Goal: Transaction & Acquisition: Purchase product/service

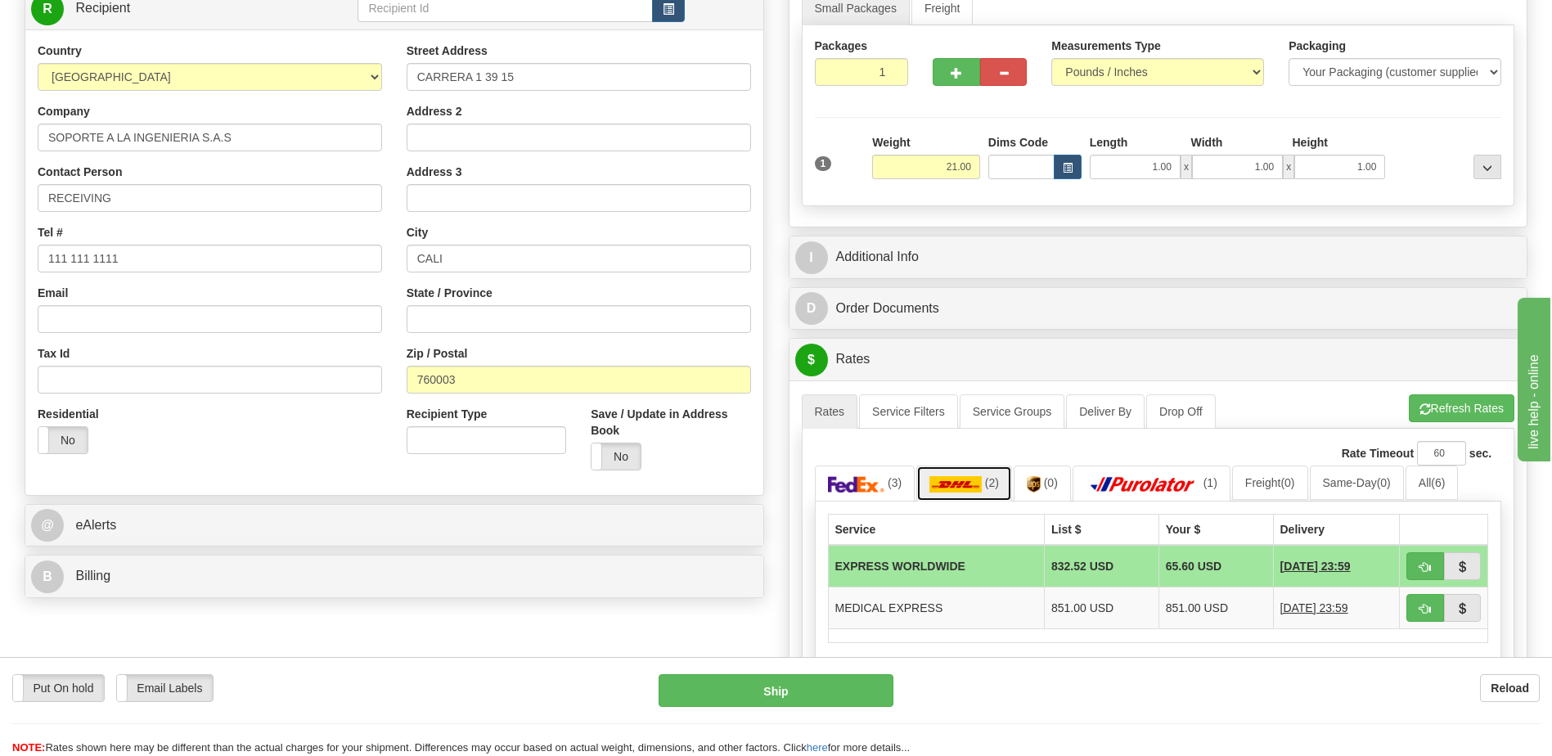
scroll to position [245, 0]
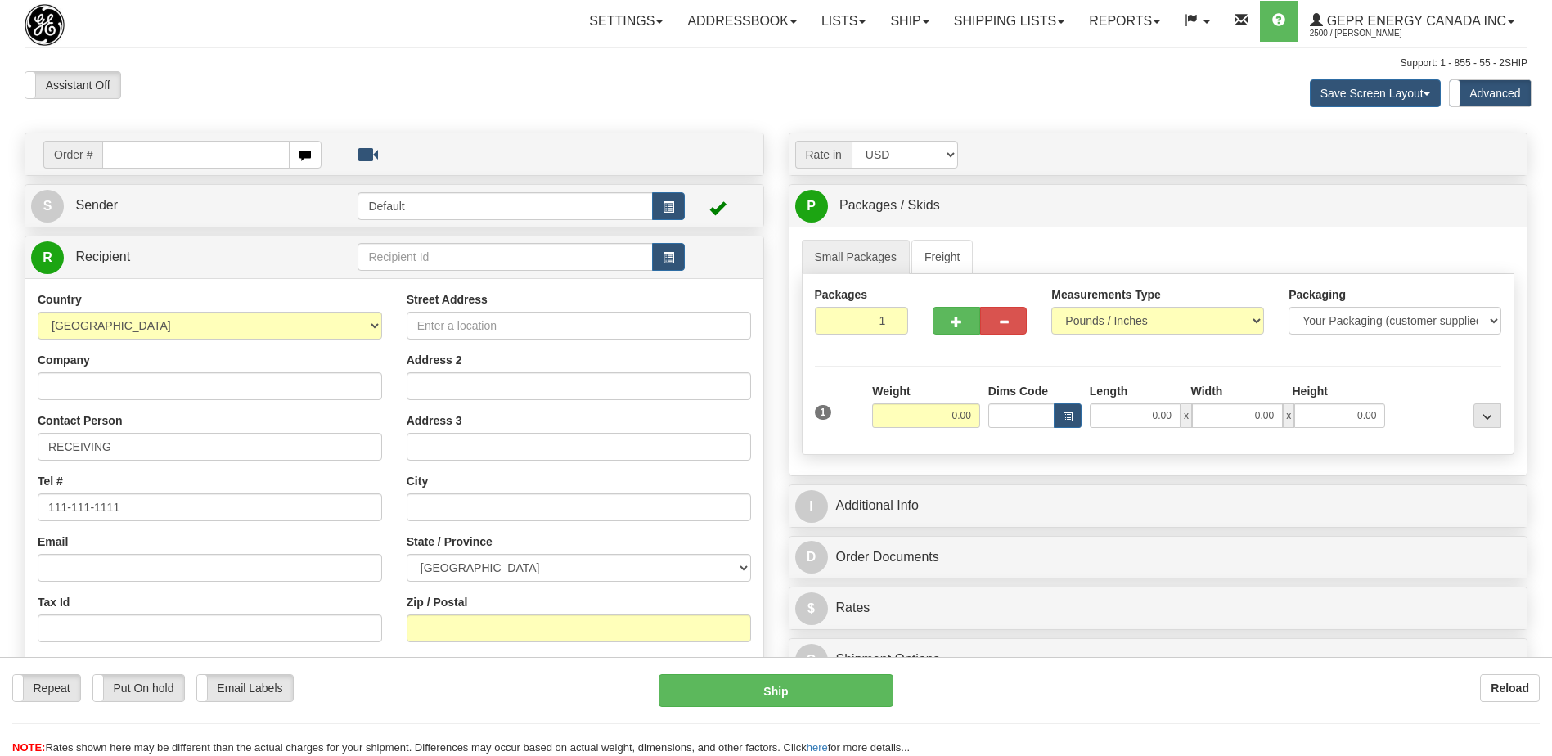
click at [148, 160] on input "text" at bounding box center [195, 155] width 187 height 28
click at [123, 157] on input "0086704790" at bounding box center [195, 155] width 187 height 28
type input "86704790"
click at [259, 63] on body "Training Course Close Toggle navigation Settings Shipping Preferences New Recip…" at bounding box center [776, 378] width 1552 height 756
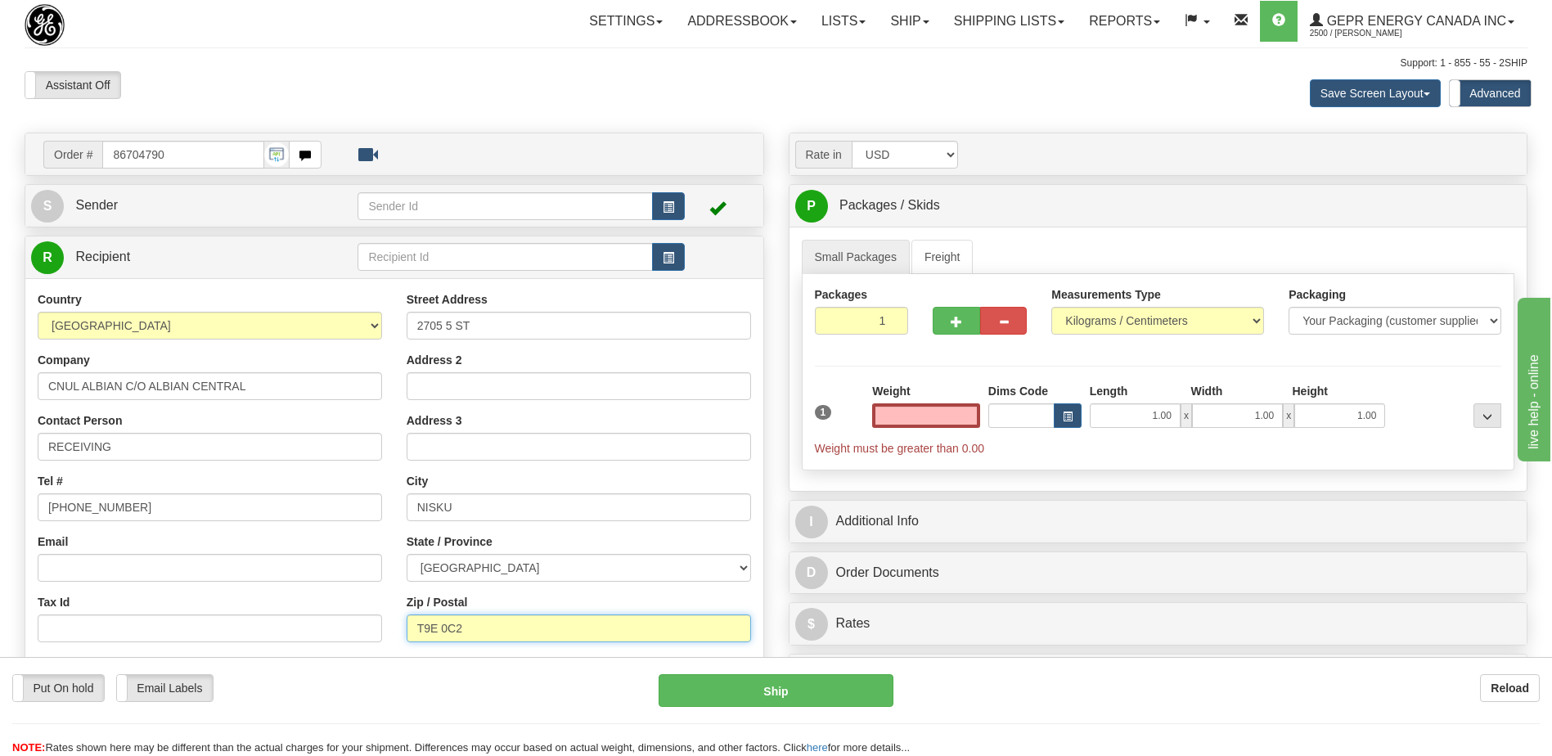
type input "0.00"
drag, startPoint x: 473, startPoint y: 628, endPoint x: 413, endPoint y: 628, distance: 59.7
click at [413, 628] on input "T9E 0C2" at bounding box center [579, 629] width 344 height 28
click at [293, 597] on div "Tax Id" at bounding box center [210, 618] width 344 height 48
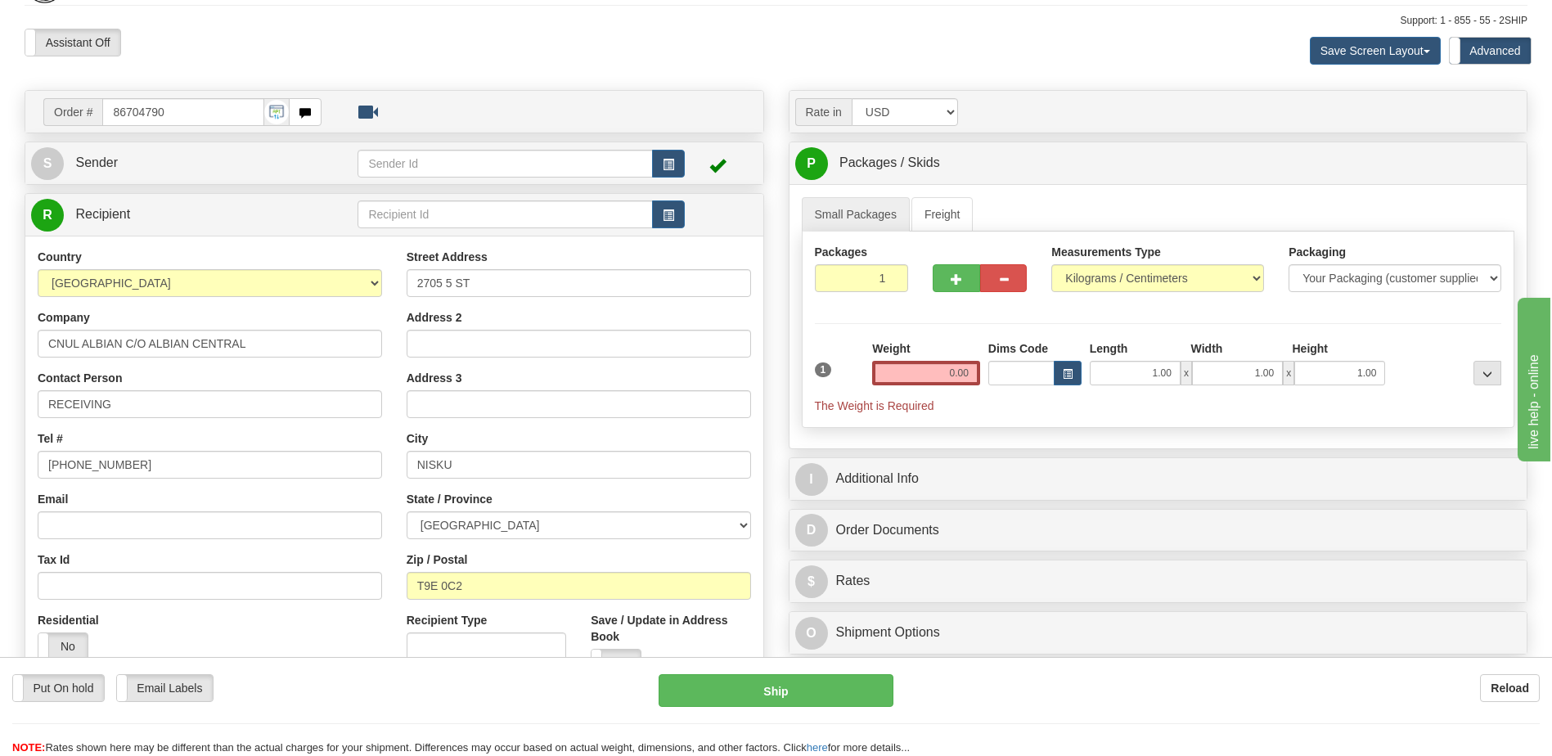
scroll to position [82, 0]
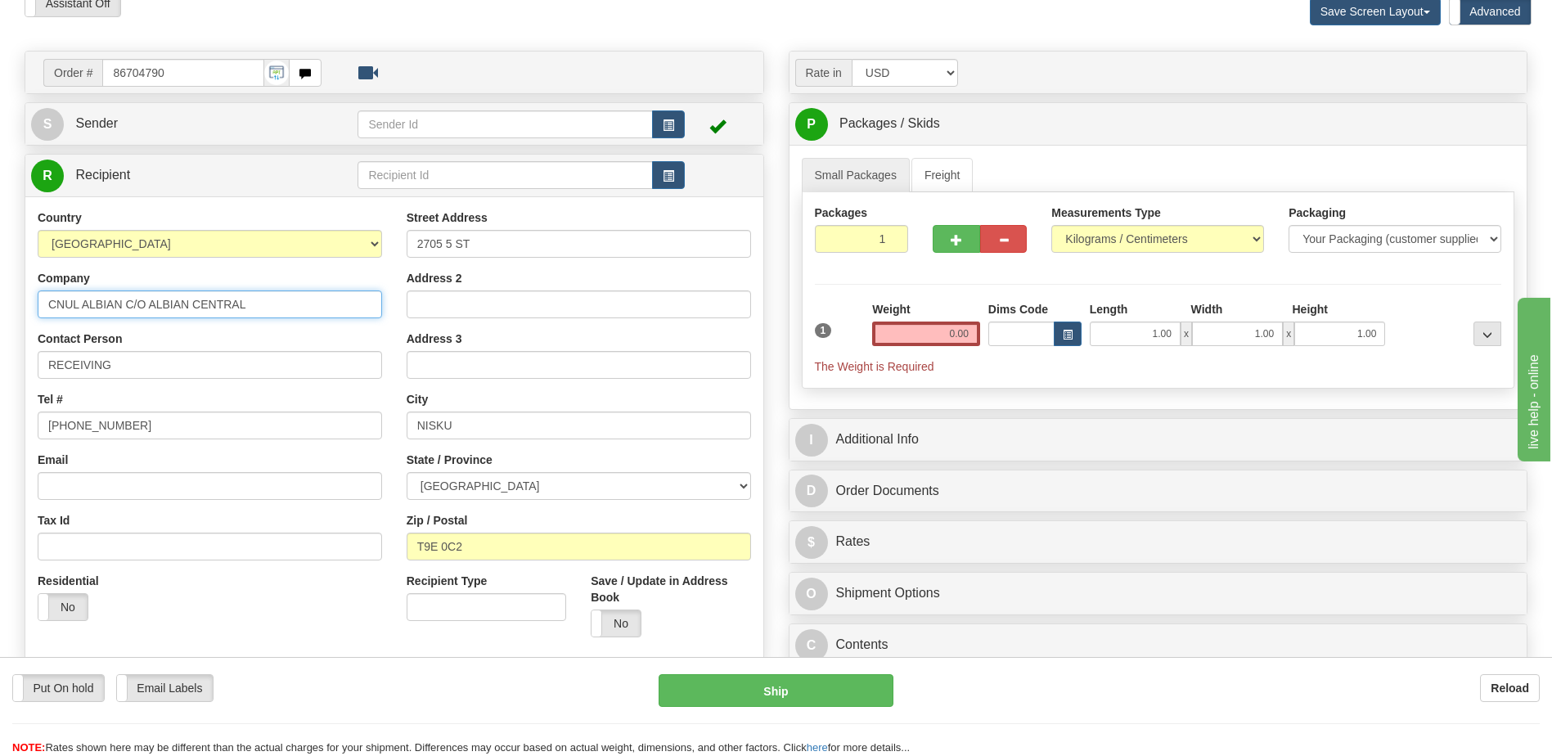
drag, startPoint x: 249, startPoint y: 305, endPoint x: 128, endPoint y: 308, distance: 120.3
click at [128, 308] on input "CNUL ALBIAN C/O ALBIAN CENTRAL" at bounding box center [210, 304] width 344 height 28
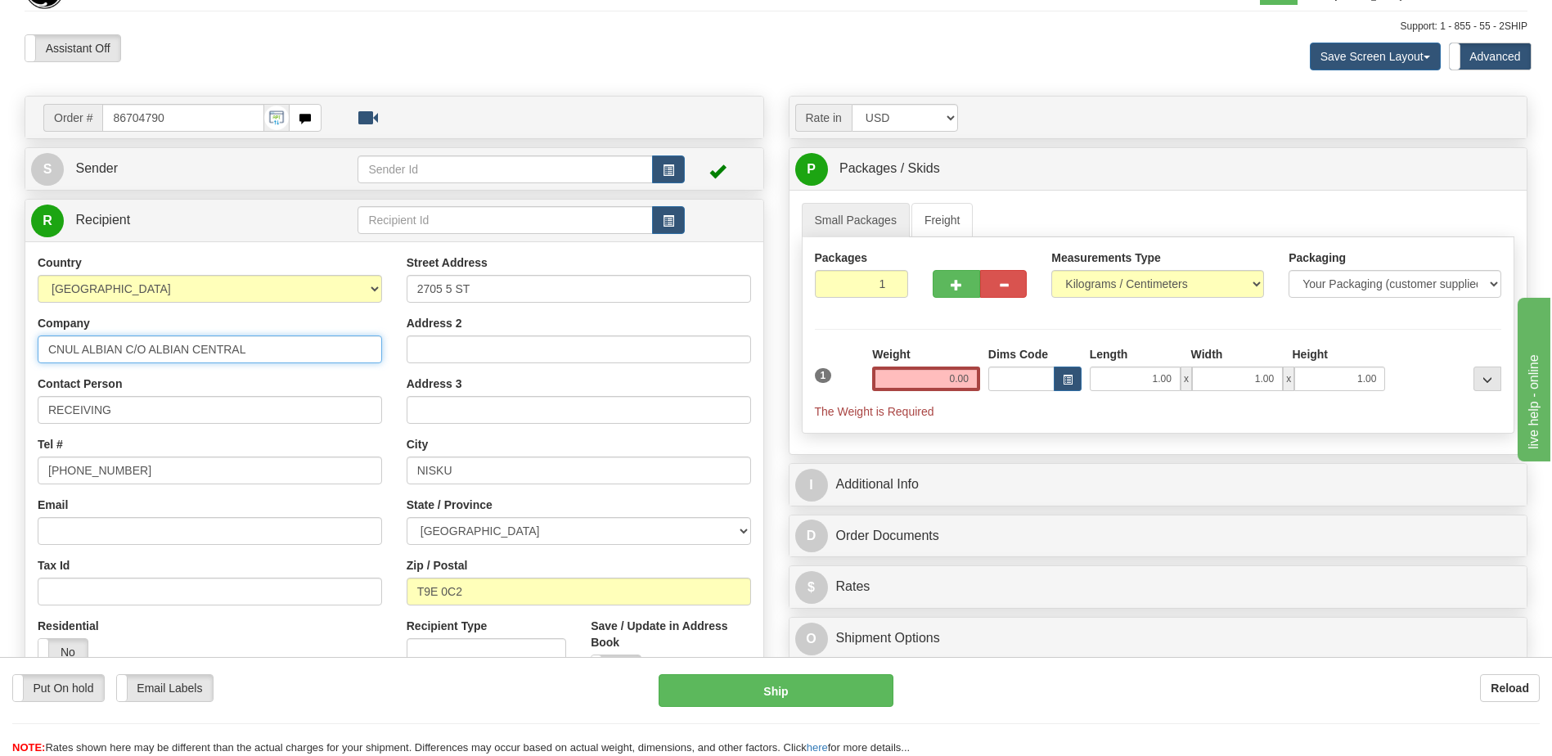
scroll to position [0, 0]
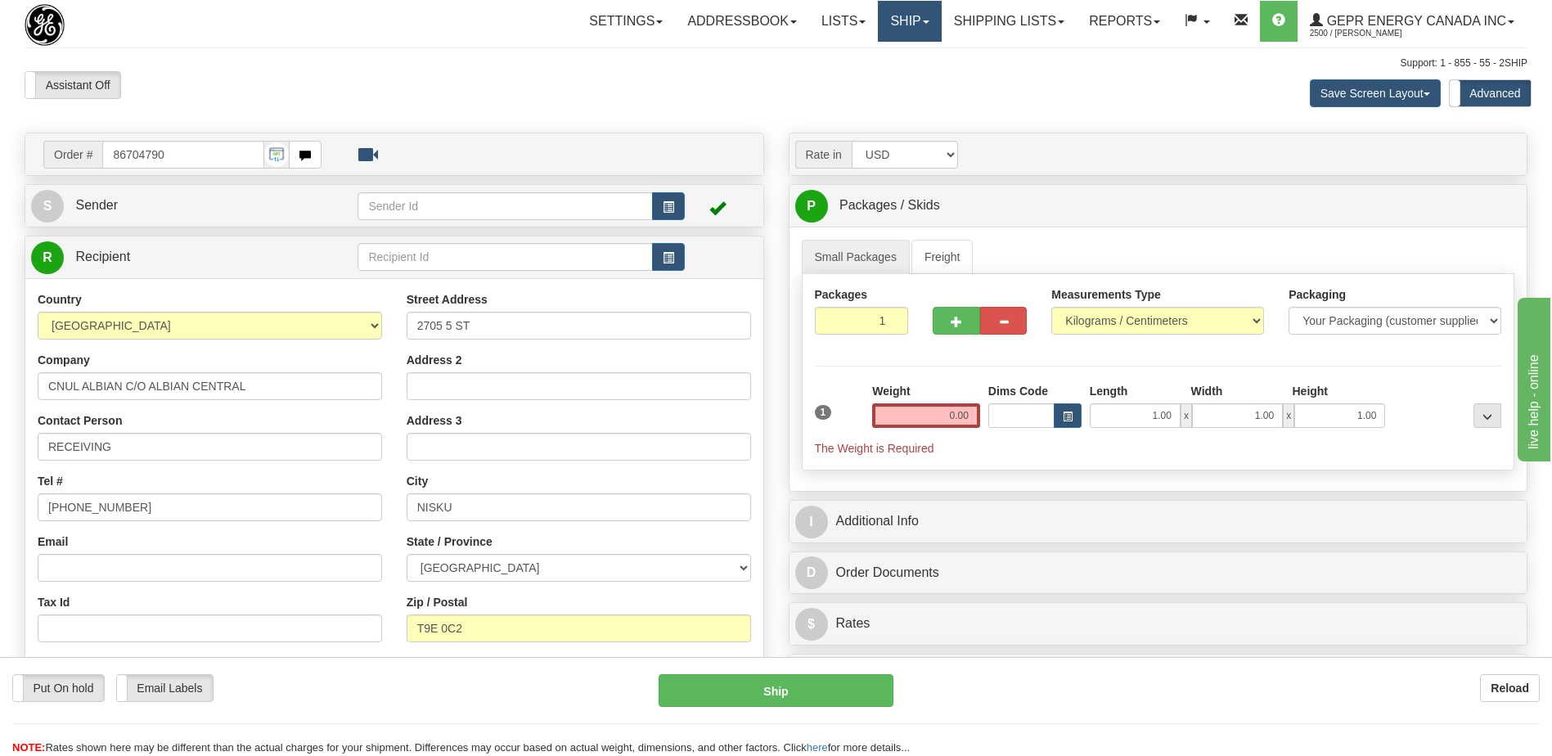
click at [889, 20] on link "Ship" at bounding box center [909, 21] width 63 height 41
click at [843, 61] on span "Ship Screen" at bounding box center [840, 57] width 62 height 13
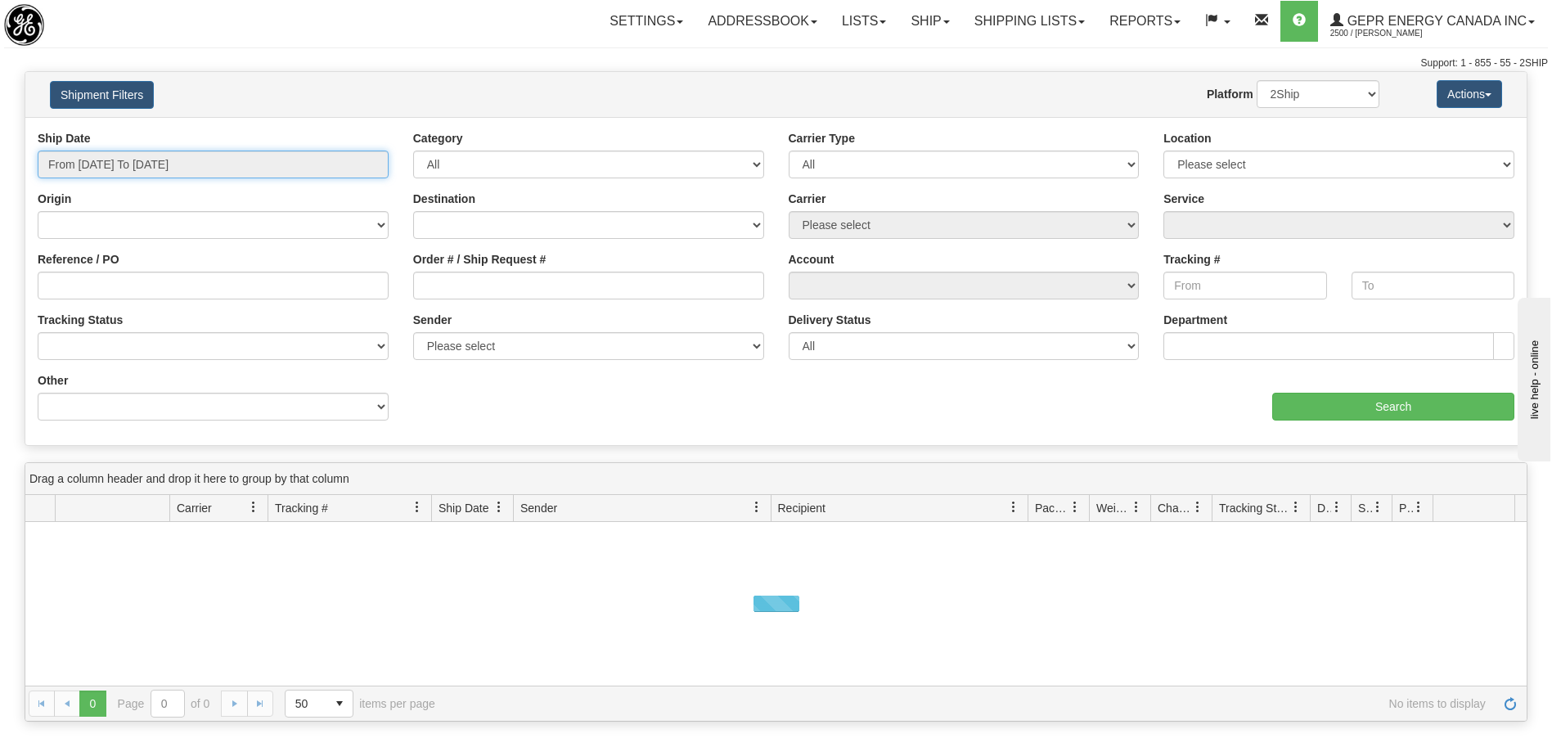
type input "[DATE]"
click at [259, 155] on input "From 09/29/2025 To 09/30/2025" at bounding box center [213, 165] width 351 height 28
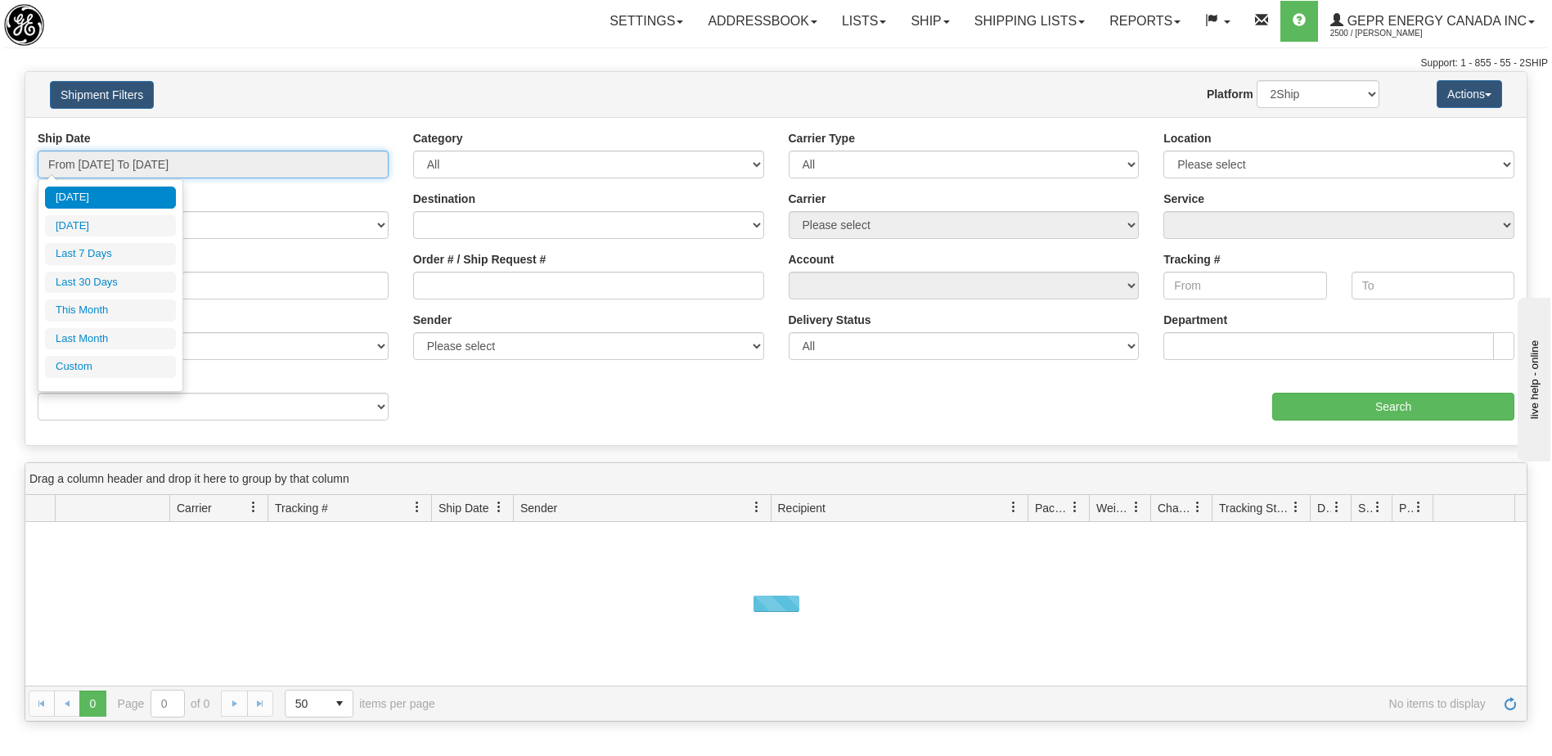
type input "08/01/2025"
type input "08/31/2025"
type input "[DATE]"
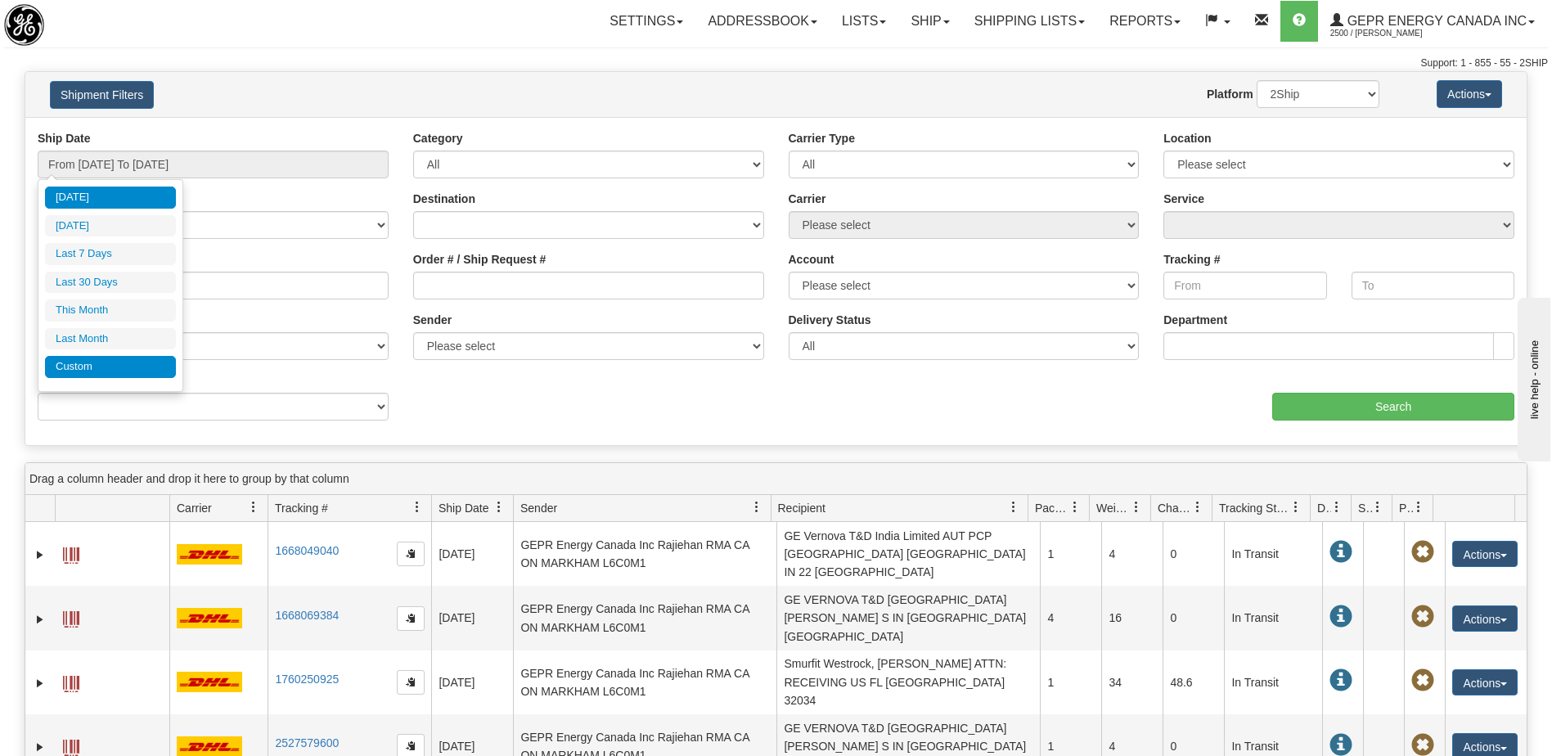
click at [94, 370] on li "Custom" at bounding box center [110, 367] width 131 height 22
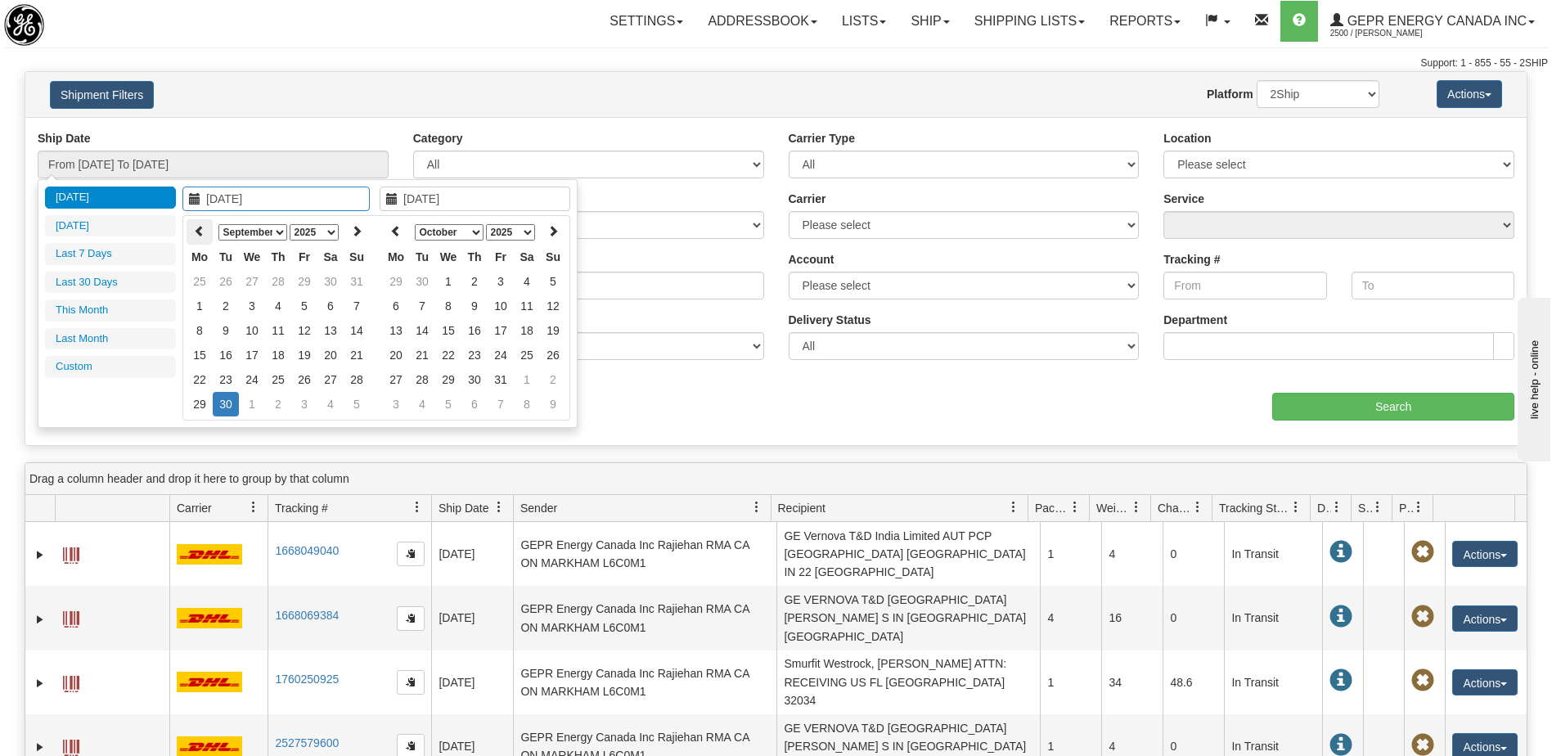
click at [192, 237] on th at bounding box center [200, 231] width 26 height 25
type input "07/01/2025"
click at [228, 281] on td "1" at bounding box center [226, 281] width 26 height 25
click at [399, 225] on icon at bounding box center [395, 230] width 11 height 11
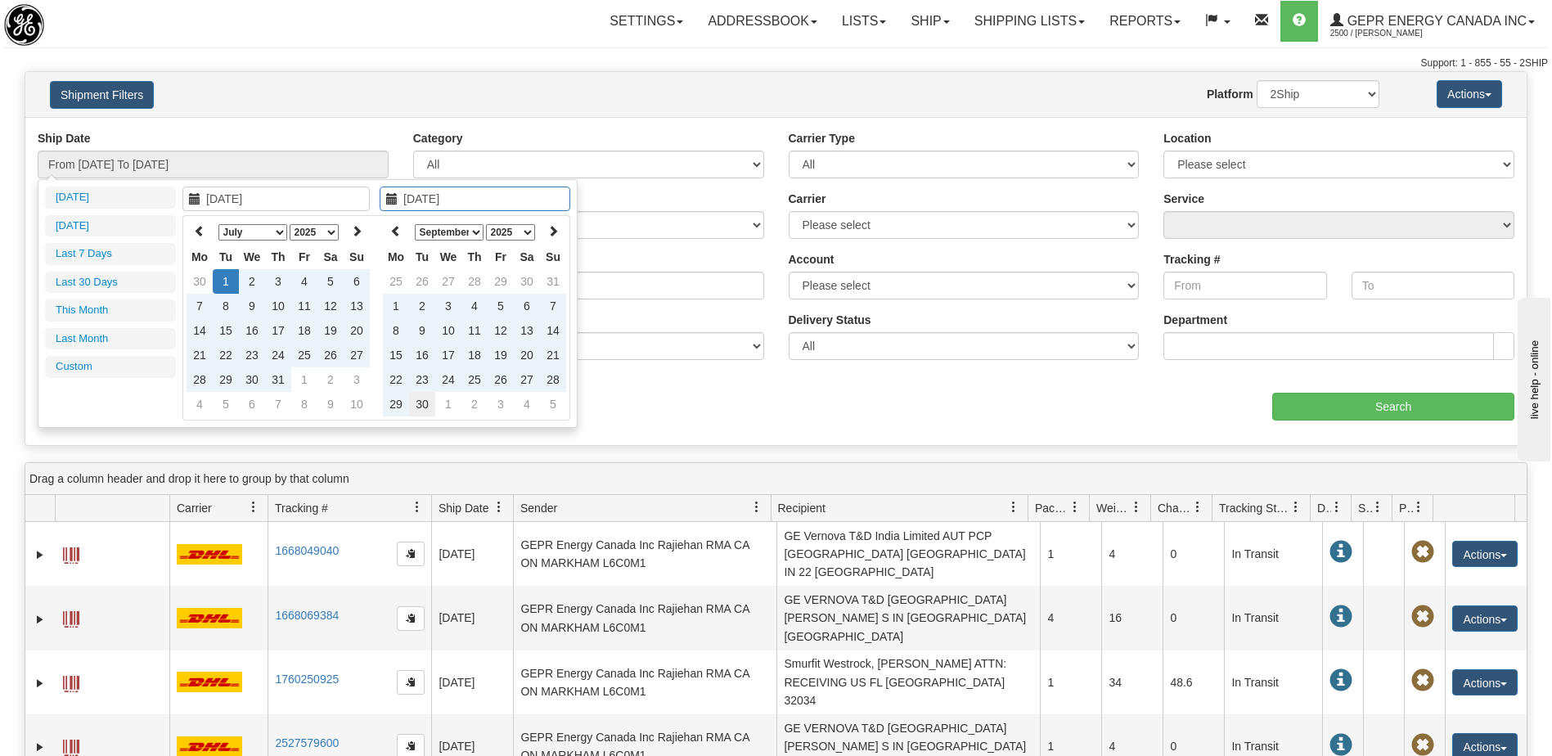
type input "[DATE]"
click at [421, 409] on td "30" at bounding box center [422, 404] width 26 height 25
type input "From 07/01/2025 To 09/30/2025"
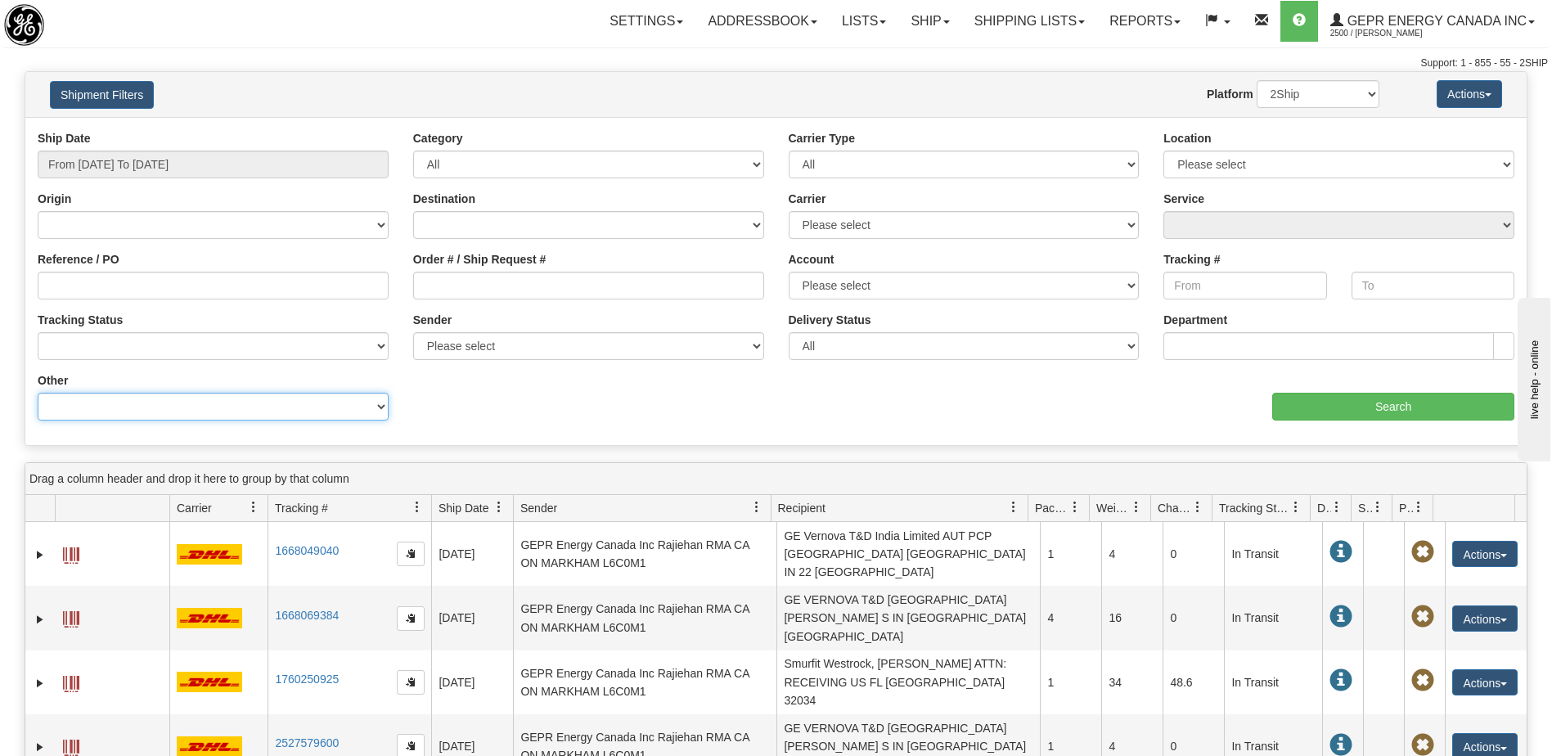
click at [268, 411] on select "Billing Account # Billing Type BOL # (LTL) Commodity Or Documents Consolidation…" at bounding box center [213, 407] width 351 height 28
select select "Recipient_ZIP"
click at [38, 393] on select "Billing Account # Billing Type BOL # (LTL) Commodity Or Documents Consolidation…" at bounding box center [213, 407] width 351 height 28
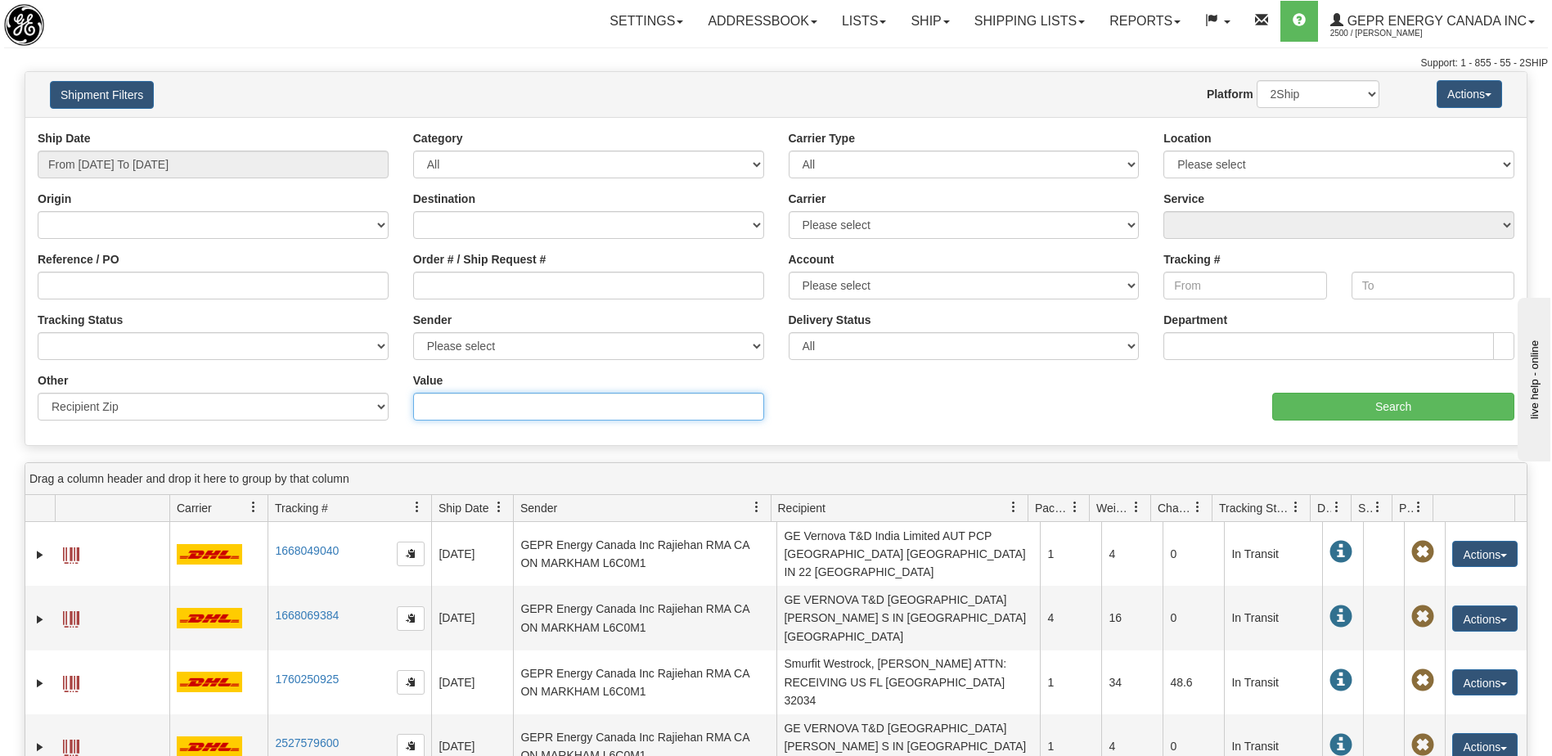
click at [436, 410] on input "Value" at bounding box center [588, 407] width 351 height 28
paste input "T9E 0C2"
type input "T9E 0C2"
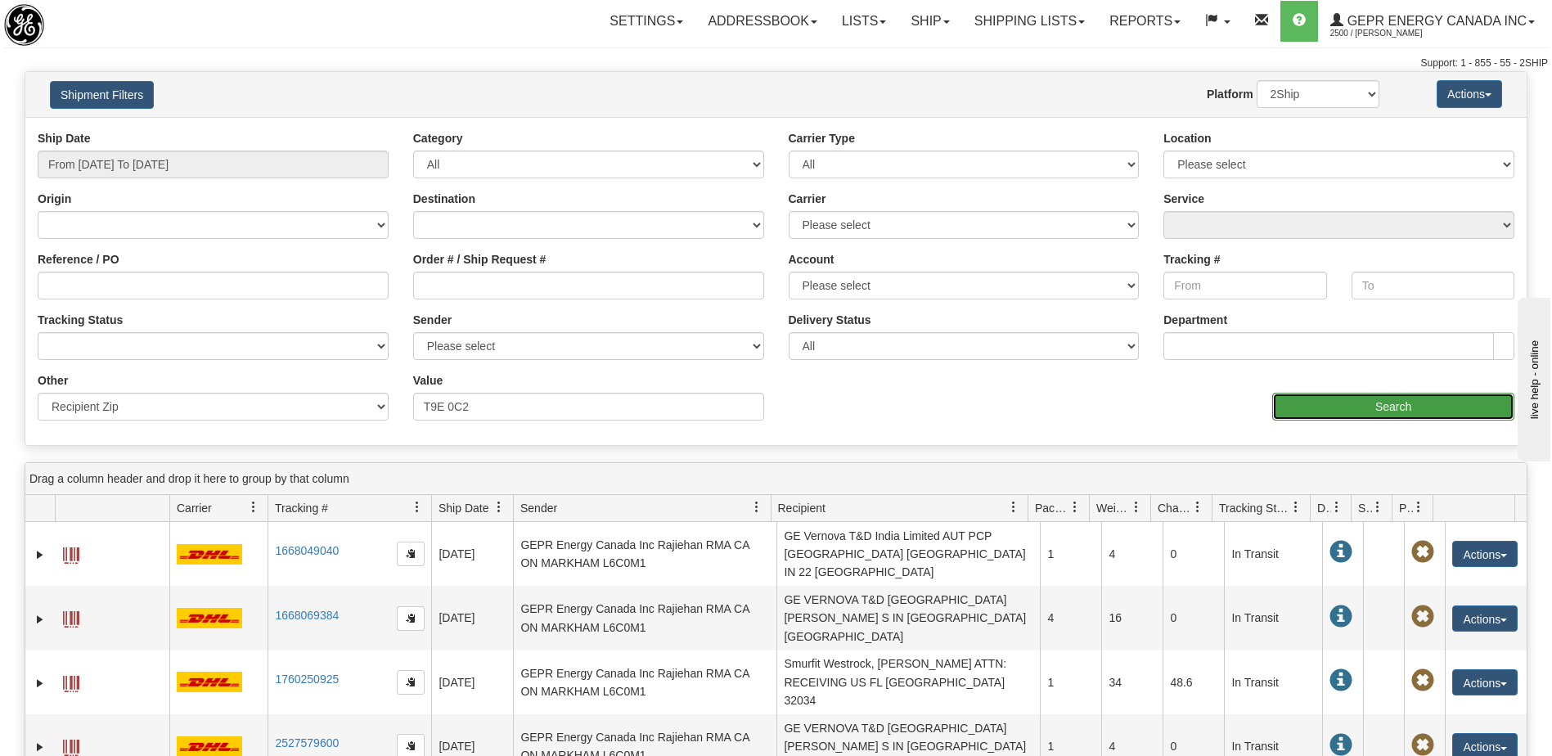
click at [1286, 407] on input "Search" at bounding box center [1393, 407] width 242 height 28
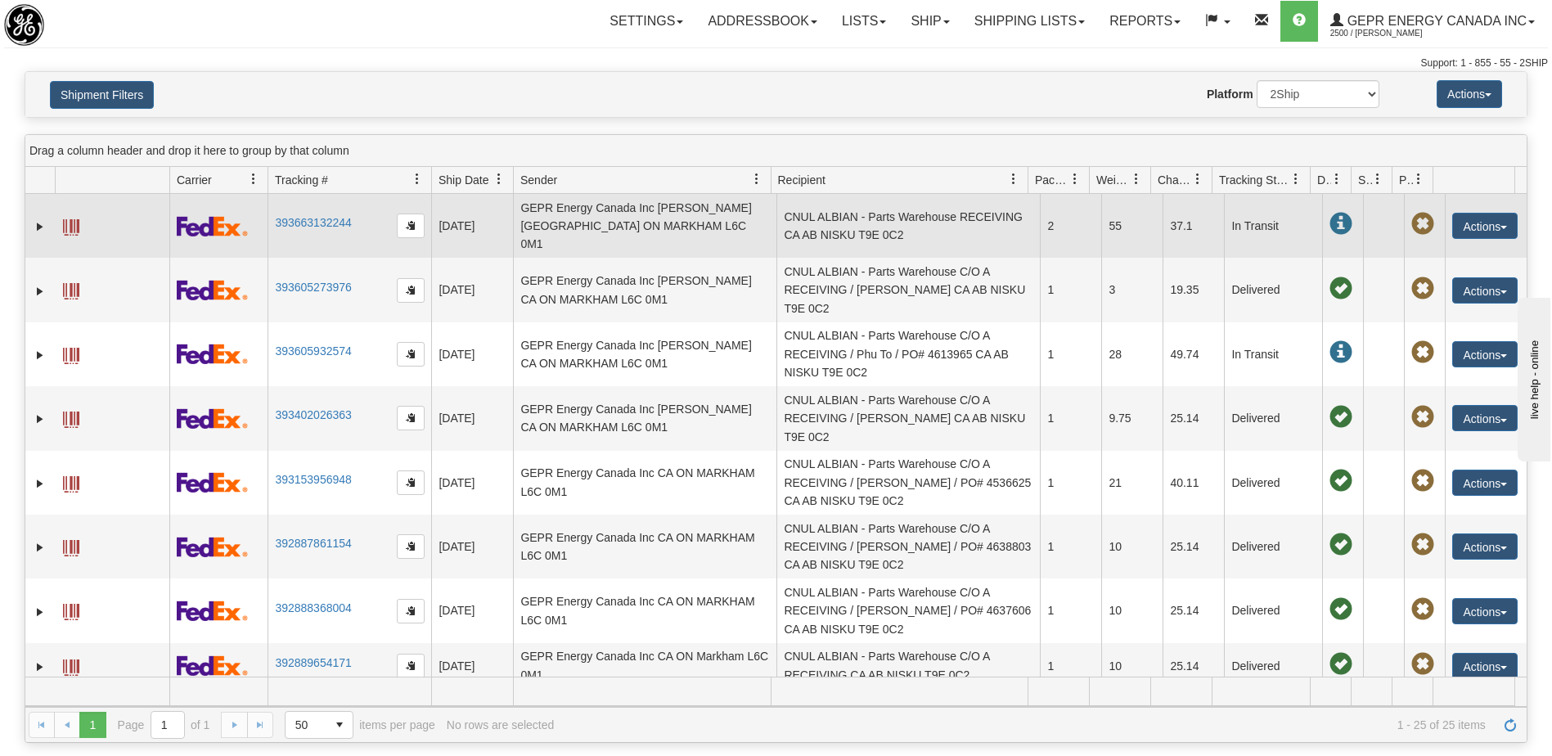
click at [828, 216] on td "CNUL ALBIAN - Parts Warehouse RECEIVING CA AB NISKU T9E 0C2" at bounding box center [908, 226] width 263 height 64
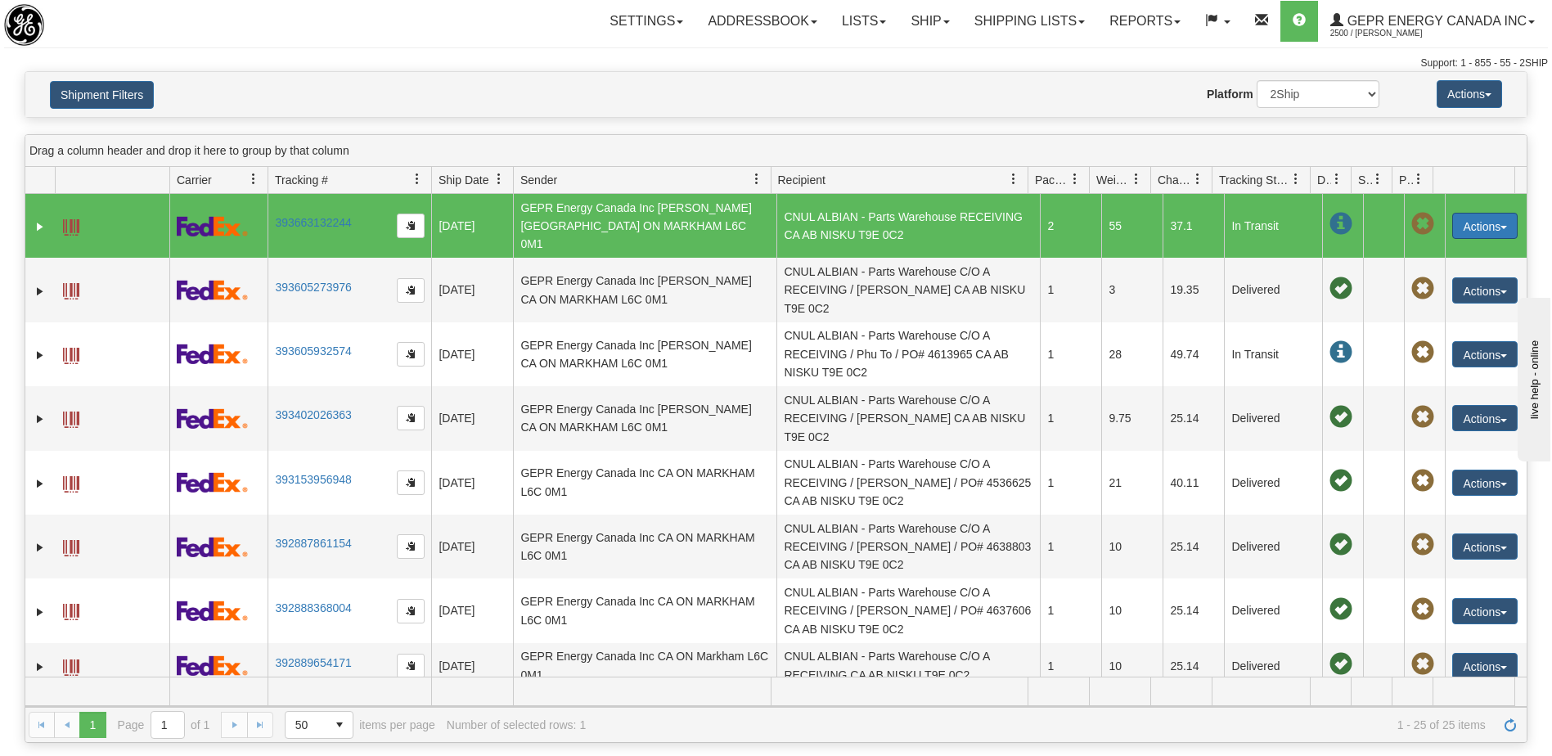
click at [1479, 225] on button "Actions" at bounding box center [1484, 226] width 65 height 26
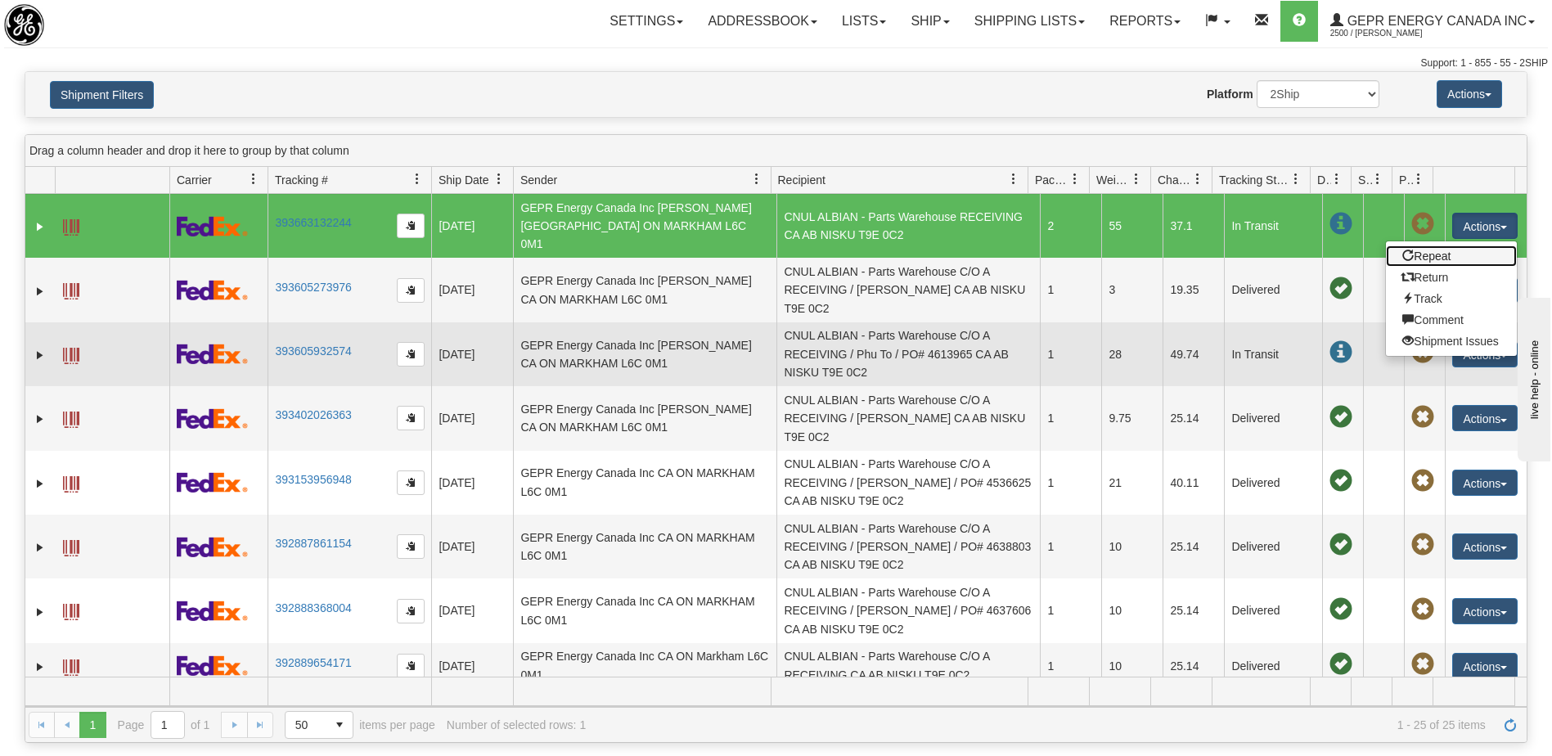
drag, startPoint x: 1424, startPoint y: 244, endPoint x: 1445, endPoint y: 314, distance: 73.5
click at [1424, 245] on link "Repeat" at bounding box center [1451, 255] width 131 height 21
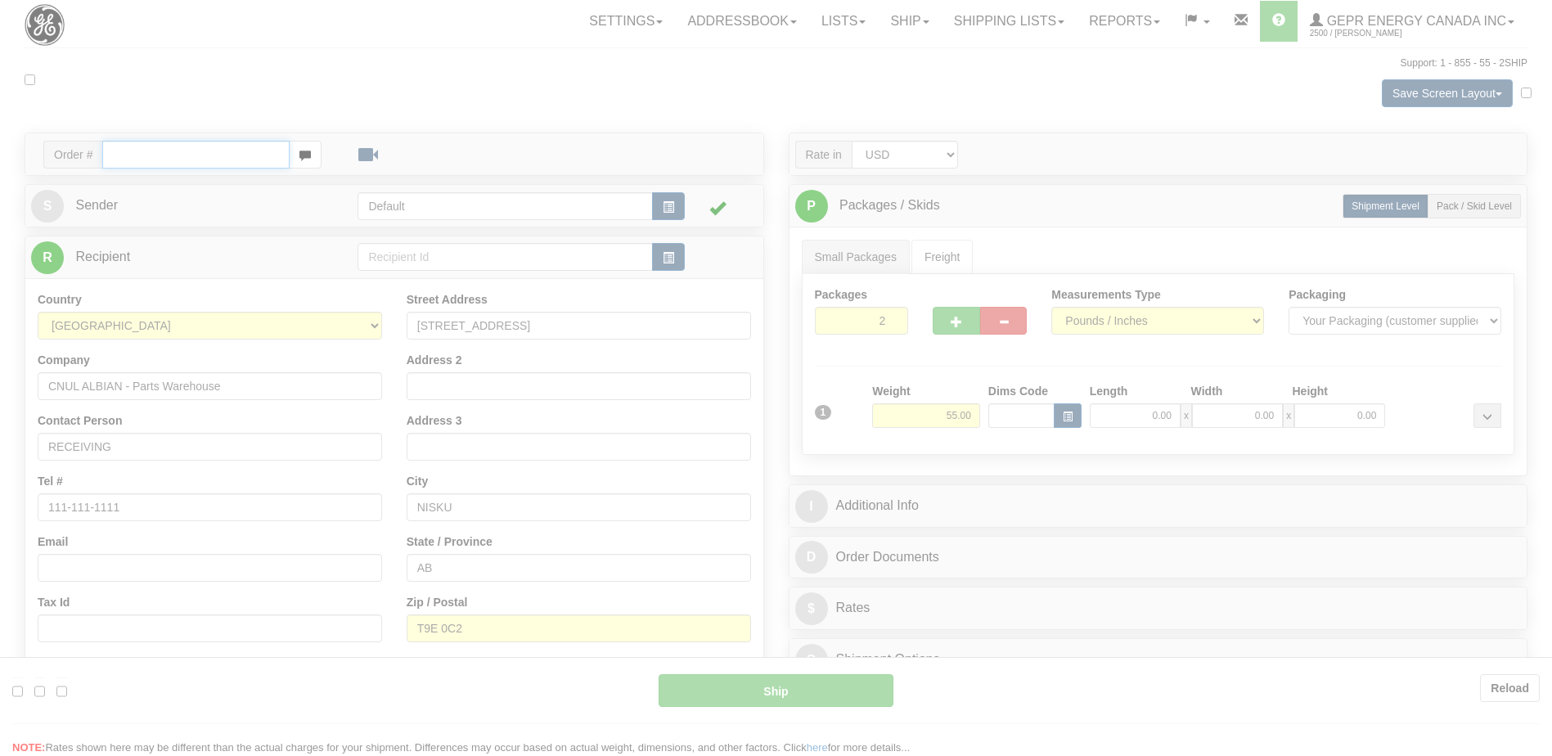
type input "92"
type input "13:37"
type input "16:00"
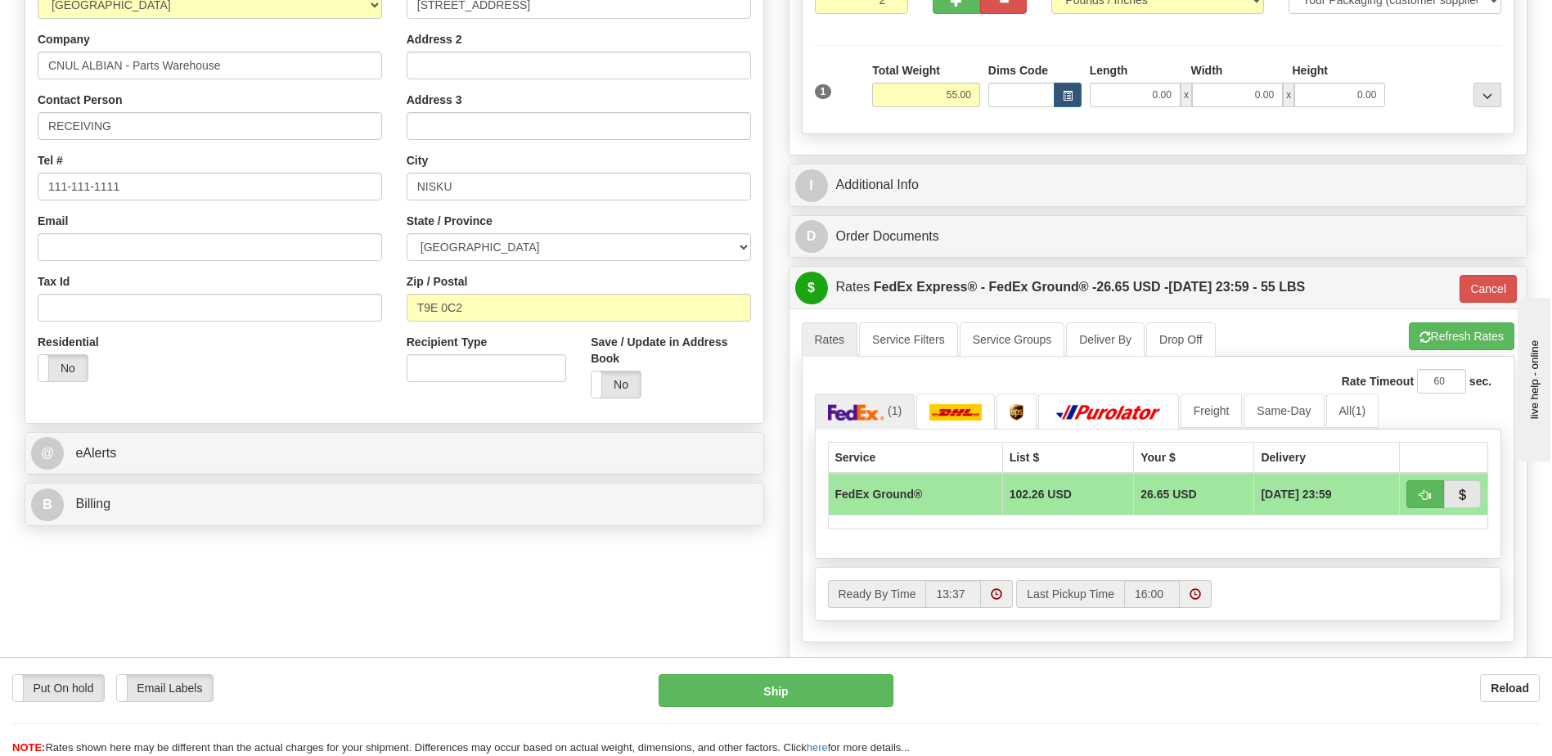
scroll to position [327, 0]
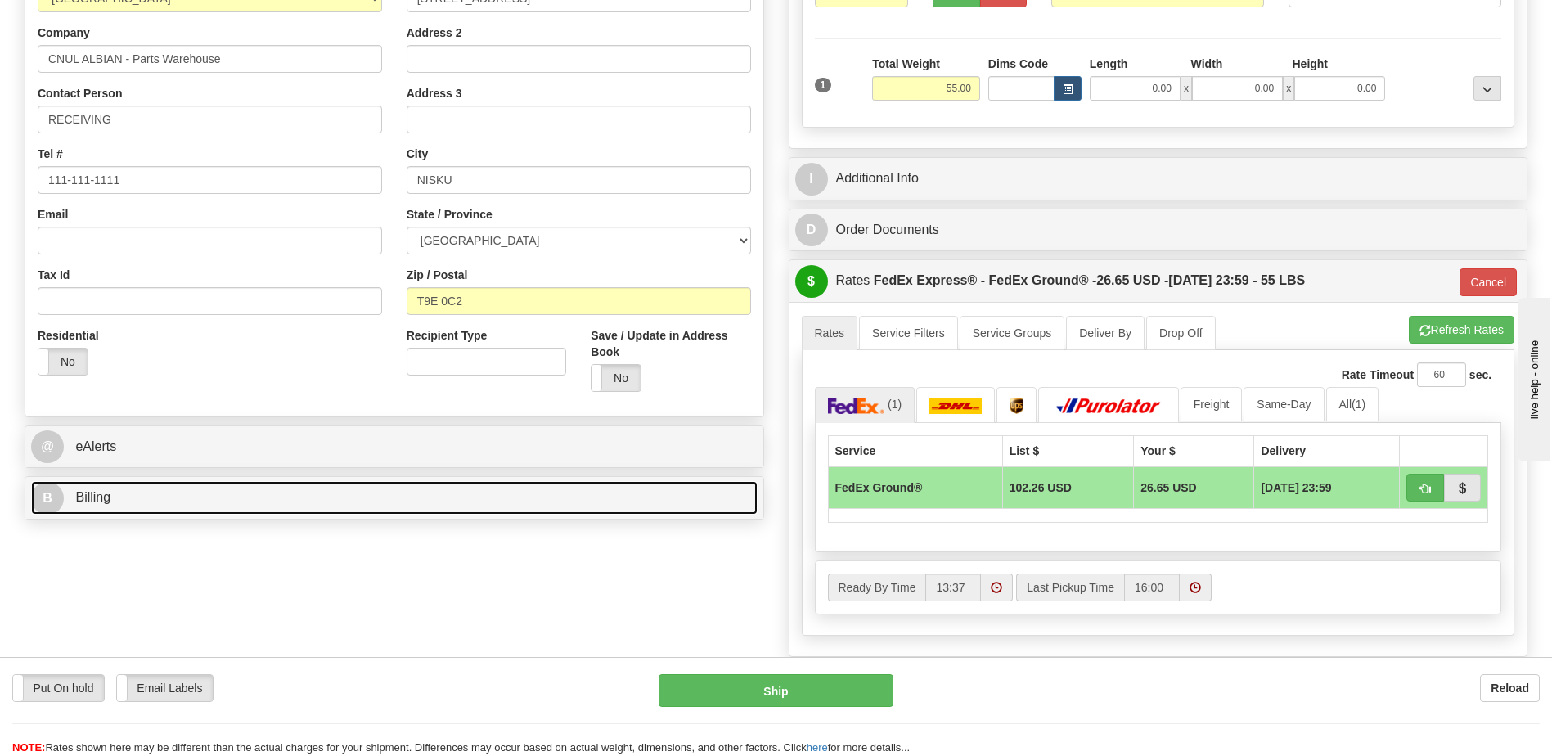
click at [227, 498] on link "B Billing" at bounding box center [394, 498] width 727 height 34
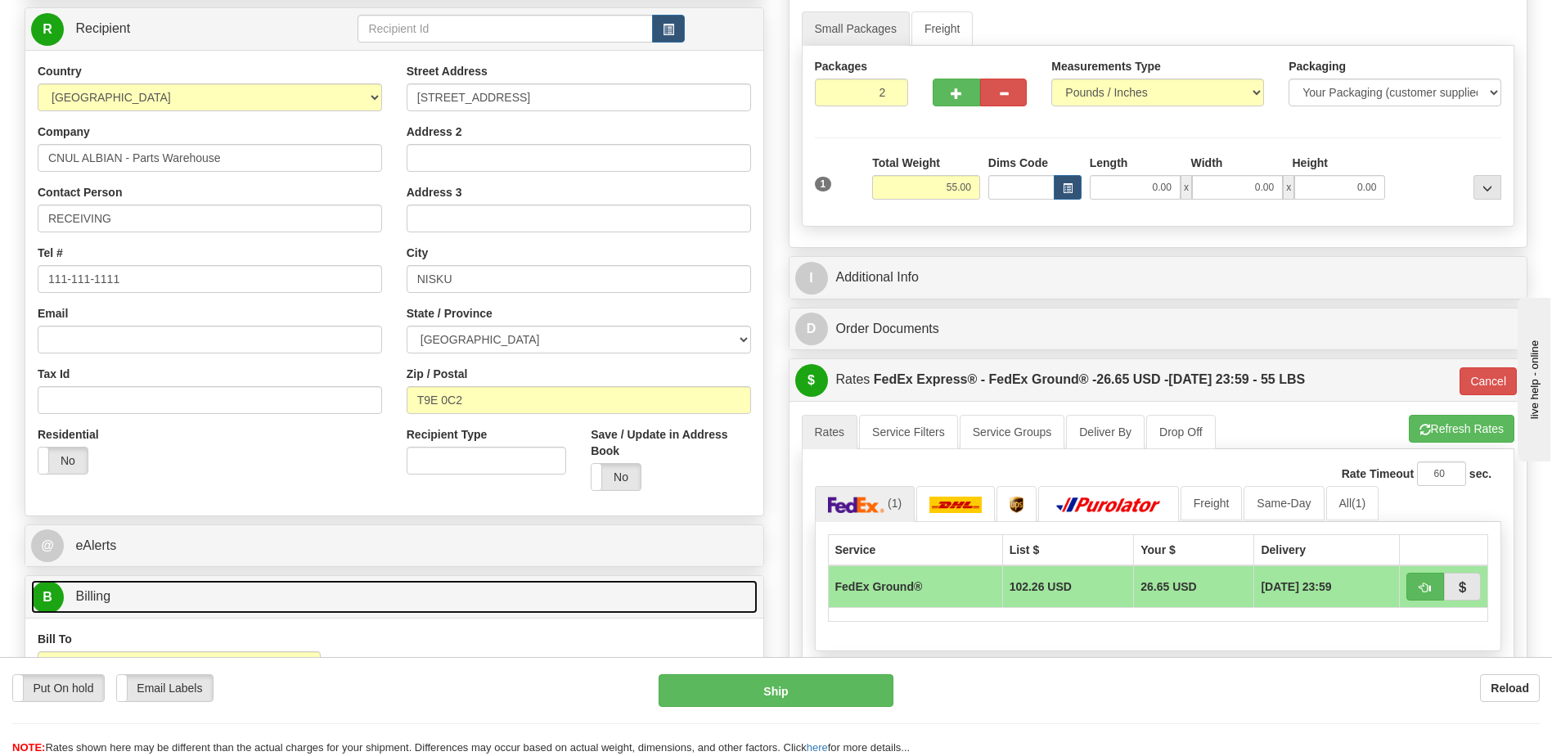
scroll to position [82, 0]
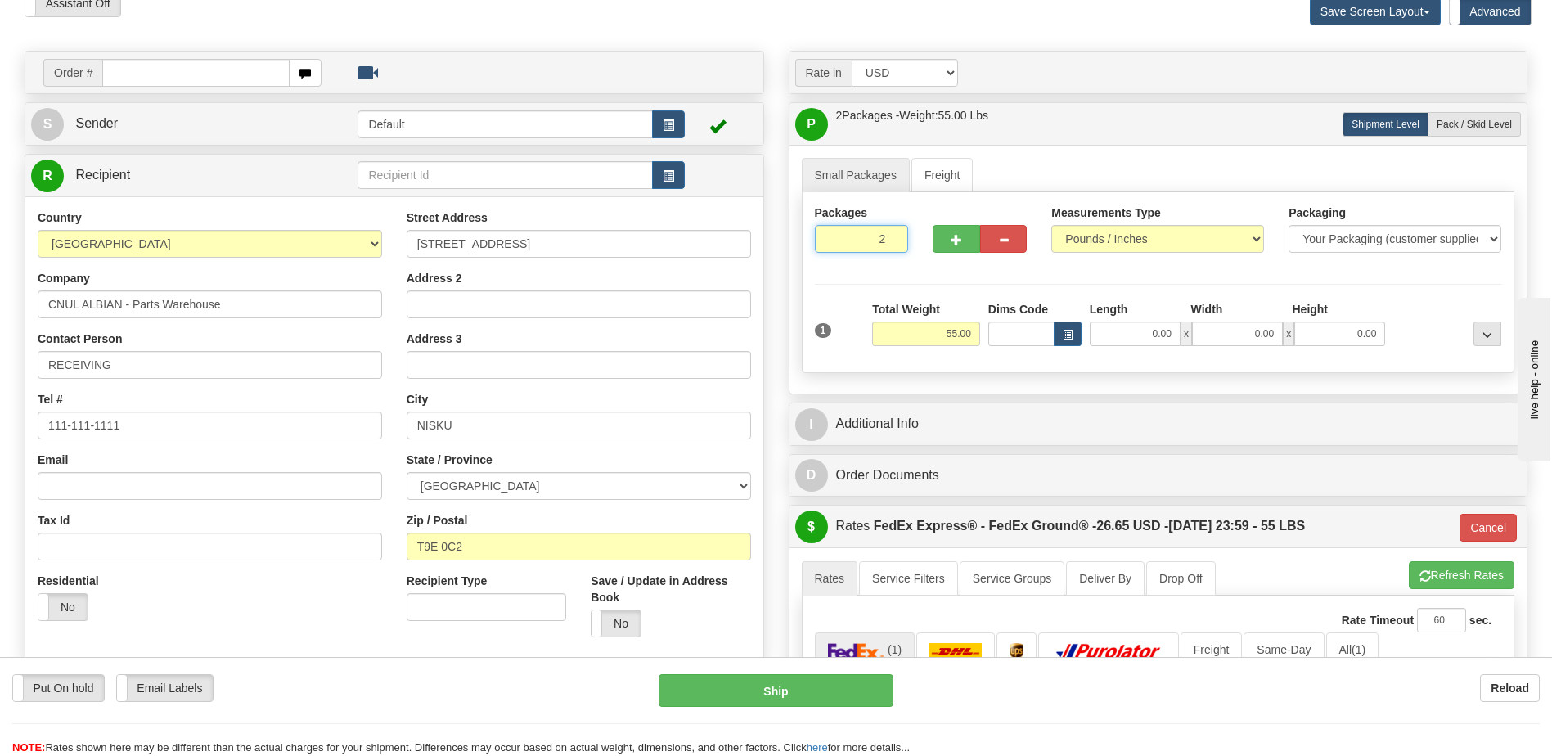
click at [869, 240] on input "2" at bounding box center [862, 239] width 94 height 28
type input "1"
click at [961, 333] on div "Packages 1 1 Measurements Type" at bounding box center [1159, 282] width 714 height 181
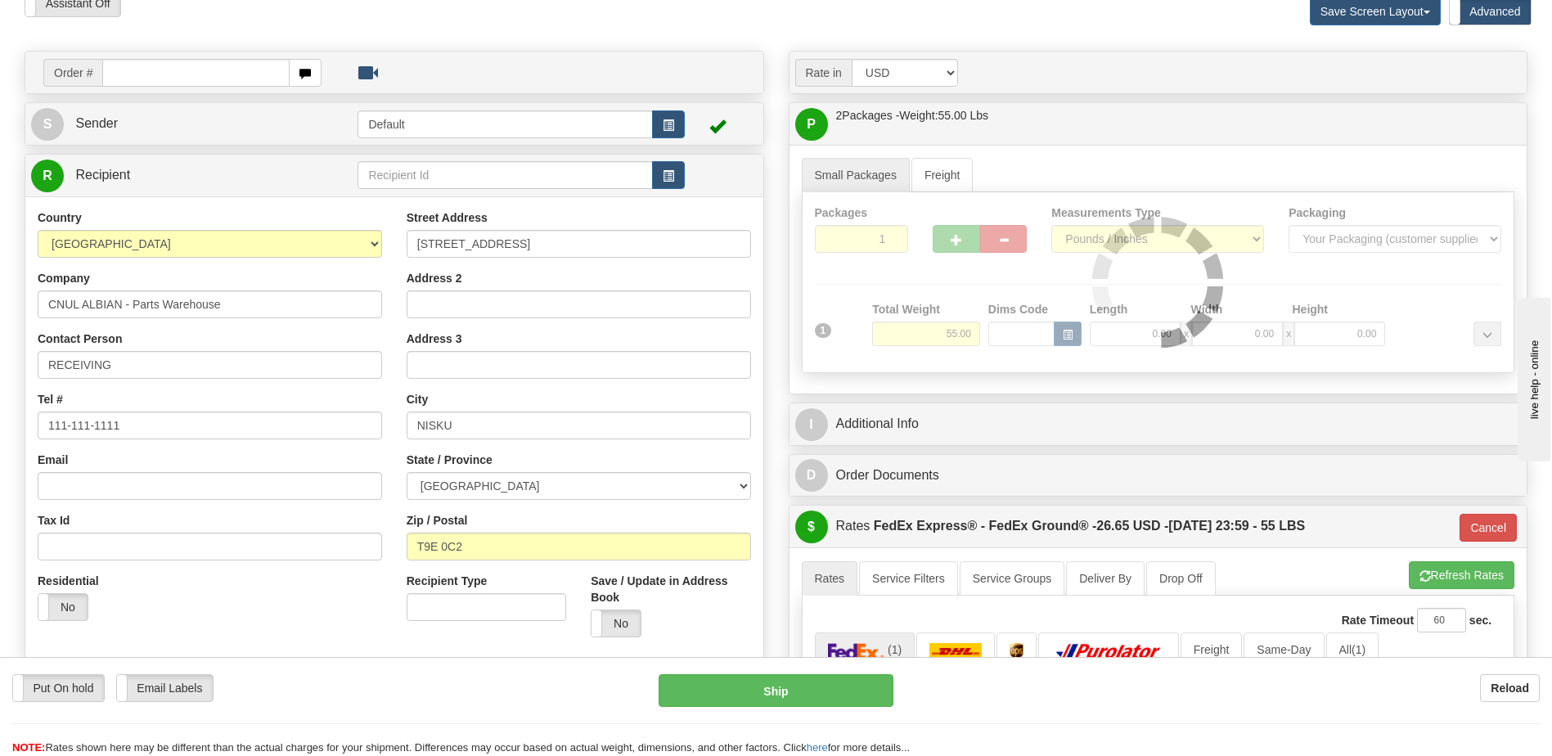
type input "92"
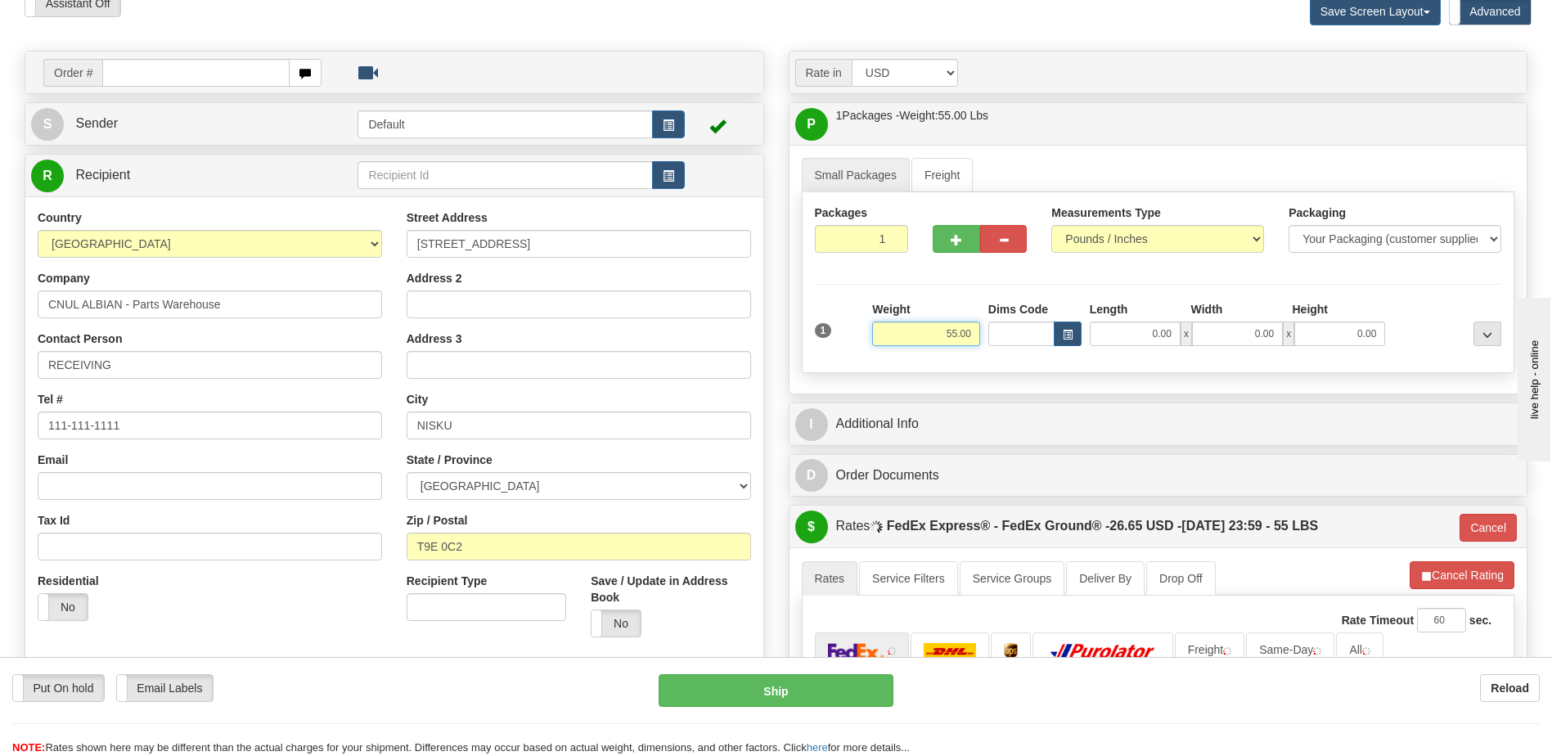
click at [961, 333] on input "55.00" at bounding box center [926, 334] width 108 height 25
type input "22"
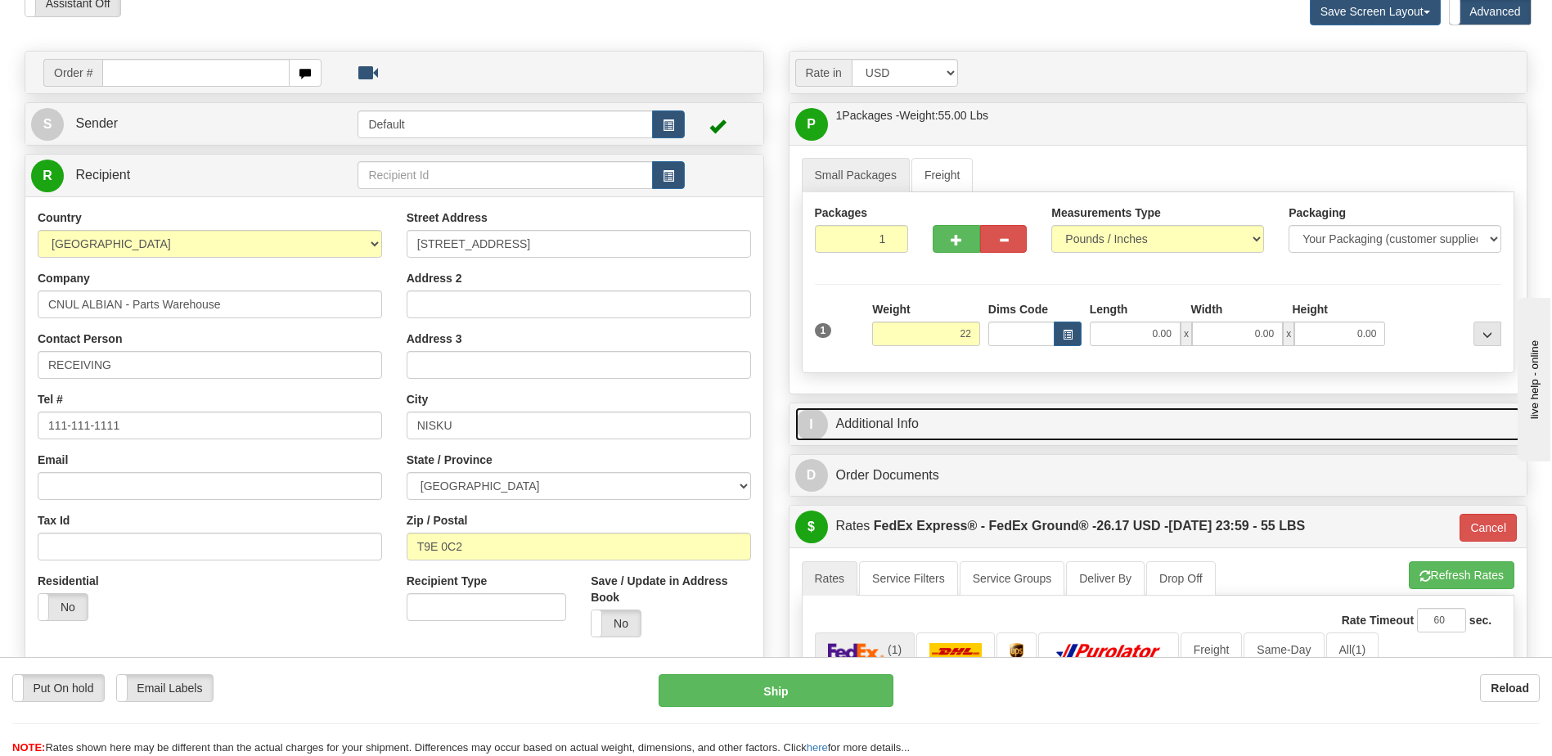
type input "92"
type input "22.00"
click at [1019, 421] on link "I Additional Info" at bounding box center [1158, 425] width 727 height 34
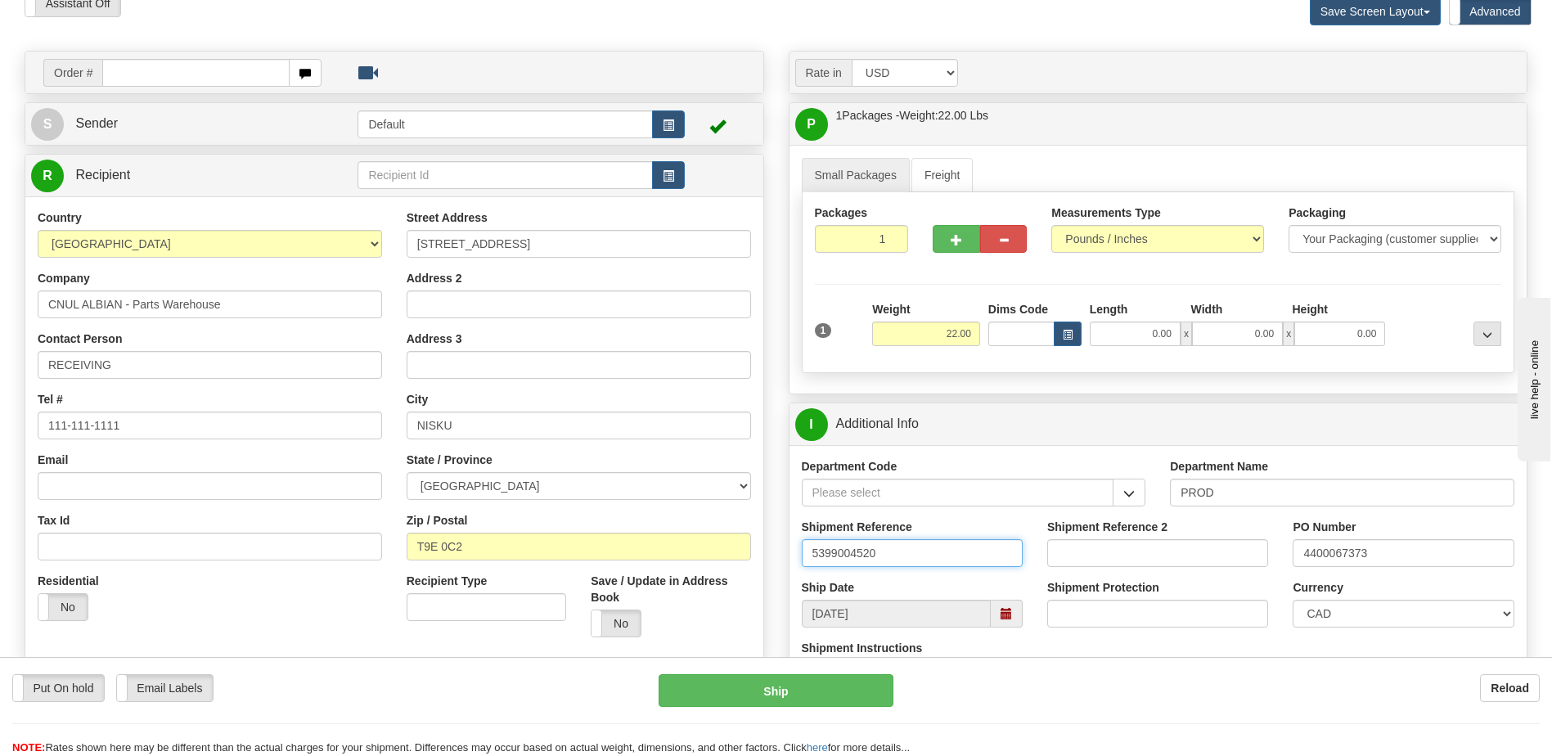
click at [929, 561] on input "5399004520" at bounding box center [912, 553] width 221 height 28
type input "539900"
click at [529, 245] on input "2705 5th Street" at bounding box center [579, 244] width 344 height 28
paste input "C/O ALBIAN CENTRAL"
drag, startPoint x: 498, startPoint y: 243, endPoint x: 400, endPoint y: 245, distance: 97.4
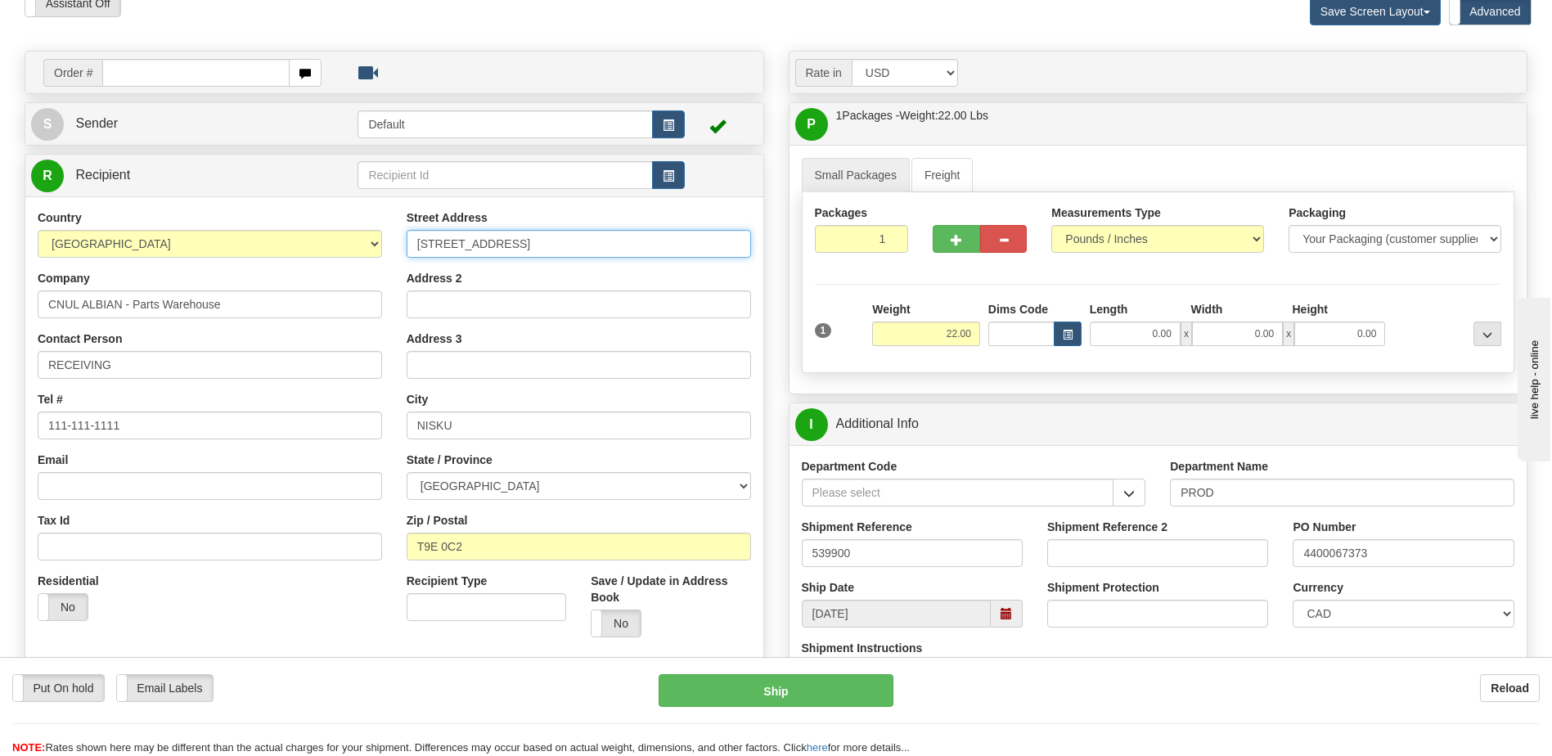
click at [400, 245] on div "Street Address 2705 5th Street C/O ALBIAN CENTRAL Address 2 Address 3 City NISK…" at bounding box center [578, 429] width 369 height 440
type input "C/O ALBIAN CENTRAL"
click at [417, 306] on input "Address 2" at bounding box center [579, 304] width 344 height 28
paste input "2705 5th Street"
type input "2705 5th Street"
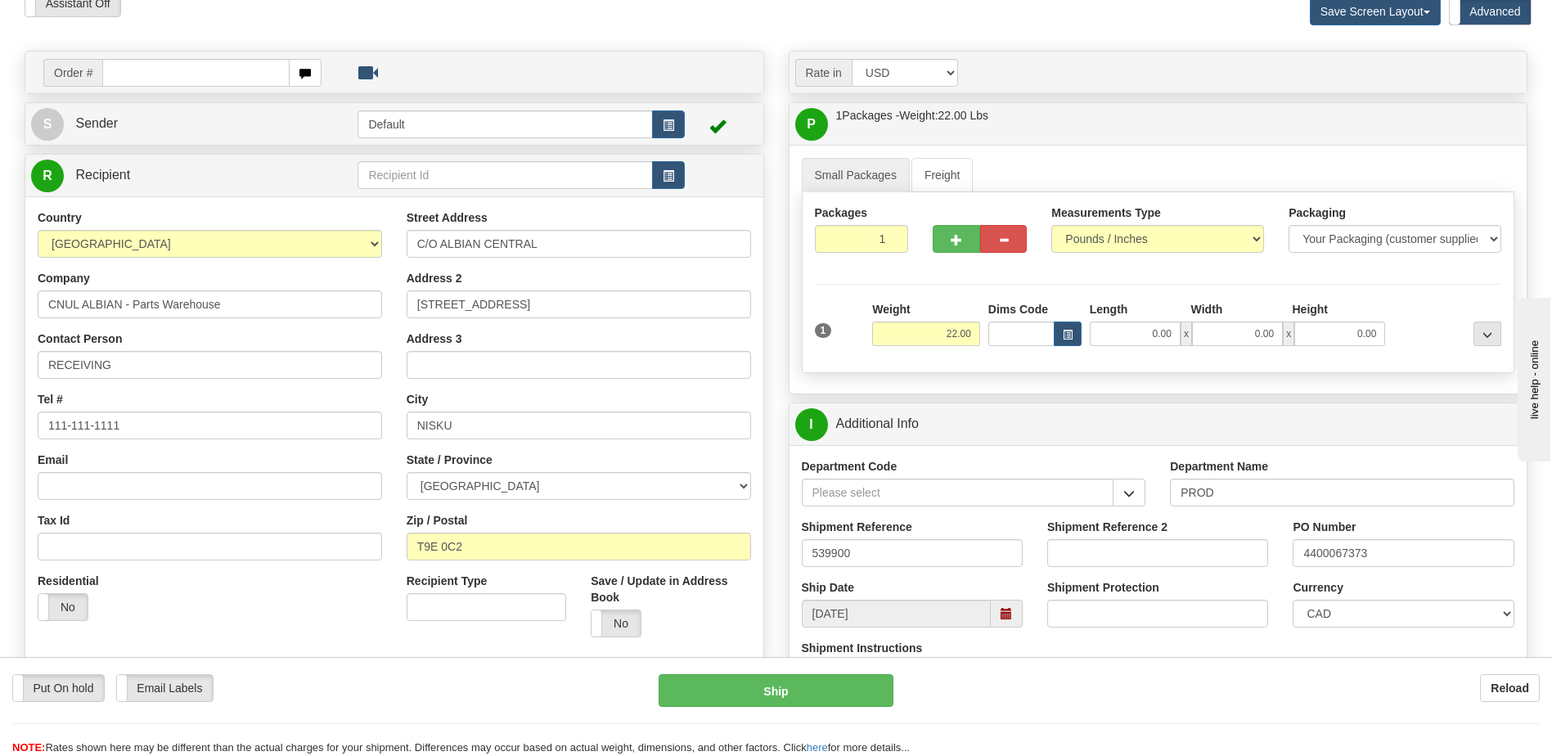
click at [300, 624] on div "Residential Yes No" at bounding box center [209, 603] width 369 height 61
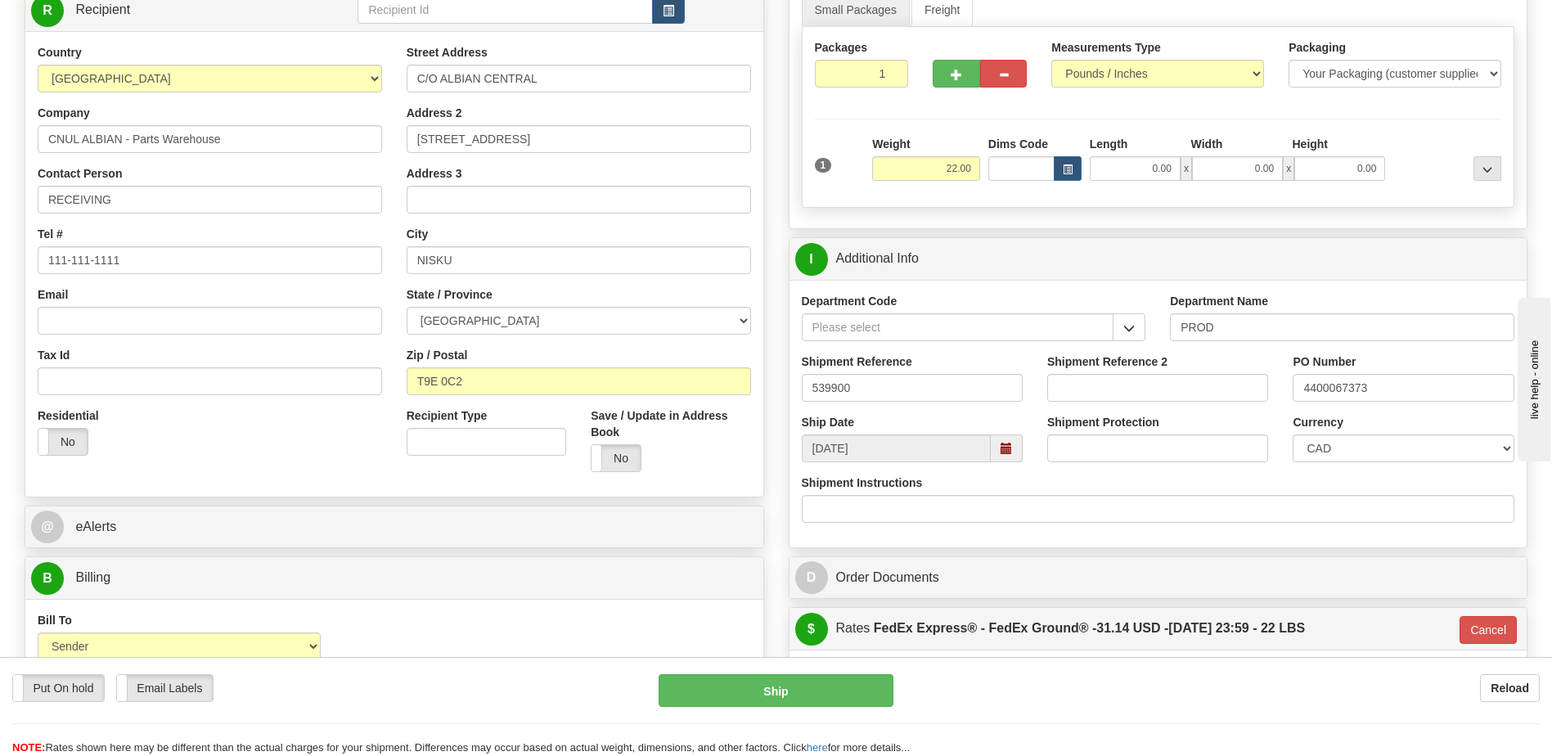
scroll to position [164, 0]
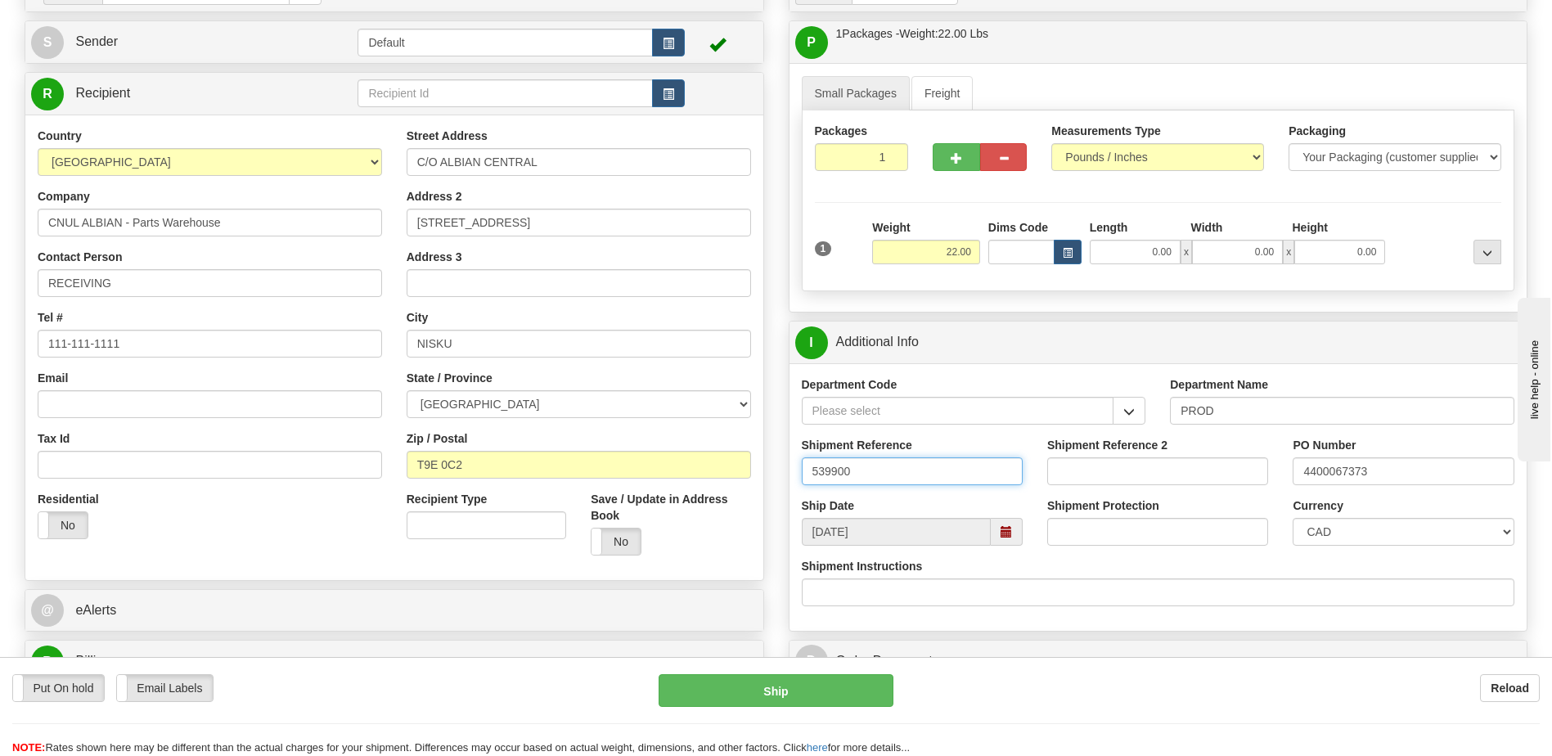
click at [898, 473] on input "539900" at bounding box center [912, 471] width 221 height 28
type input "5399006126"
click at [1393, 472] on input "4400067373" at bounding box center [1403, 471] width 221 height 28
type input "4400069818"
click at [186, 527] on div "Residential Yes No" at bounding box center [209, 521] width 369 height 61
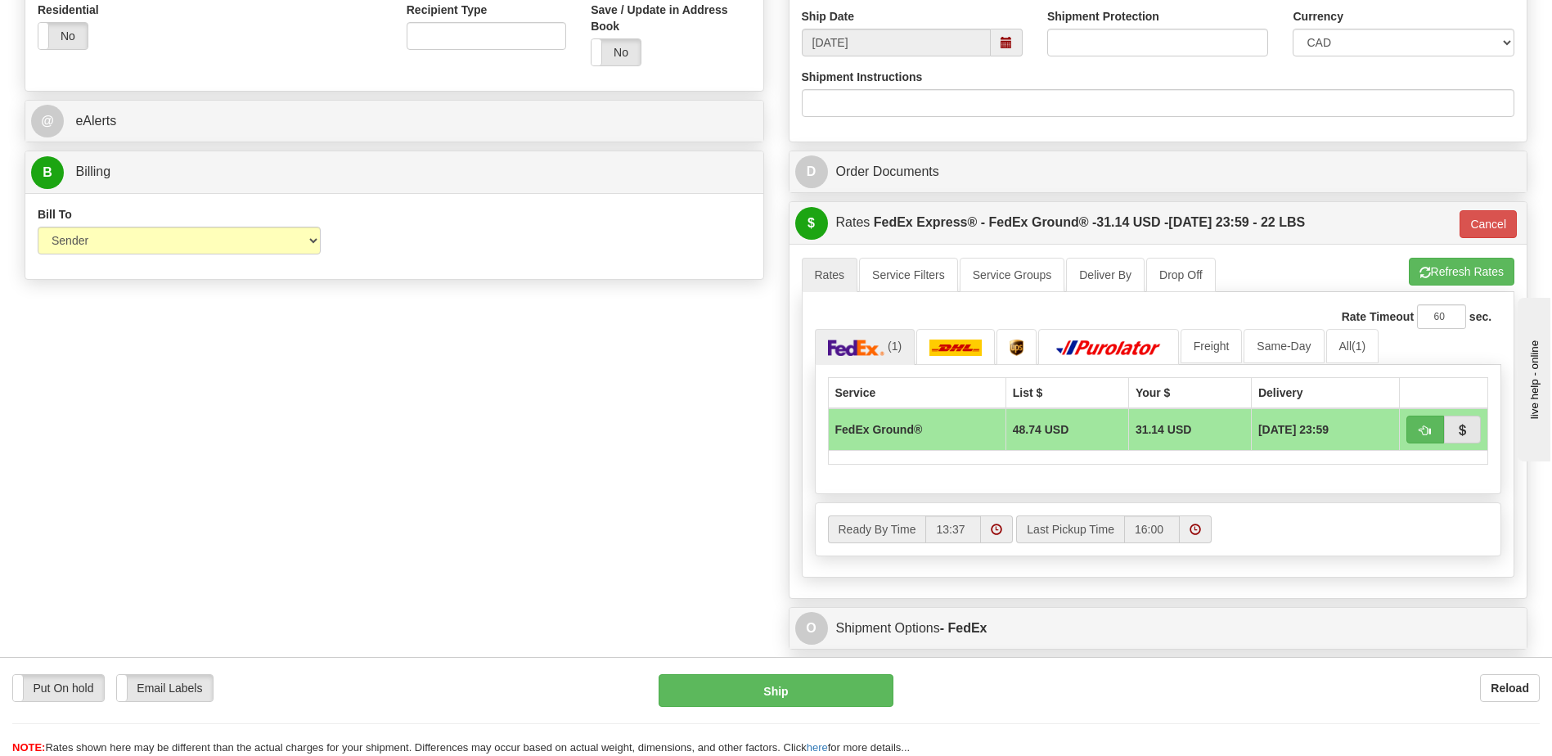
scroll to position [655, 0]
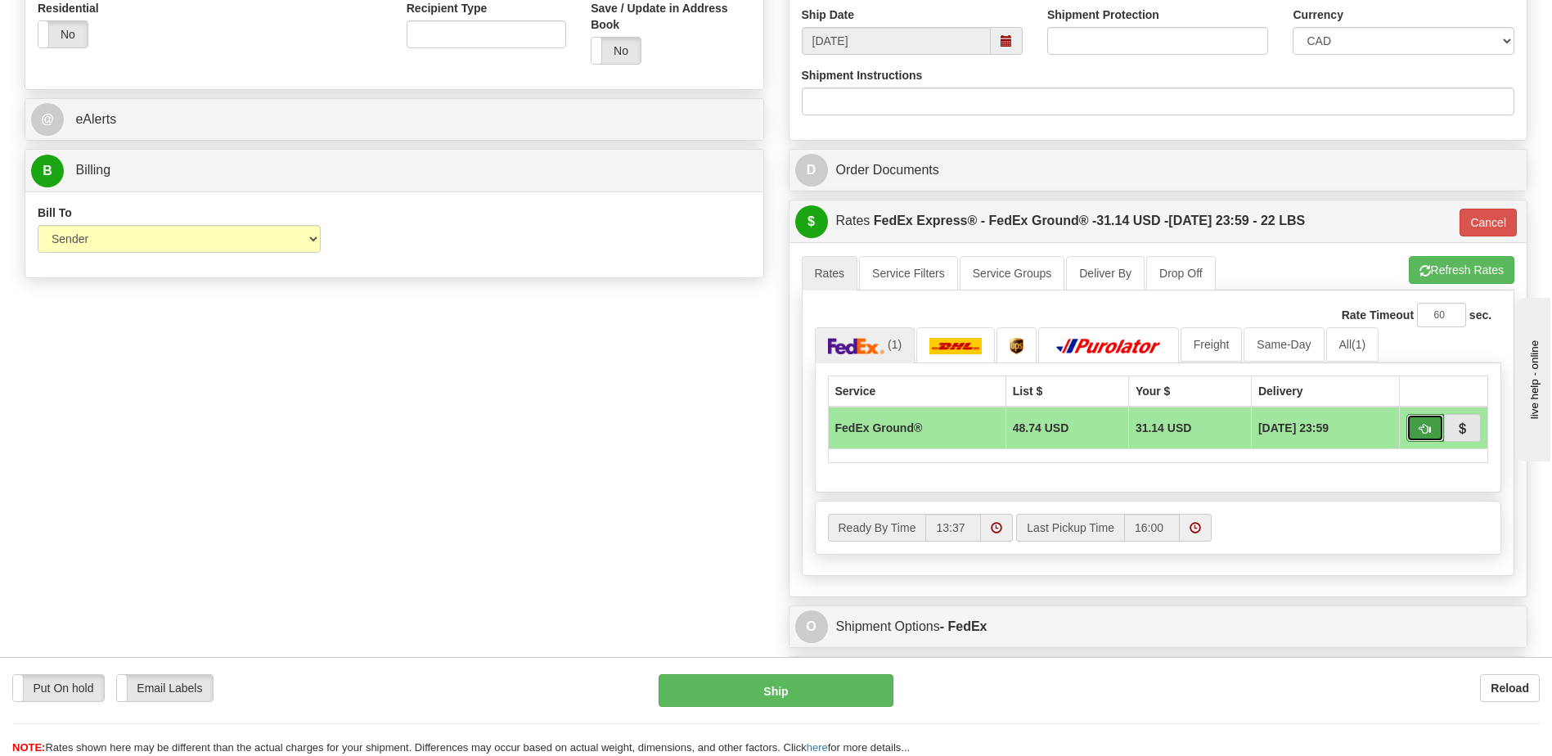
click at [1427, 435] on span "button" at bounding box center [1425, 429] width 11 height 11
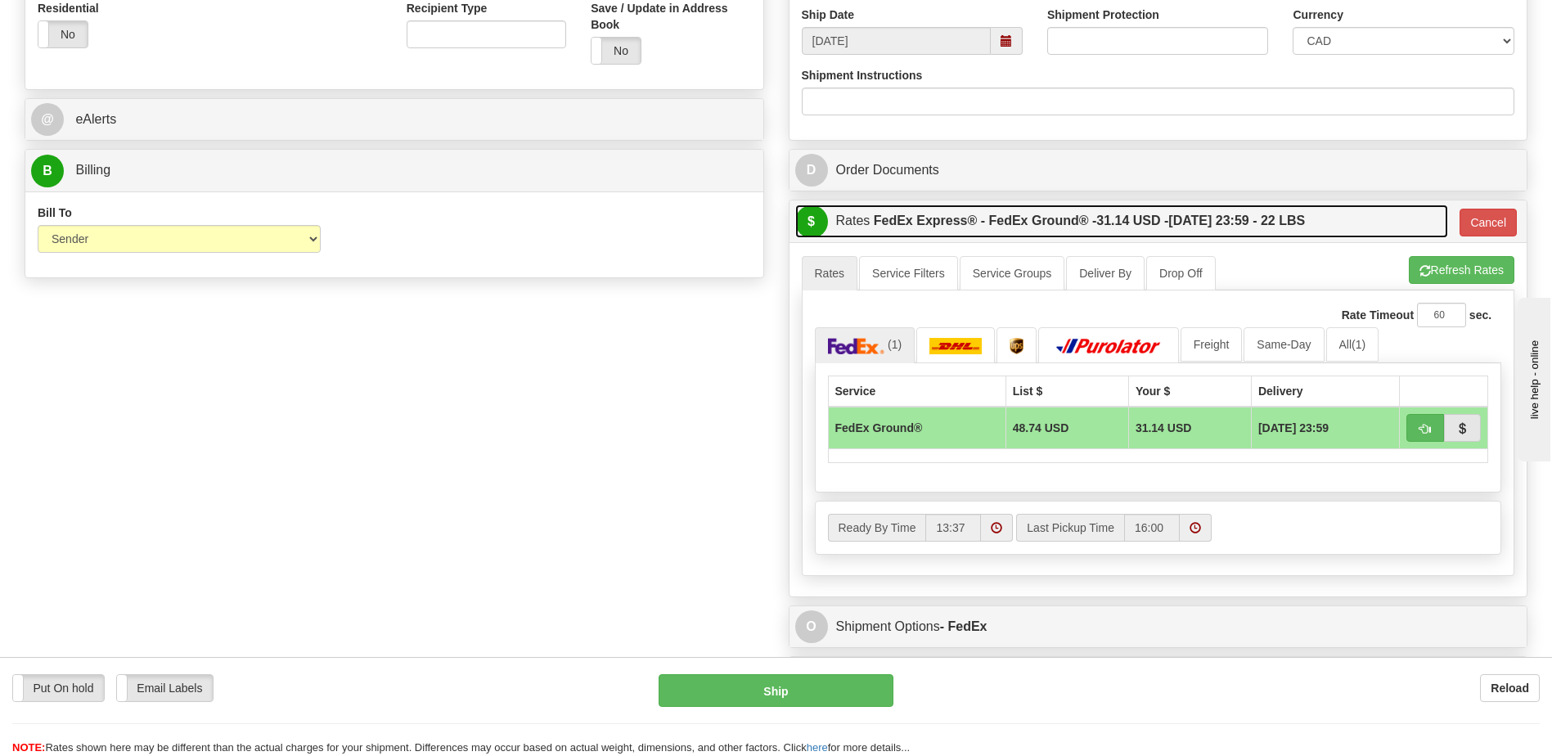
click at [1129, 233] on label "FedEx Express® - FedEx Ground® - 31.14 USD - 10/03/2025 23:59 - 22 LBS" at bounding box center [1089, 221] width 431 height 33
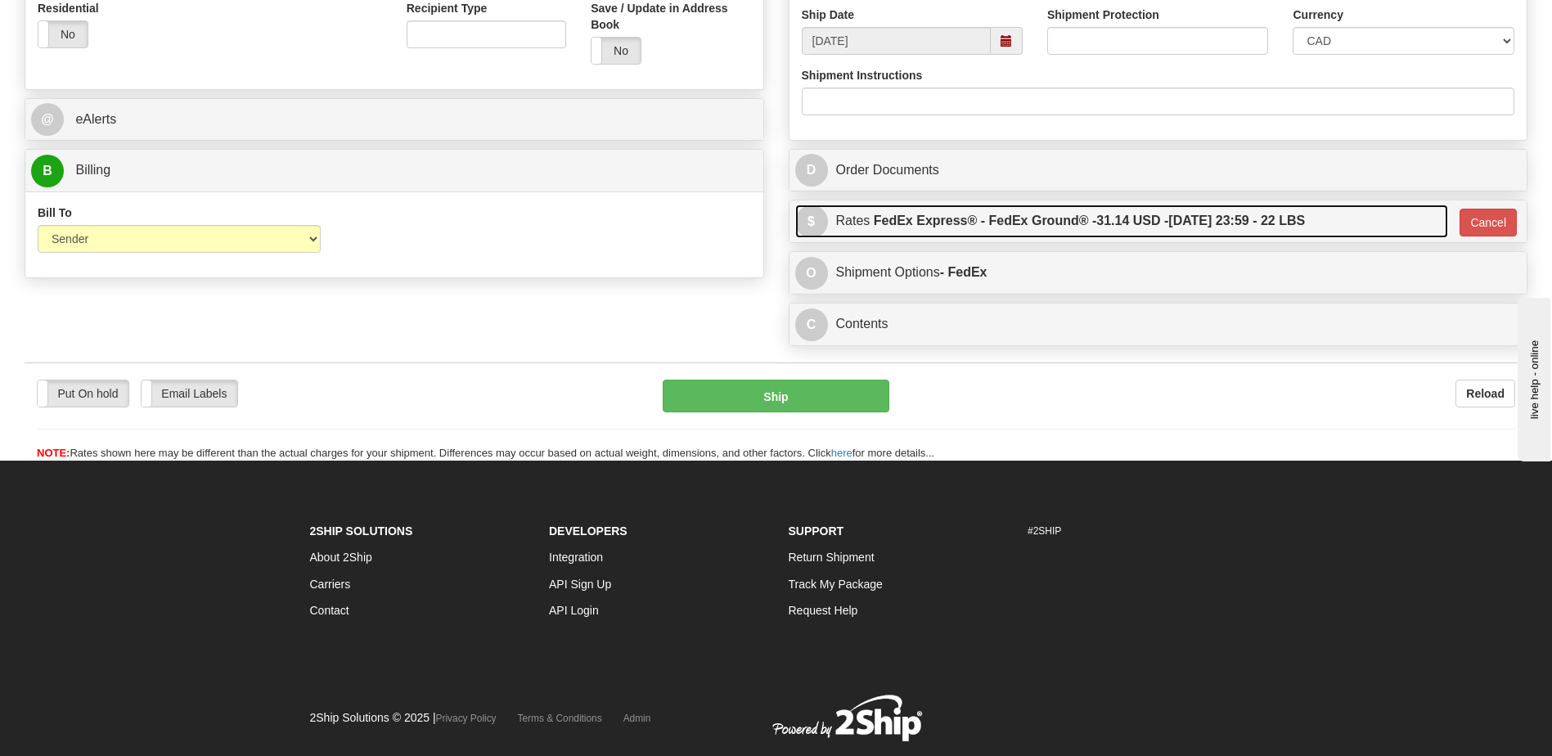
scroll to position [491, 0]
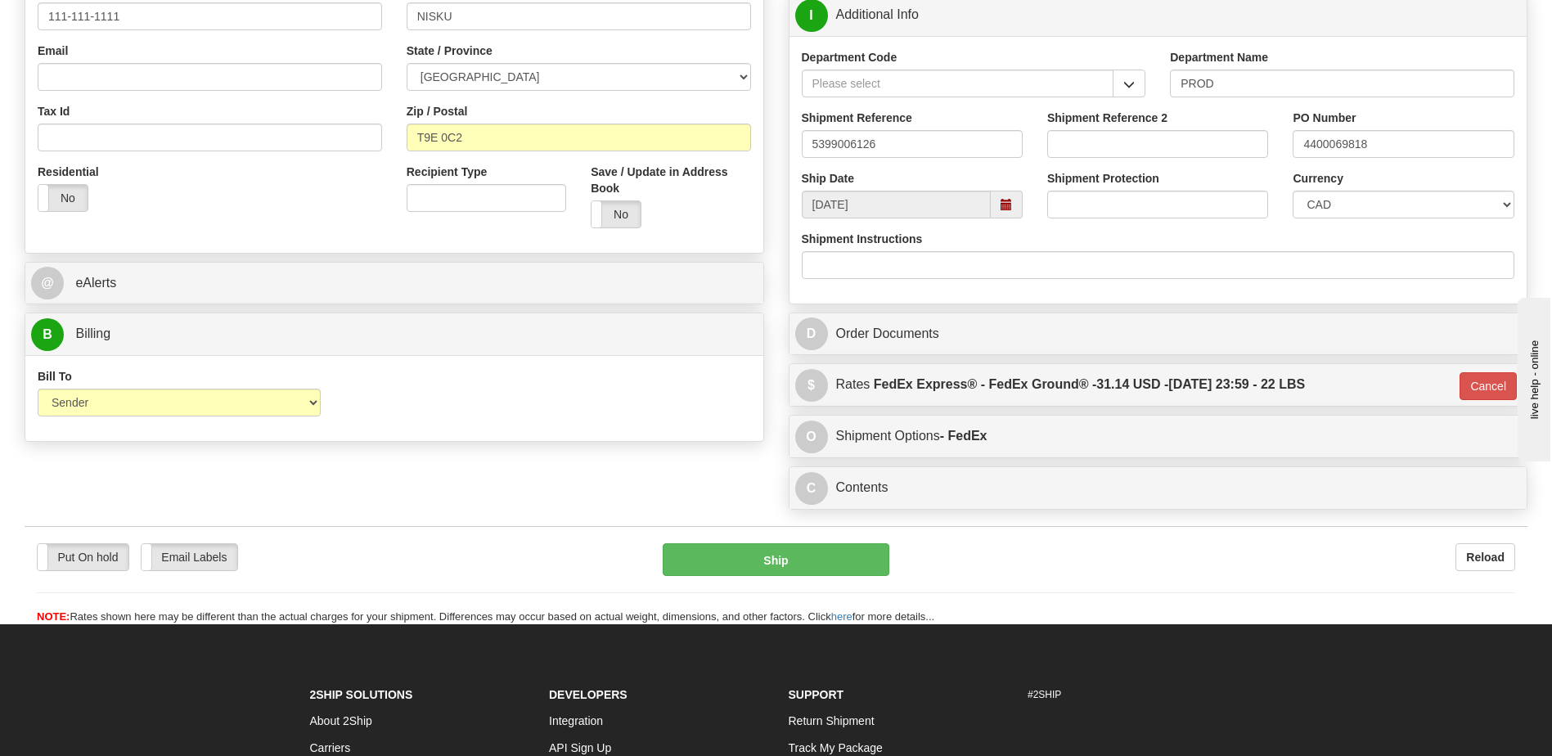
click at [1190, 360] on div "Rate in Account Currency ARN AWG AUD AUS BHD BBD BFR BMD BRC BRL GBP UKL BND BG…" at bounding box center [1159, 80] width 764 height 876
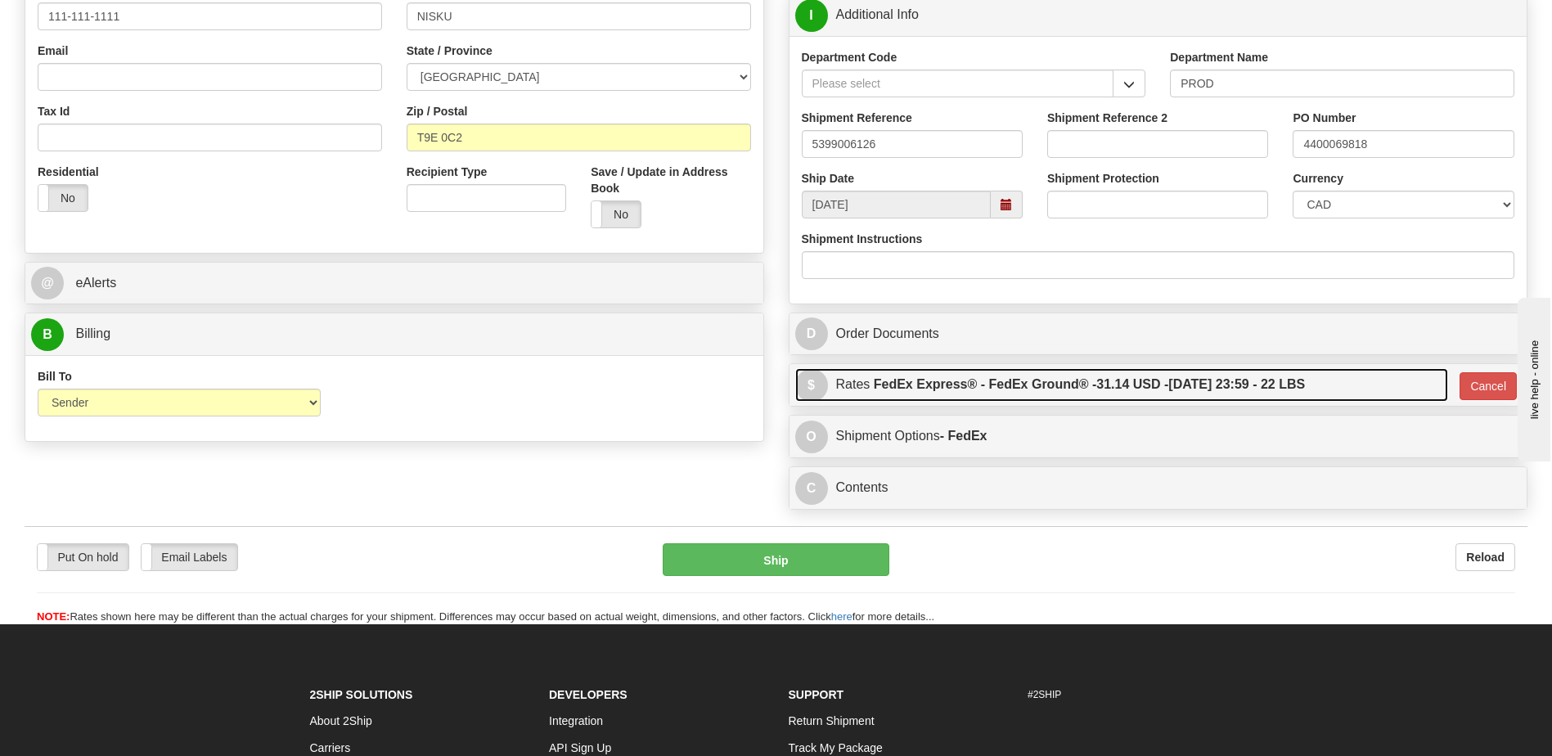
click at [1194, 385] on label "FedEx Express® - FedEx Ground® - 31.14 USD - 10/03/2025 23:59 - 22 LBS" at bounding box center [1089, 384] width 431 height 33
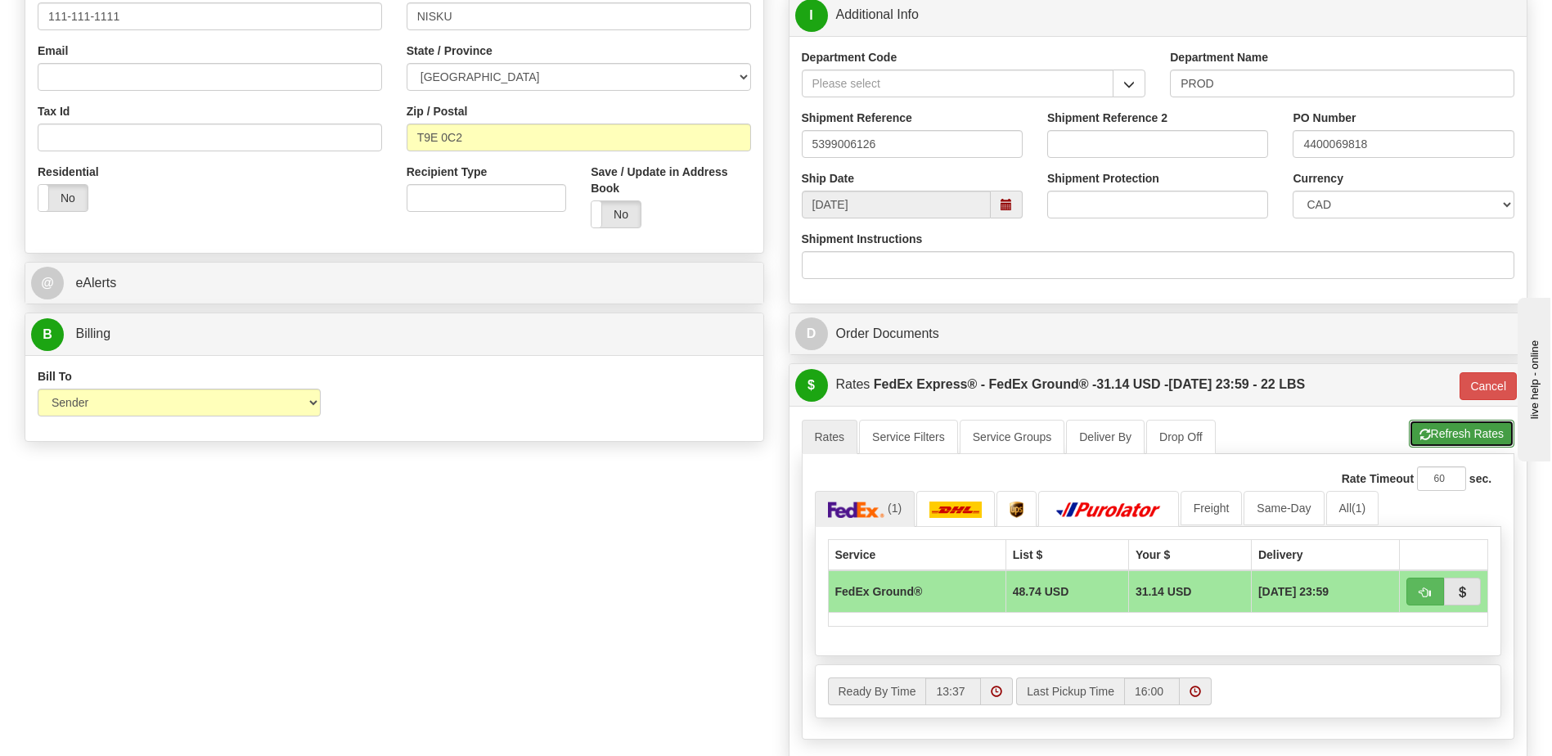
click at [1461, 439] on button "Refresh Rates" at bounding box center [1462, 434] width 106 height 28
type input "92"
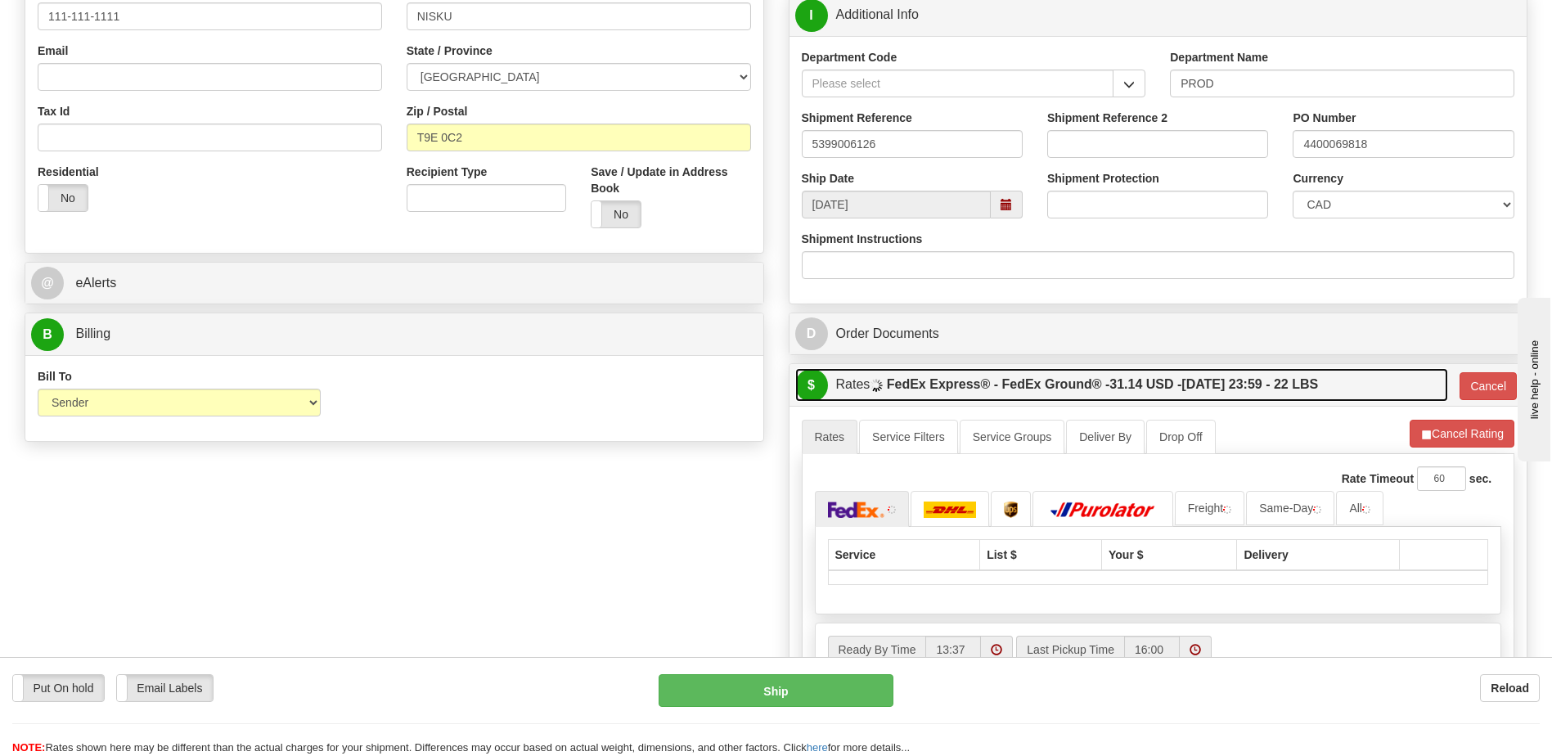
click at [1209, 371] on label "FedEx Express® - FedEx Ground® - 31.14 USD - 10/03/2025 23:59 - 22 LBS" at bounding box center [1102, 384] width 431 height 33
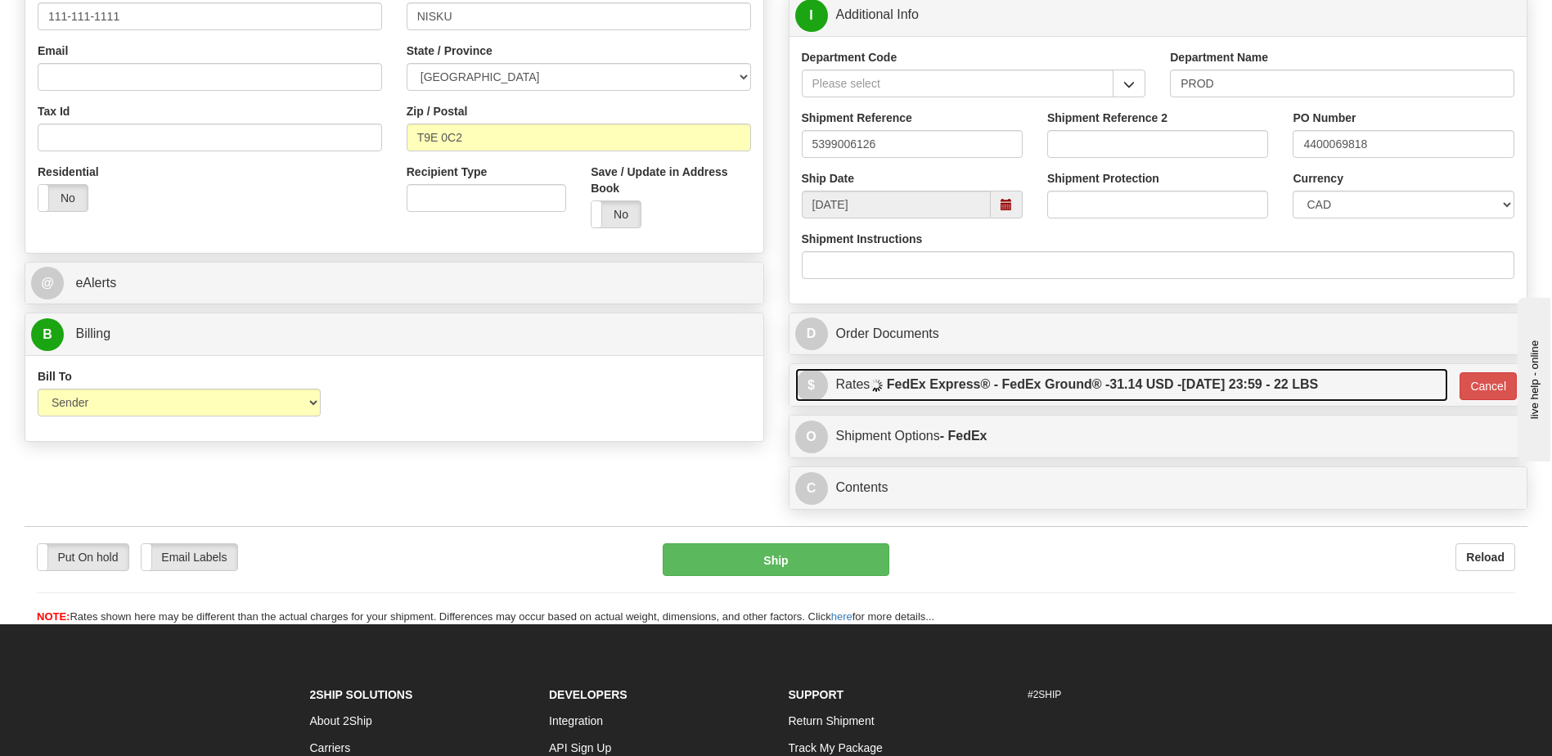
scroll to position [245, 0]
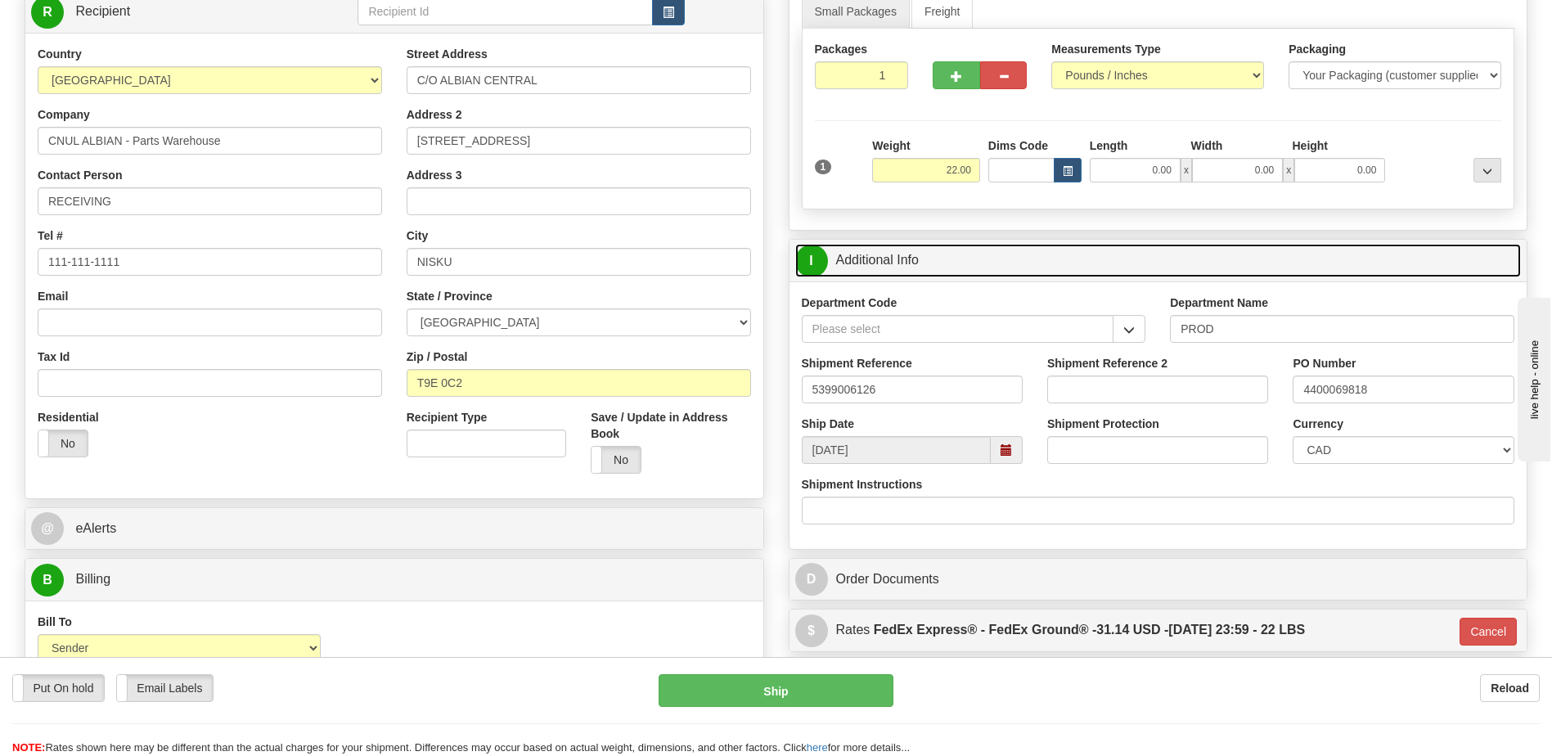
click at [988, 271] on link "I Additional Info" at bounding box center [1158, 261] width 727 height 34
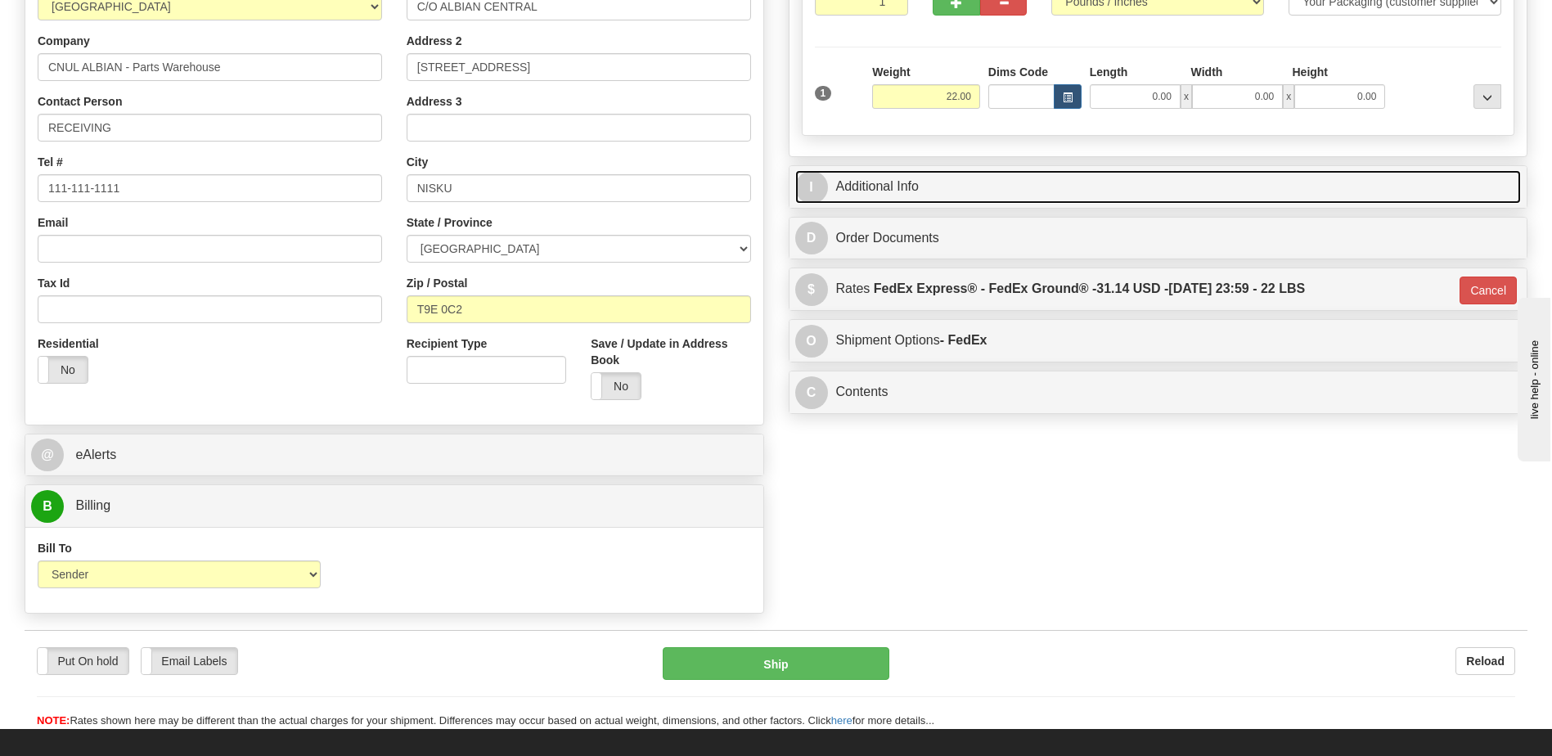
scroll to position [409, 0]
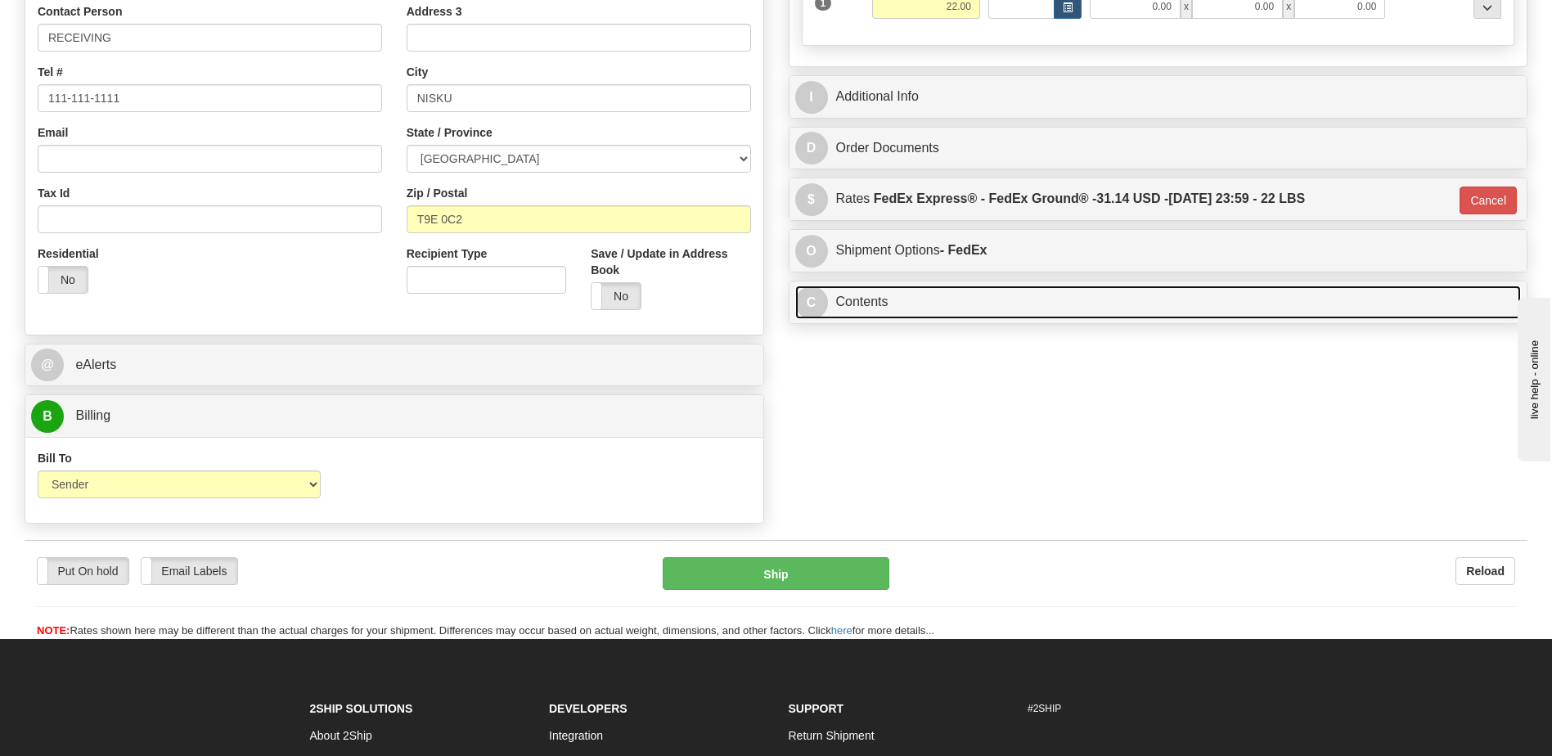
click at [932, 302] on link "C Contents" at bounding box center [1158, 303] width 727 height 34
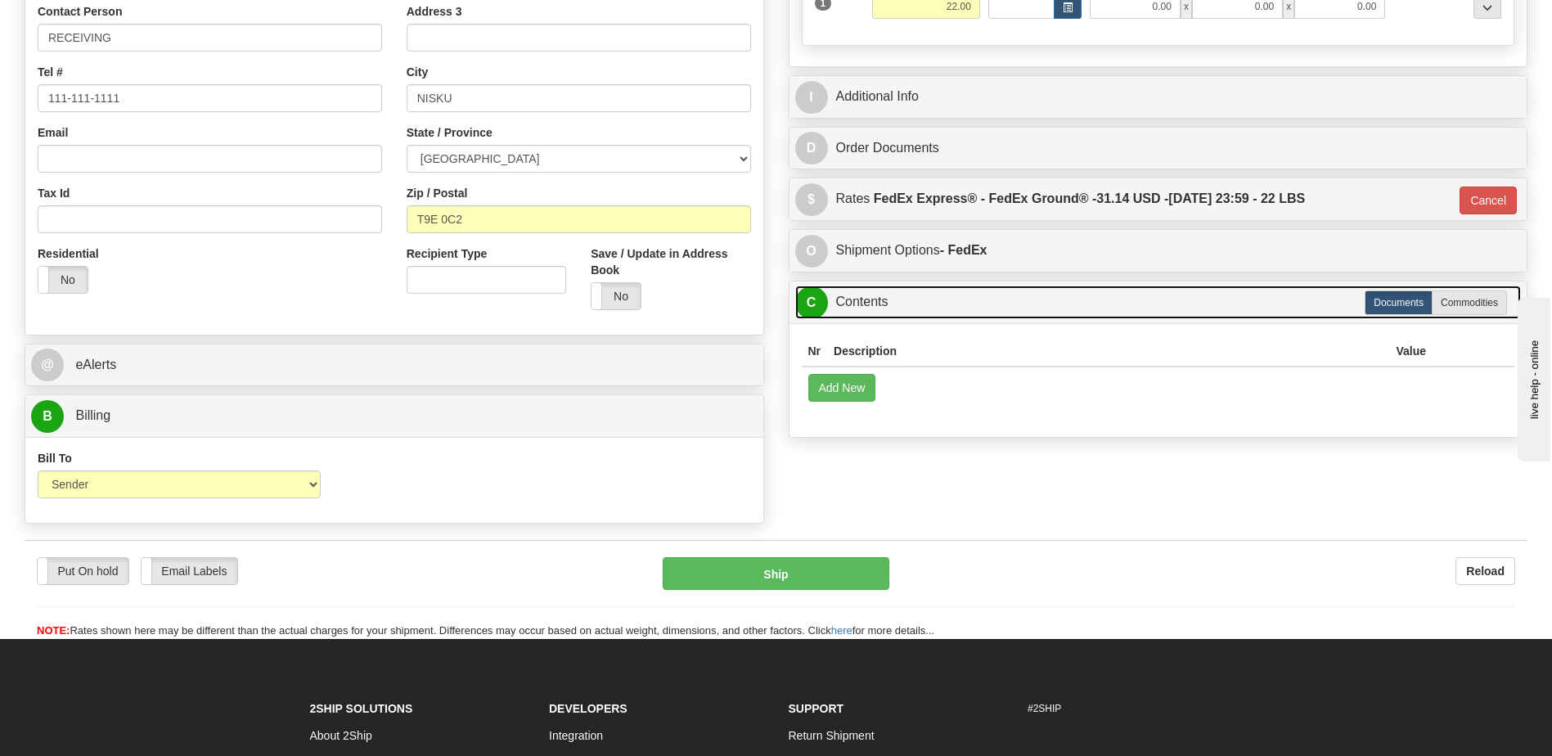
click at [894, 297] on link "C Contents" at bounding box center [1158, 303] width 727 height 34
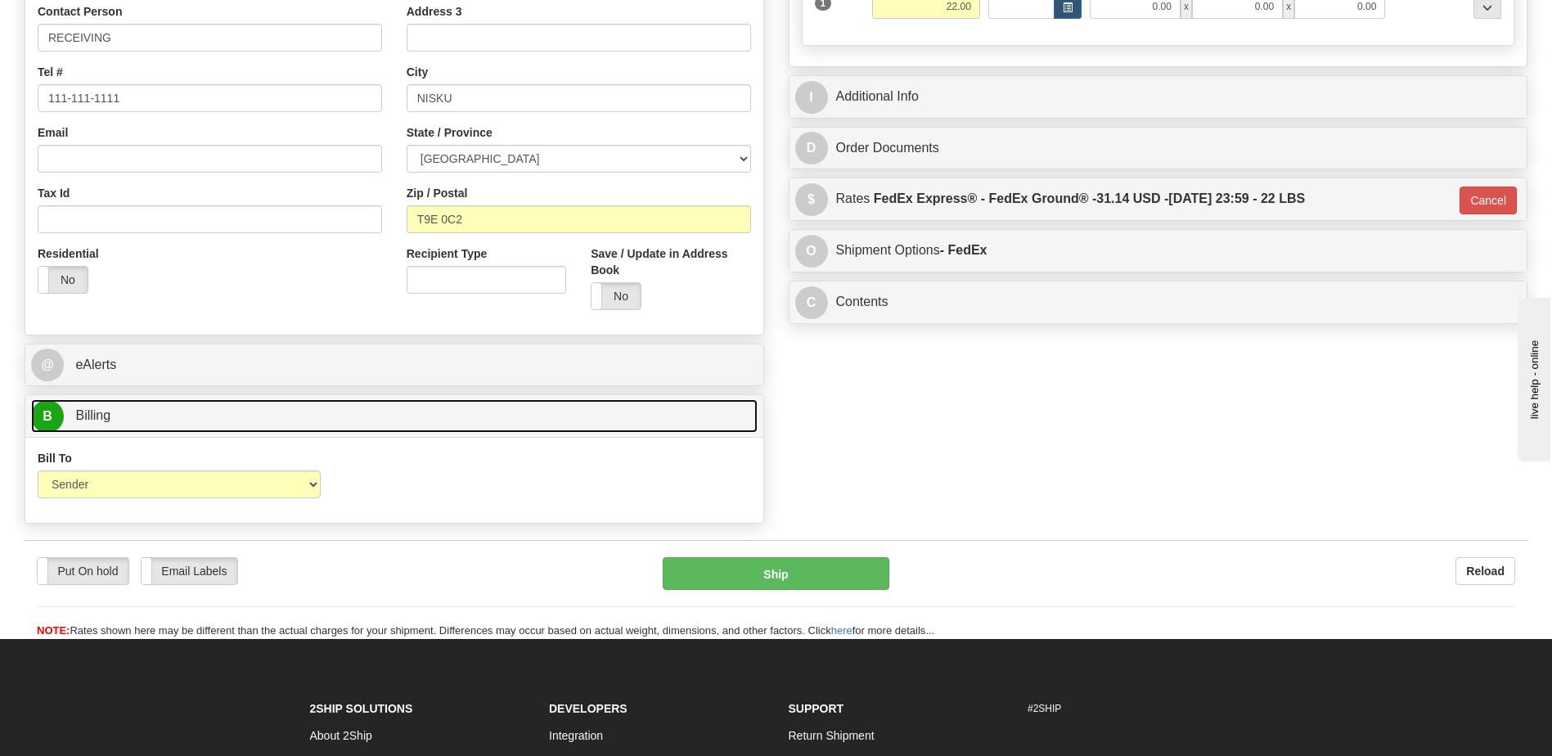
click at [285, 405] on link "B Billing" at bounding box center [394, 416] width 727 height 34
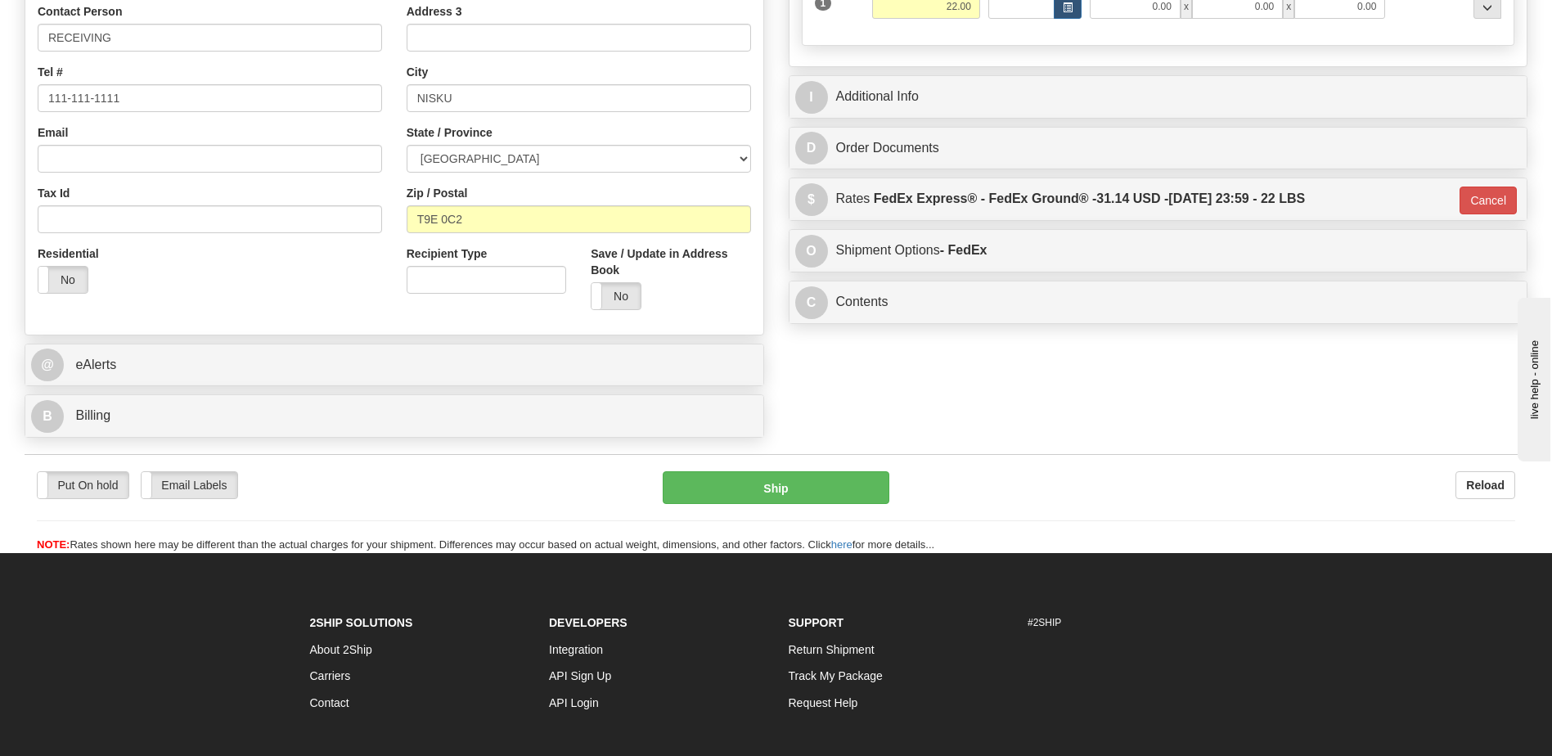
click at [331, 300] on div "Residential Yes No" at bounding box center [209, 275] width 369 height 61
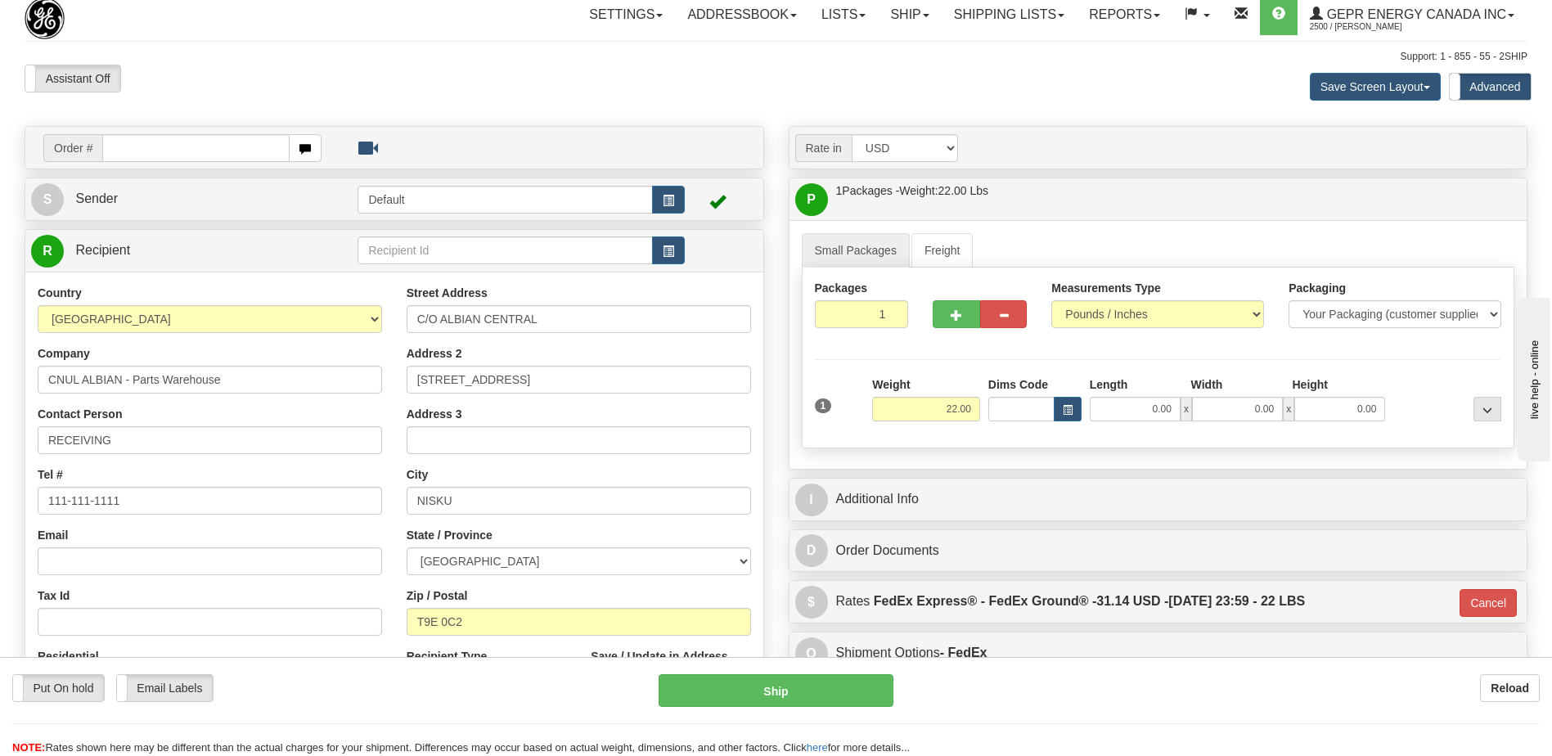
scroll to position [0, 0]
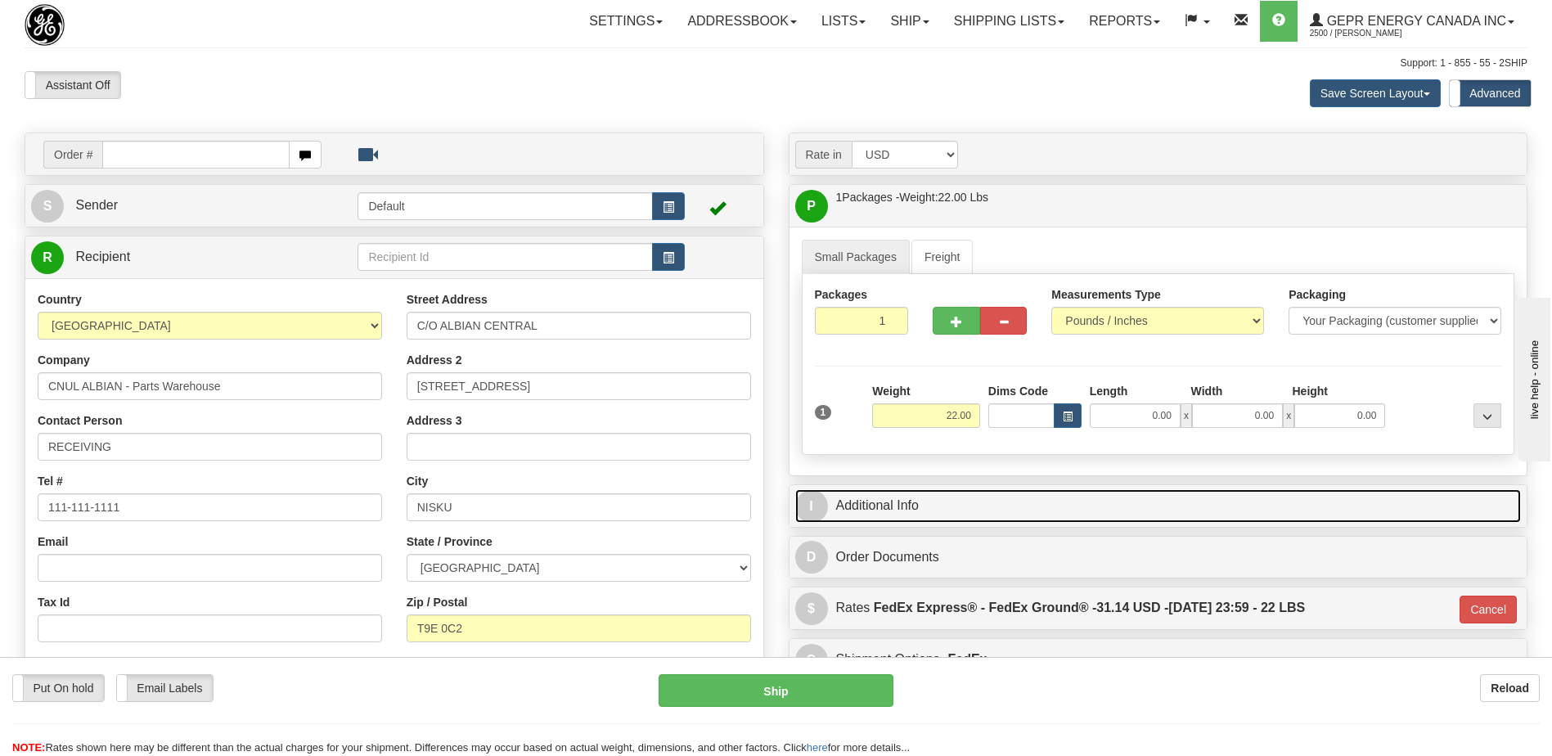
click at [999, 503] on link "I Additional Info" at bounding box center [1158, 506] width 727 height 34
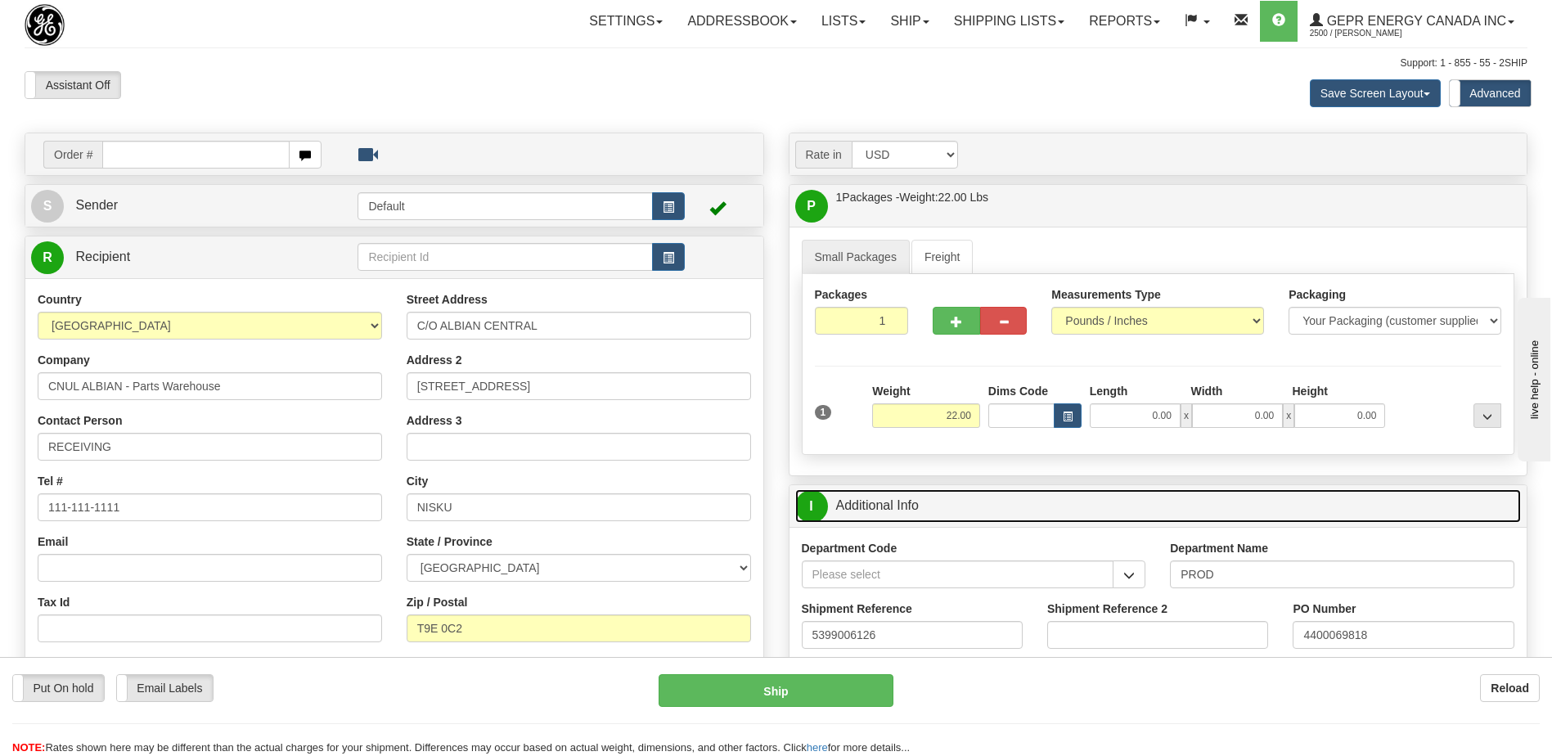
click at [999, 503] on link "I Additional Info" at bounding box center [1158, 506] width 727 height 34
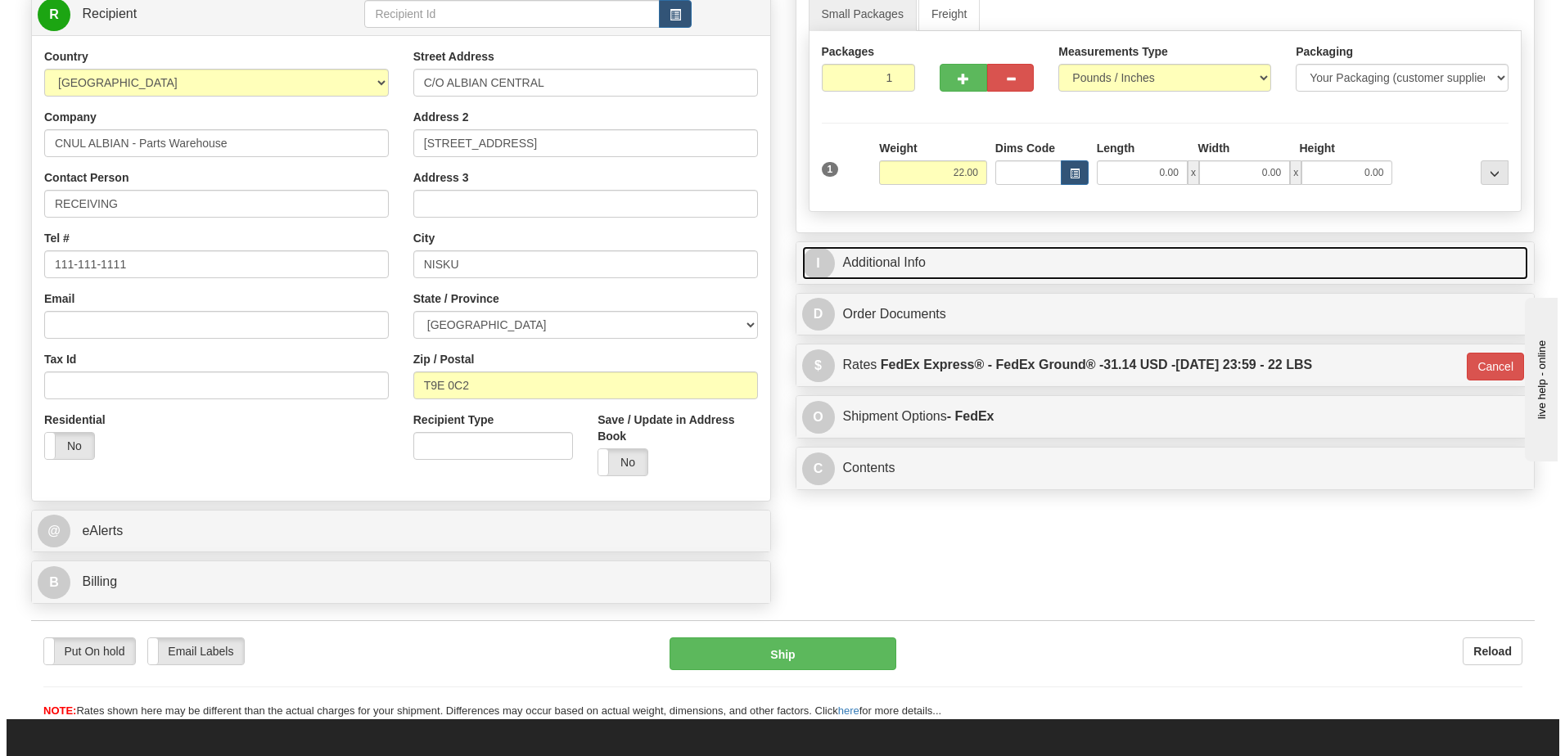
scroll to position [245, 0]
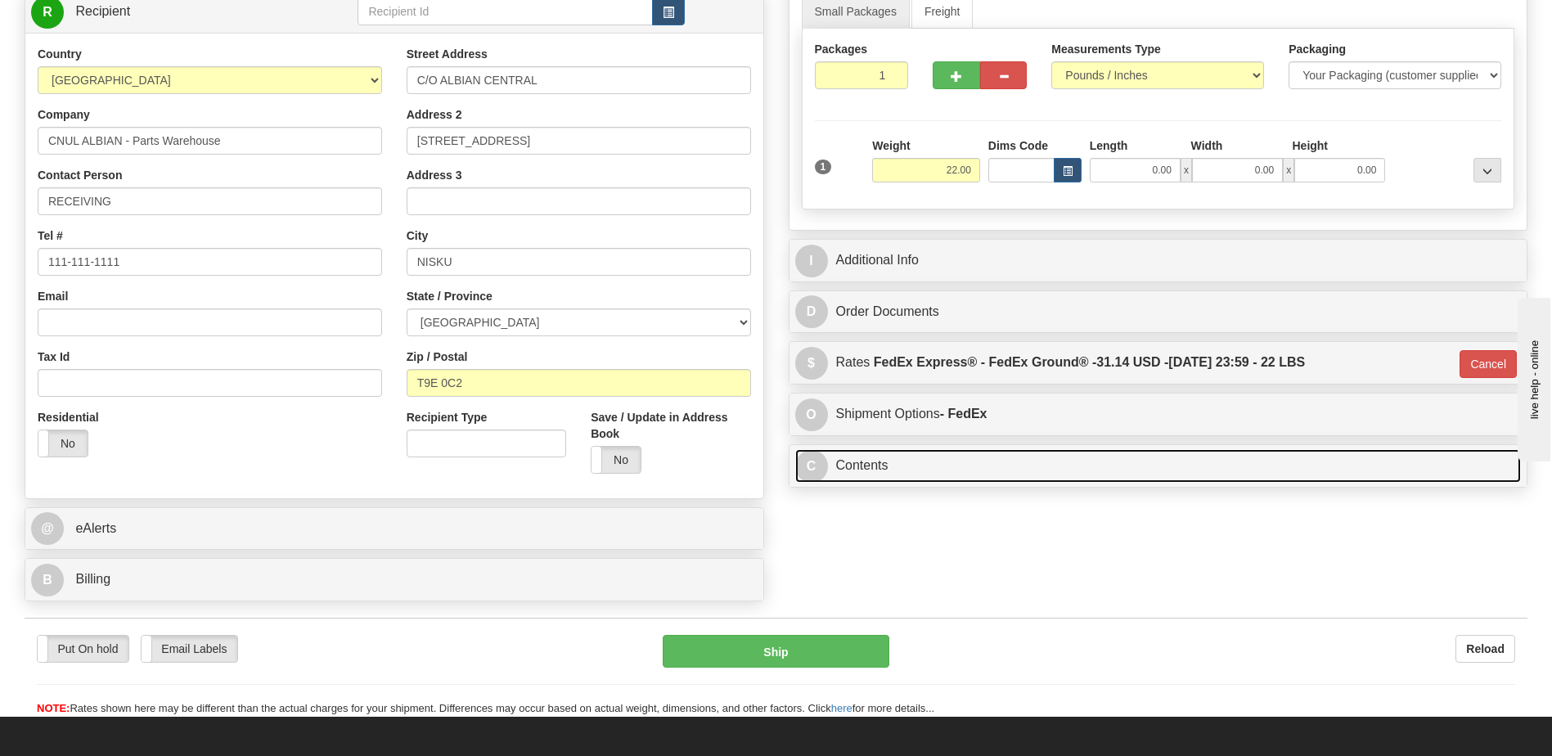
click at [950, 457] on link "C Contents" at bounding box center [1158, 466] width 727 height 34
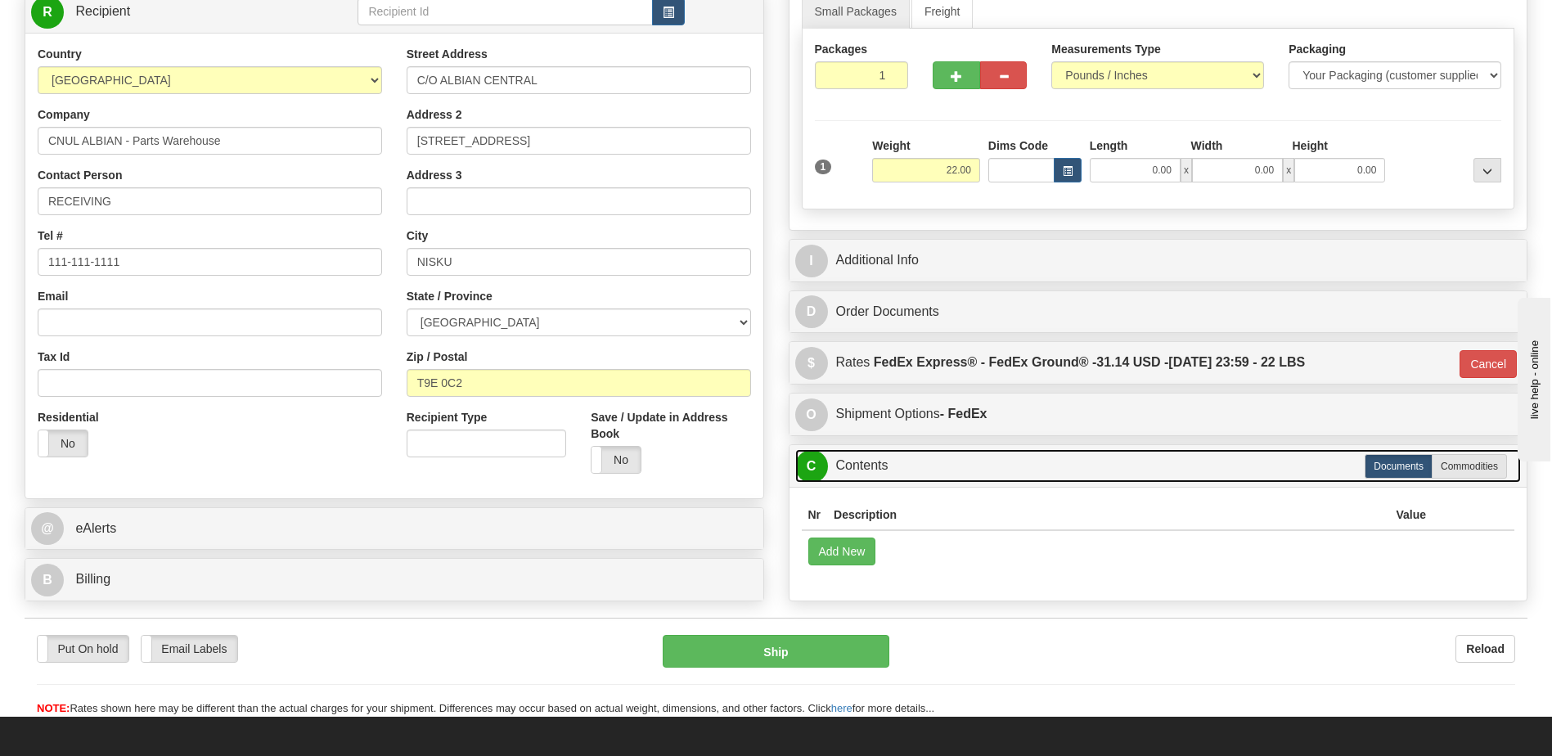
click at [950, 457] on link "C Contents" at bounding box center [1158, 466] width 727 height 34
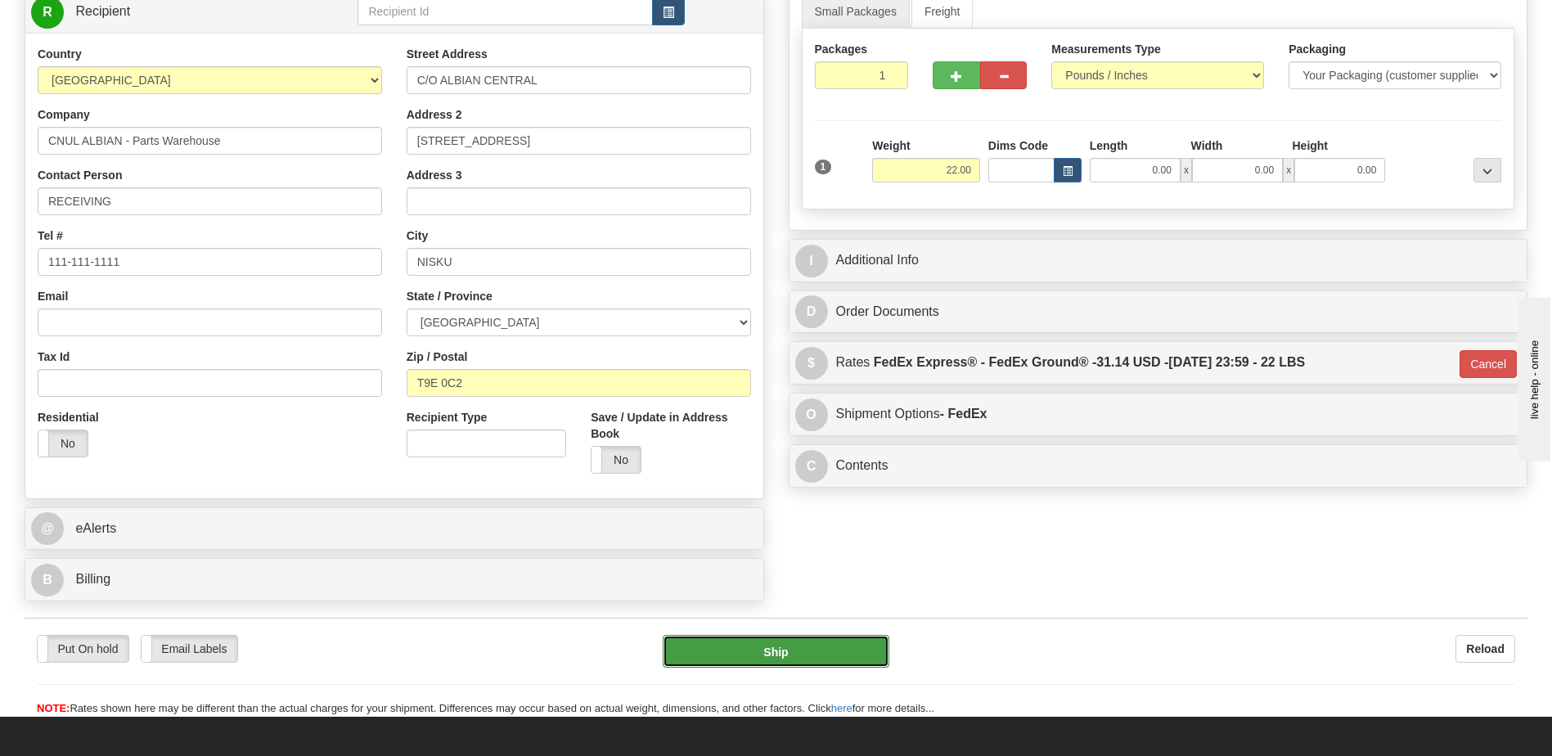
click at [705, 652] on button "Ship" at bounding box center [776, 651] width 226 height 33
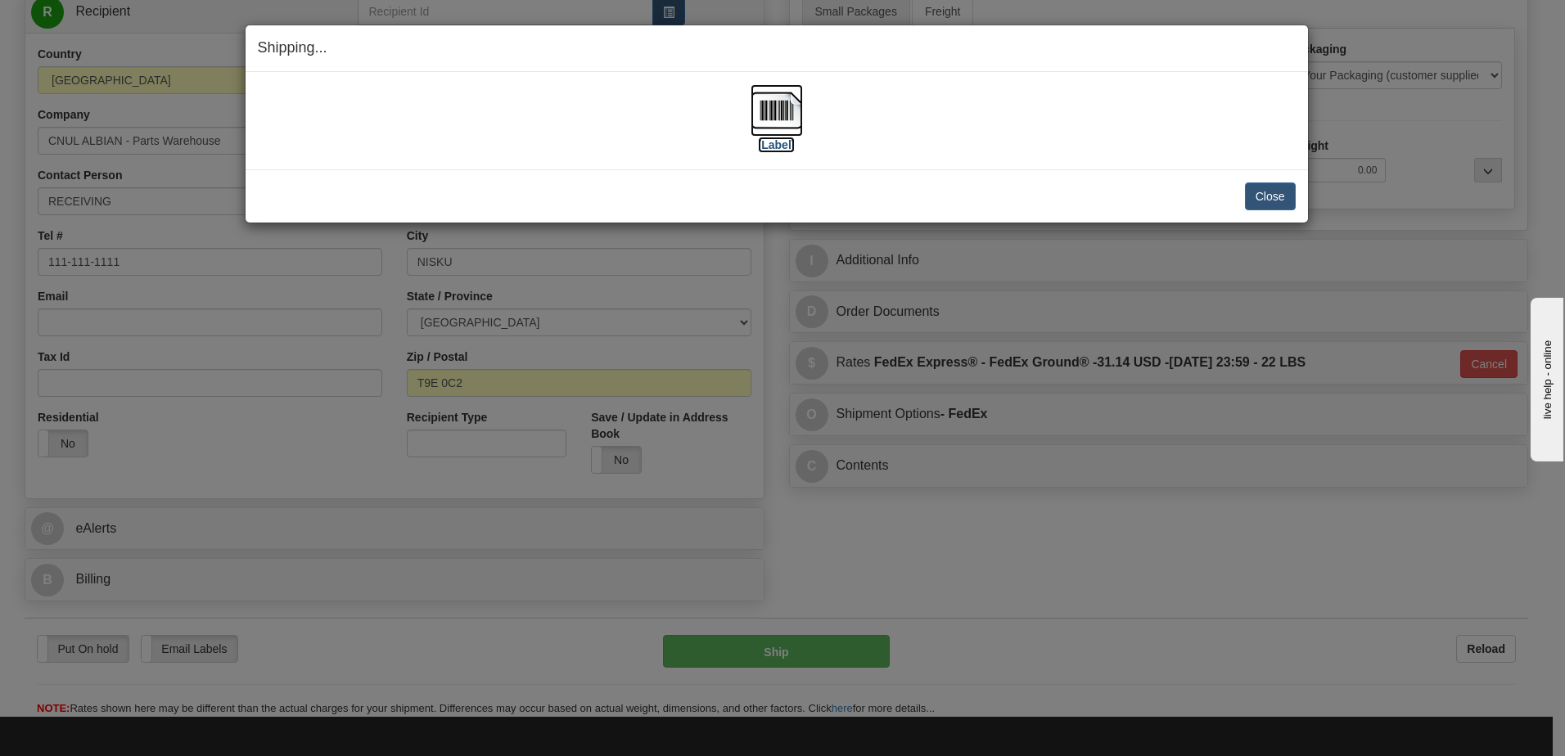
click at [780, 95] on img at bounding box center [776, 110] width 52 height 52
click at [1285, 199] on button "Close" at bounding box center [1270, 196] width 51 height 28
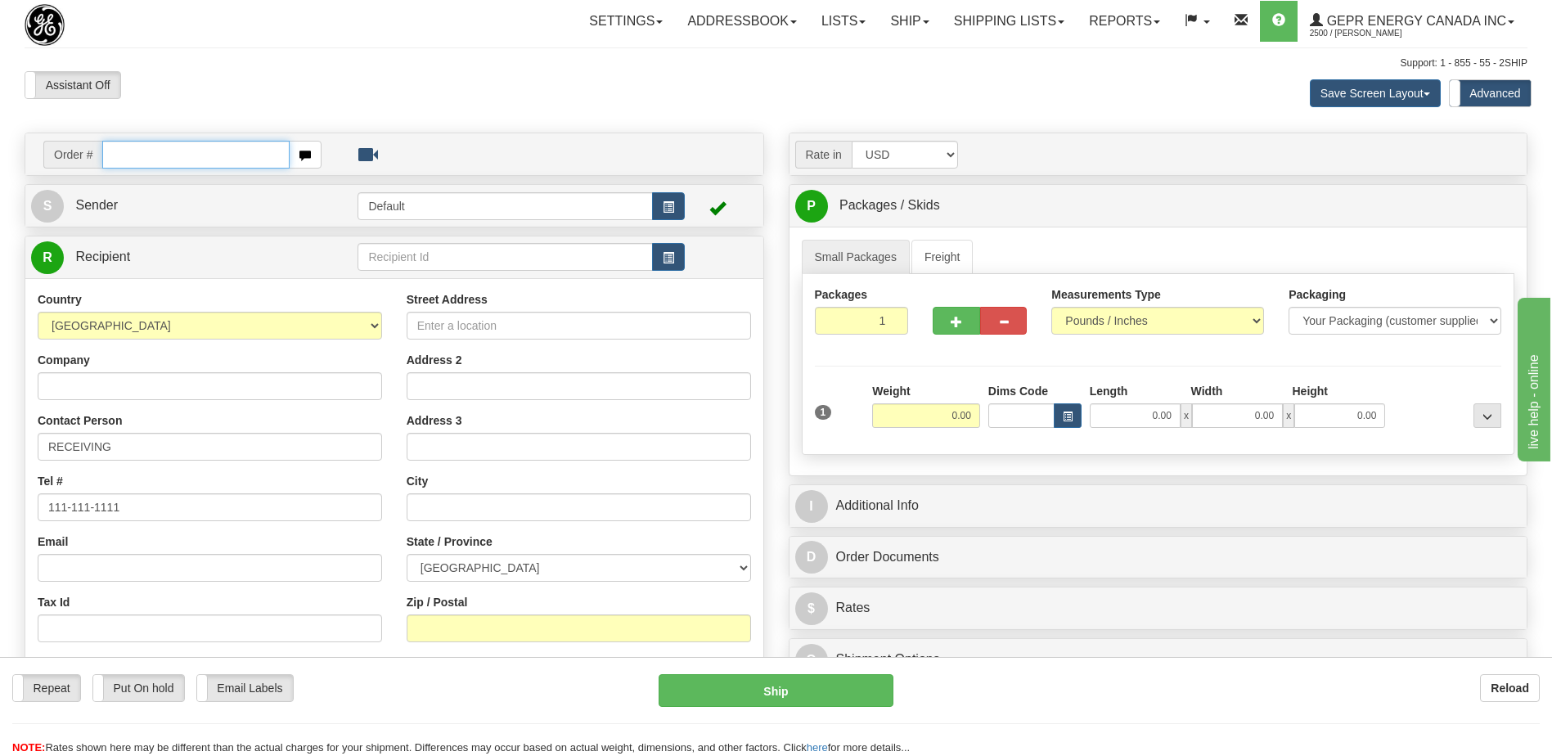
click at [196, 158] on input "text" at bounding box center [195, 155] width 187 height 28
paste input "0086704800"
type input "0086704800"
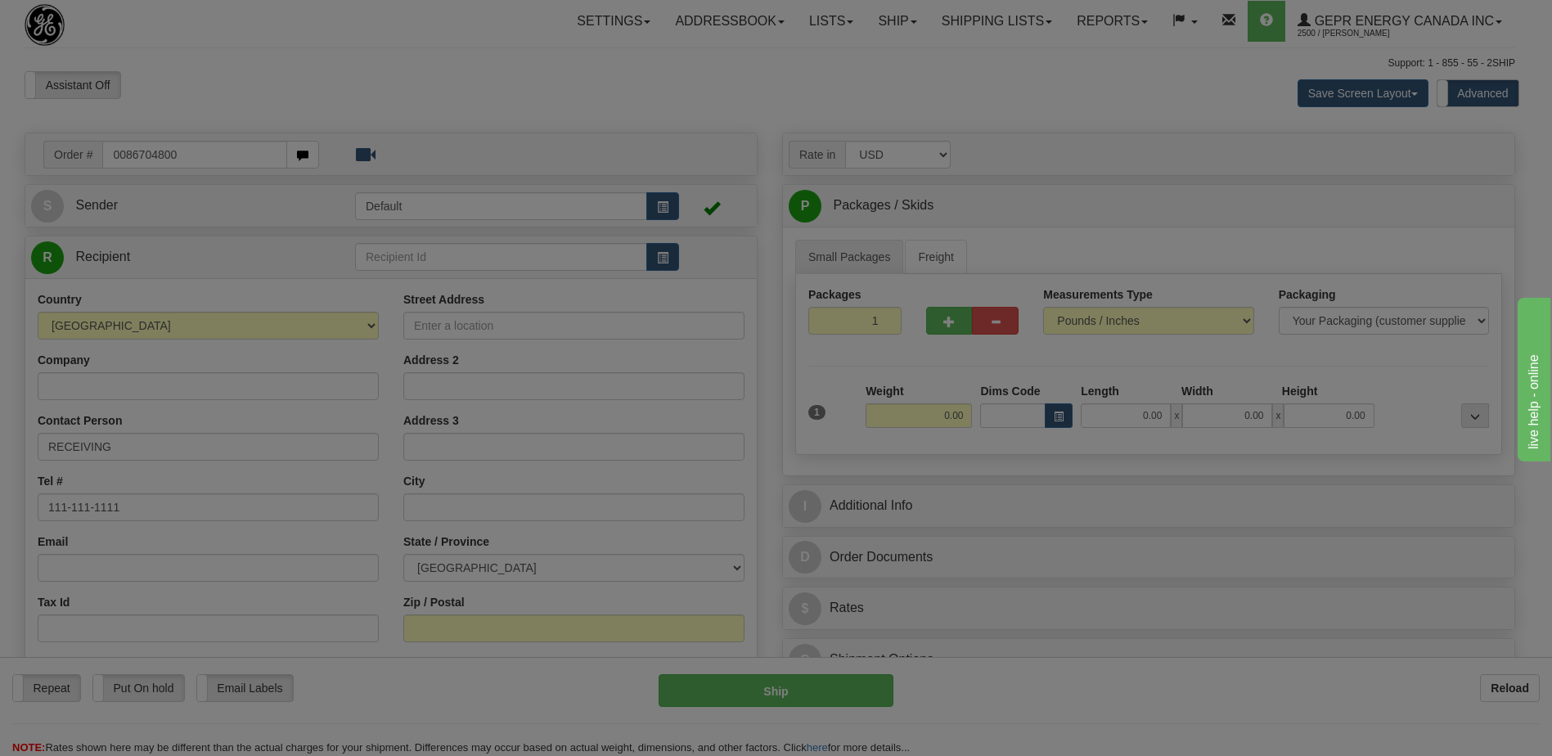
click at [194, 115] on body "Training Course Close Toggle navigation Settings Shipping Preferences New Recip…" at bounding box center [776, 378] width 1552 height 756
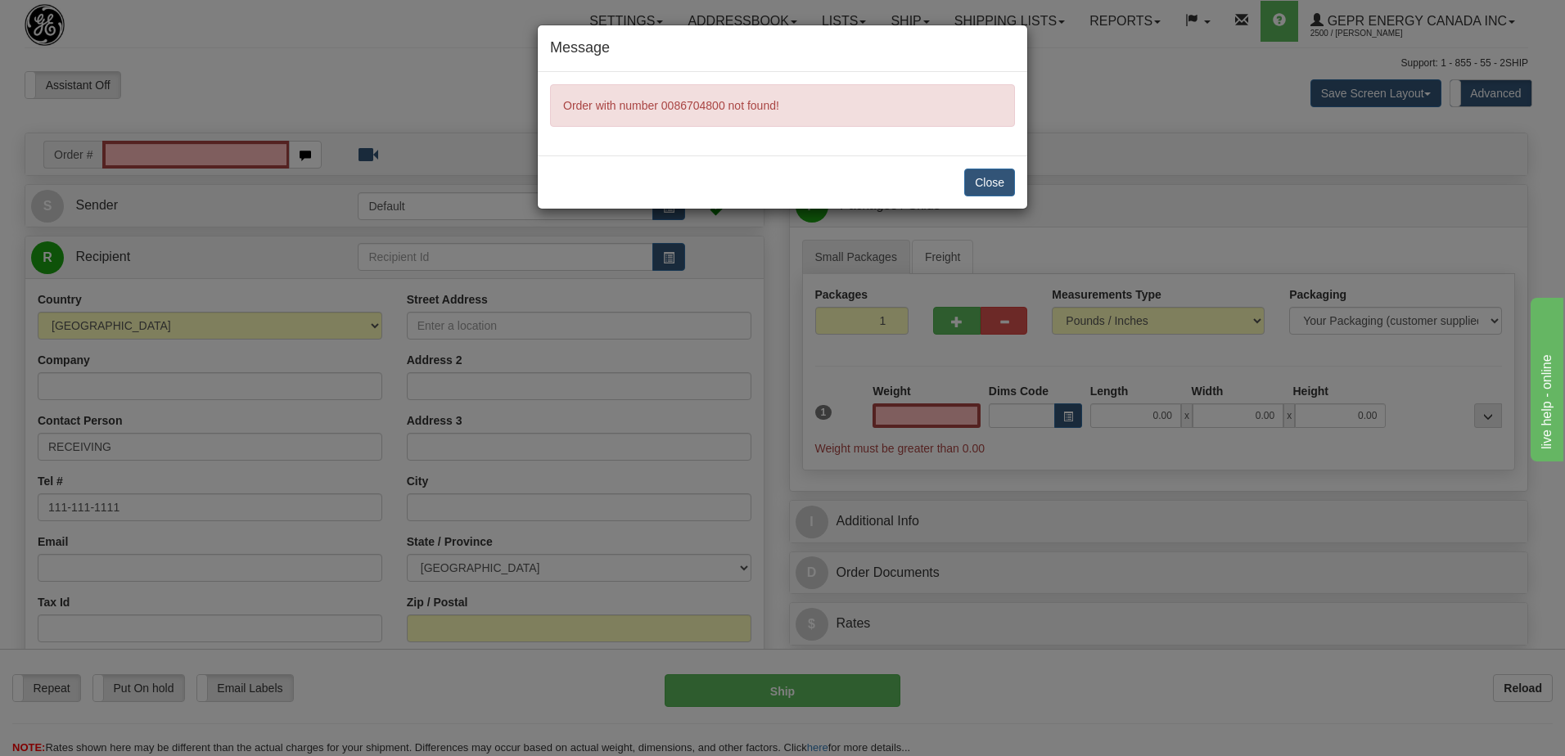
type input "0.00"
click at [976, 184] on button "Close" at bounding box center [989, 183] width 51 height 28
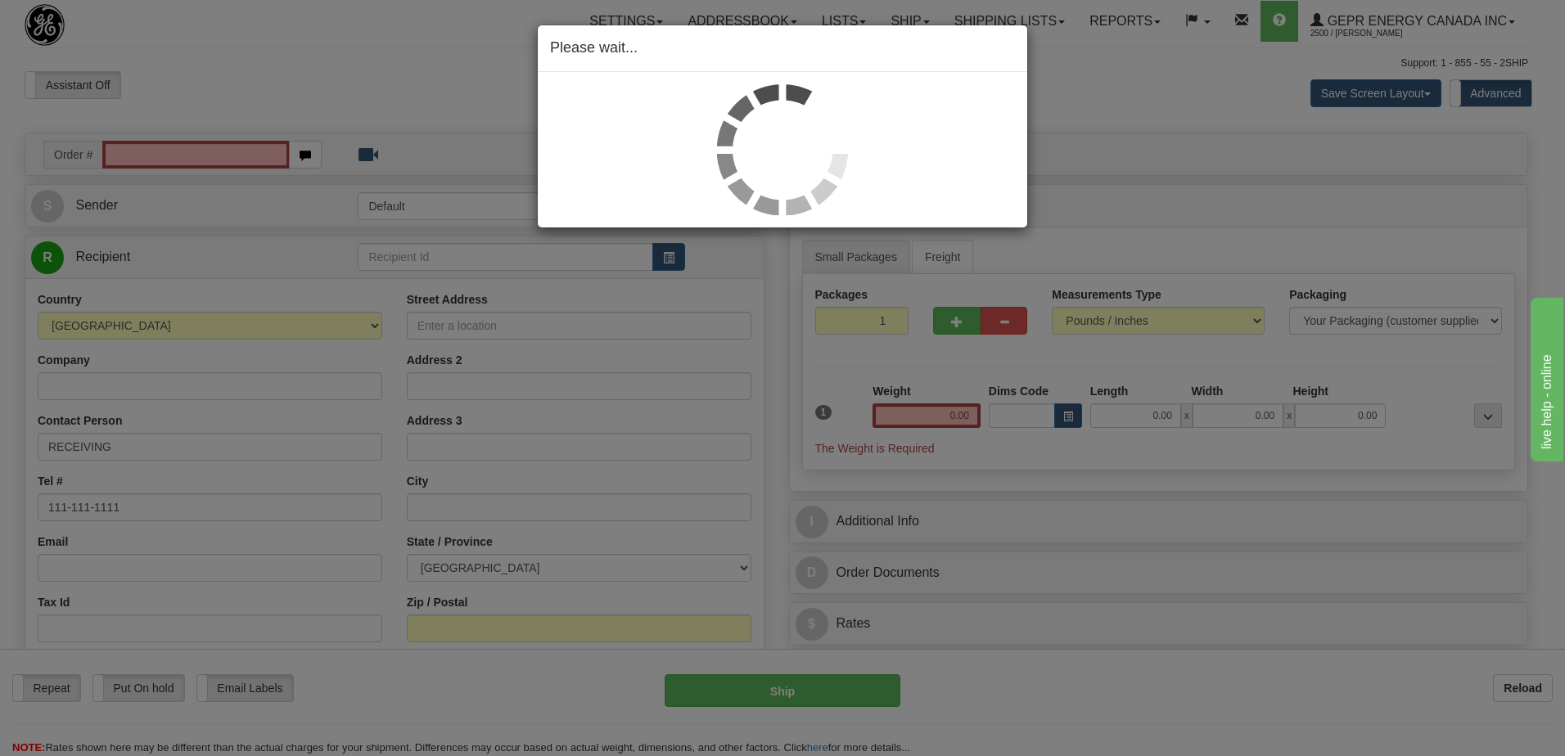
click at [146, 150] on div "Please wait..." at bounding box center [782, 378] width 1565 height 756
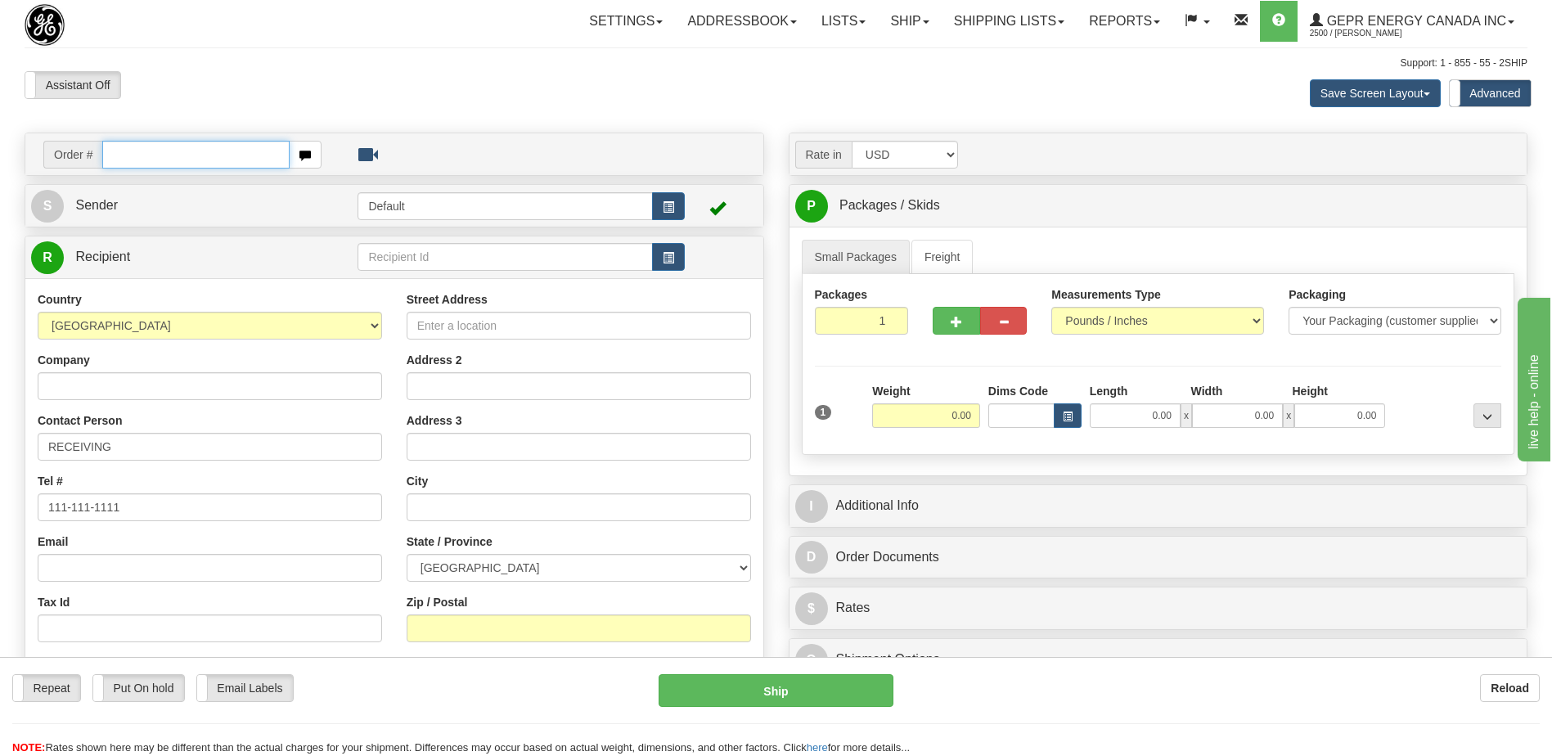
drag, startPoint x: 0, startPoint y: 0, endPoint x: 117, endPoint y: 155, distance: 193.9
click at [117, 155] on input "text" at bounding box center [195, 155] width 187 height 28
paste input "0086704800"
click at [128, 156] on input "0086704800" at bounding box center [195, 155] width 187 height 28
type input "86704800"
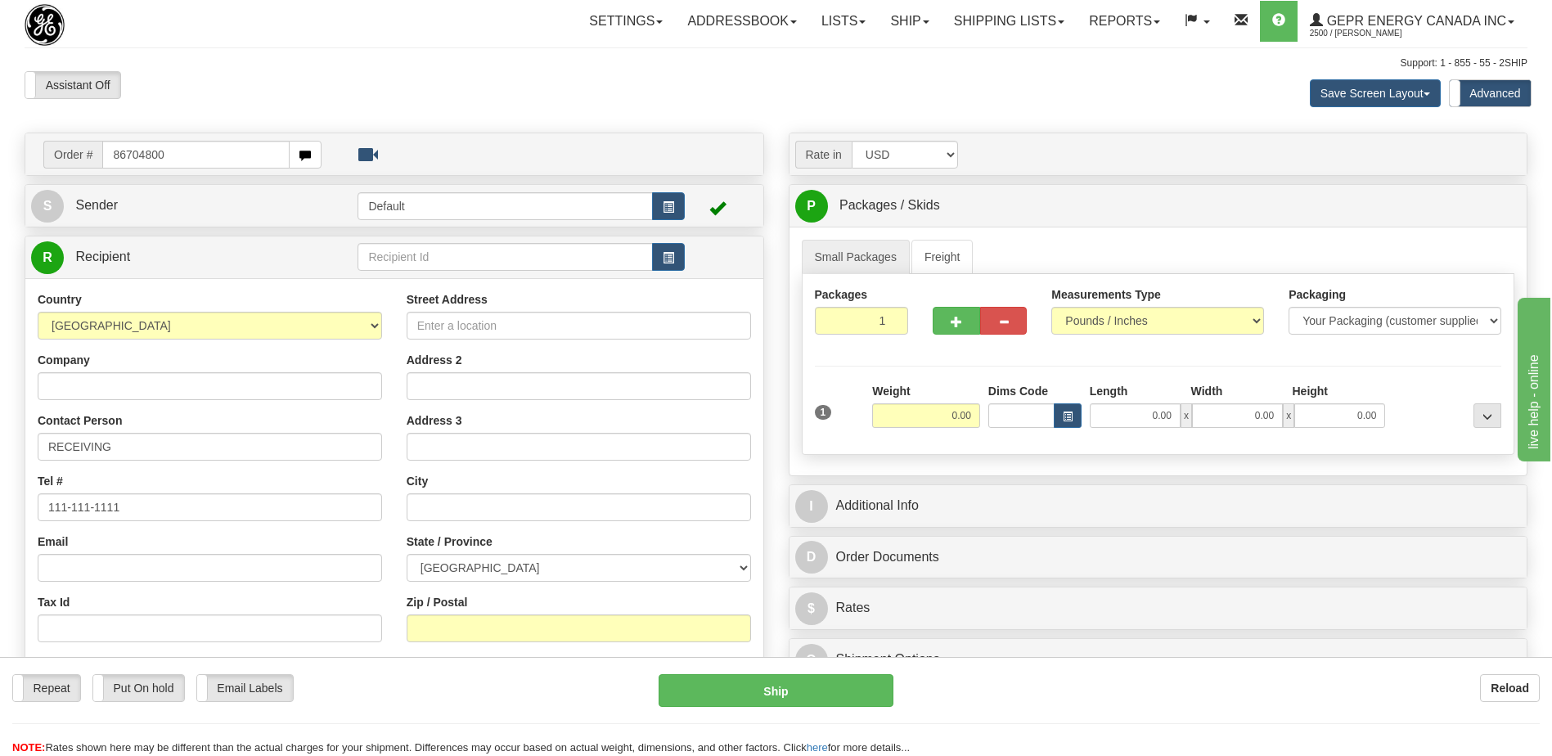
click at [205, 103] on body "Training Course Close Toggle navigation Settings Shipping Preferences New Recip…" at bounding box center [776, 378] width 1552 height 756
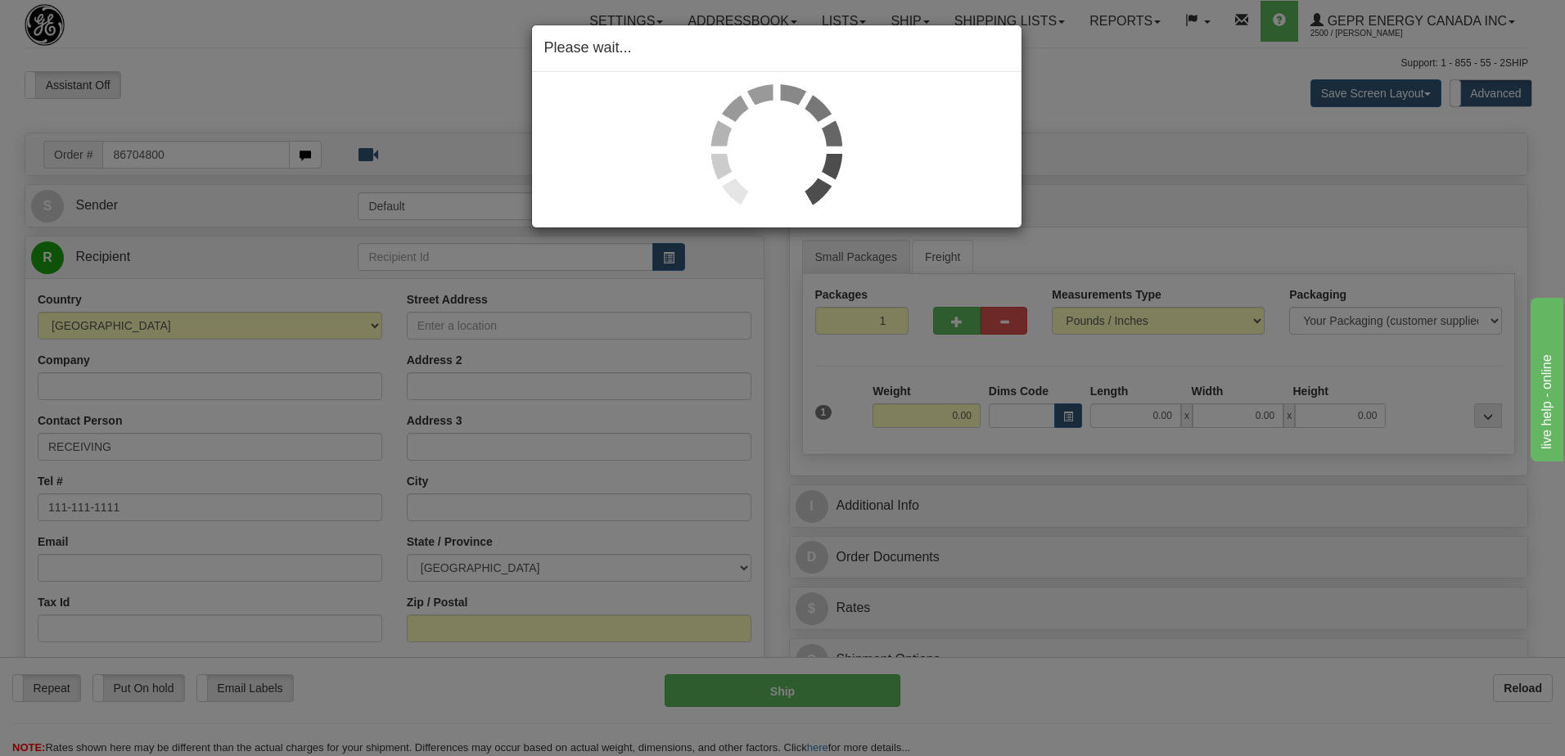
select select "SD"
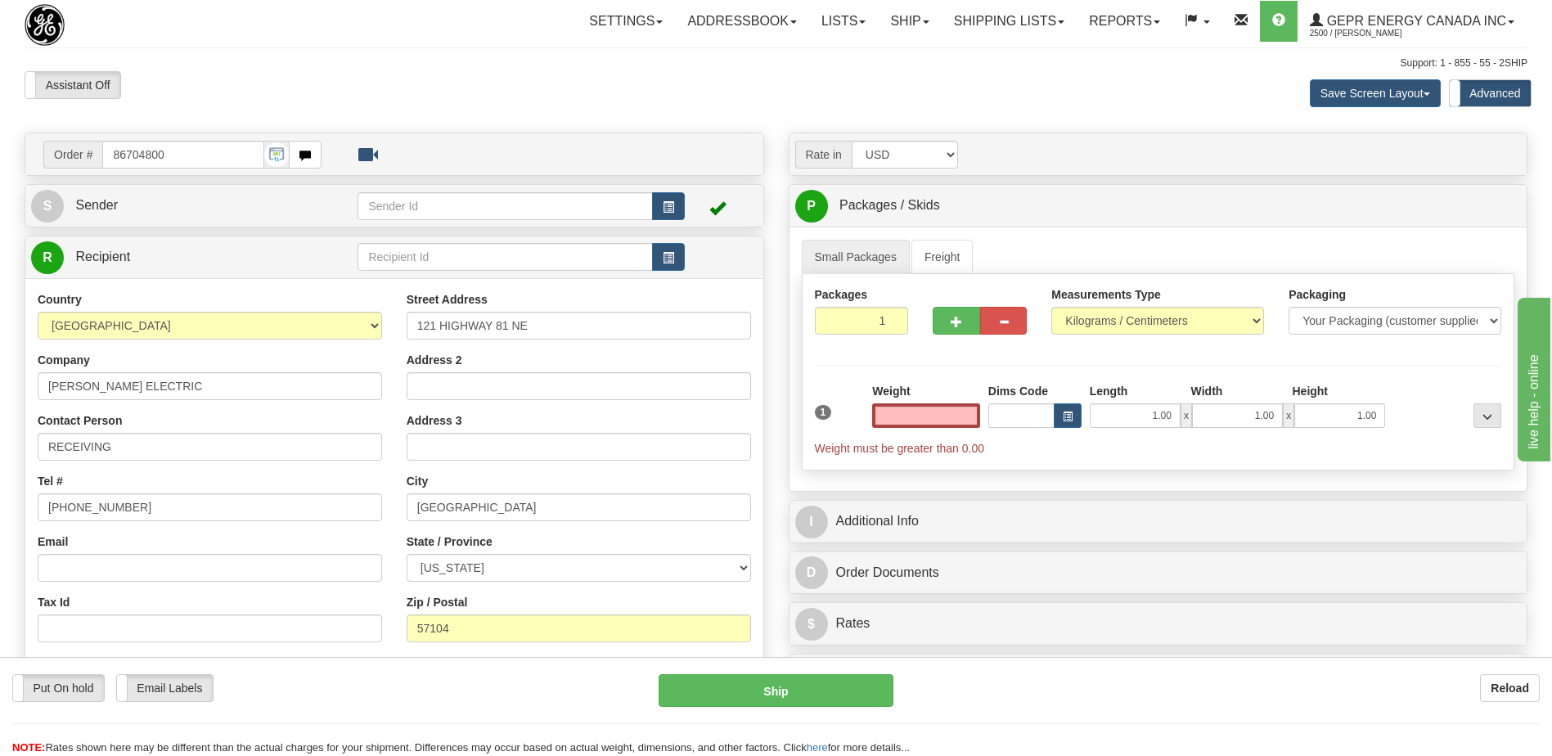
type input "0.00"
click at [349, 603] on div "Tax Id" at bounding box center [210, 618] width 344 height 48
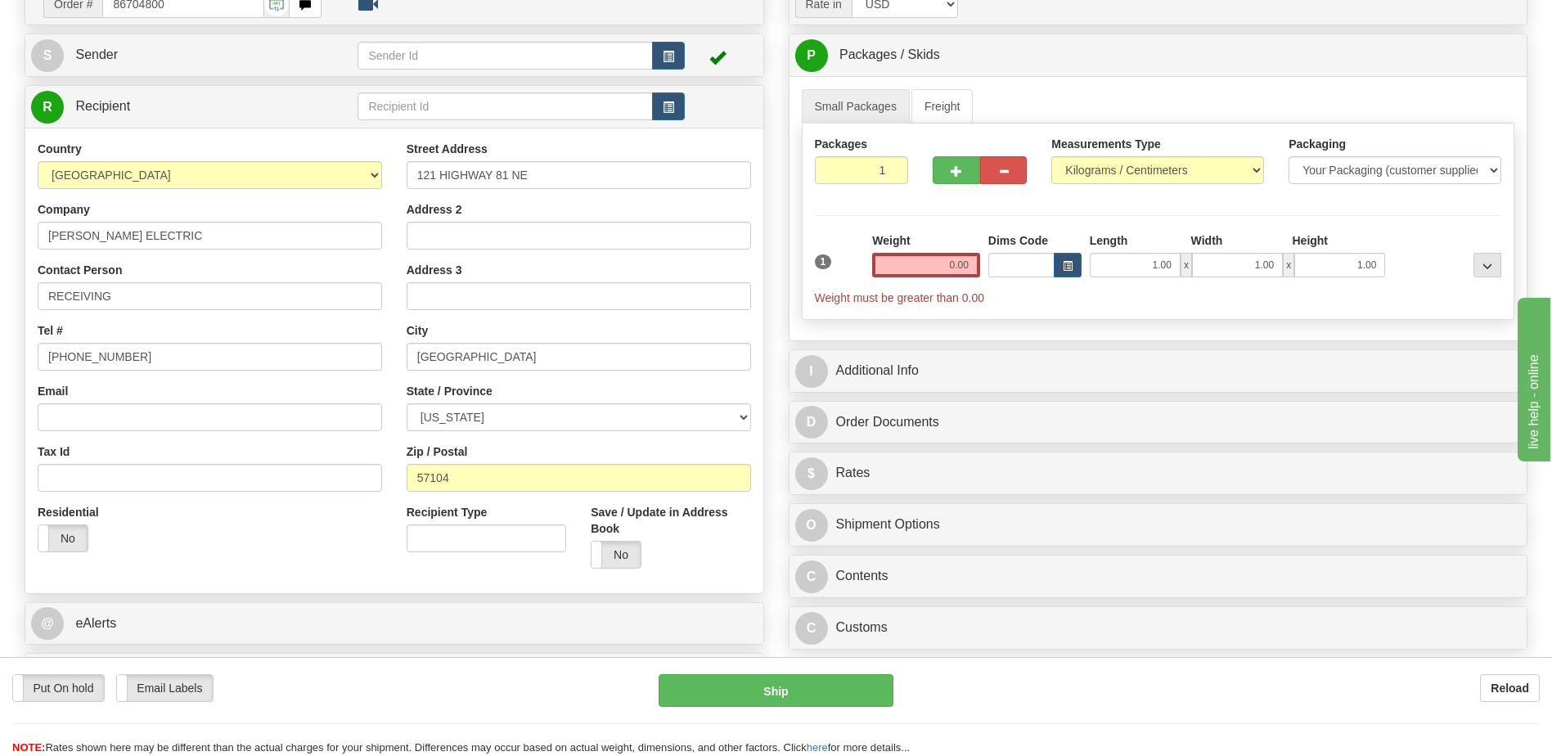
scroll to position [409, 0]
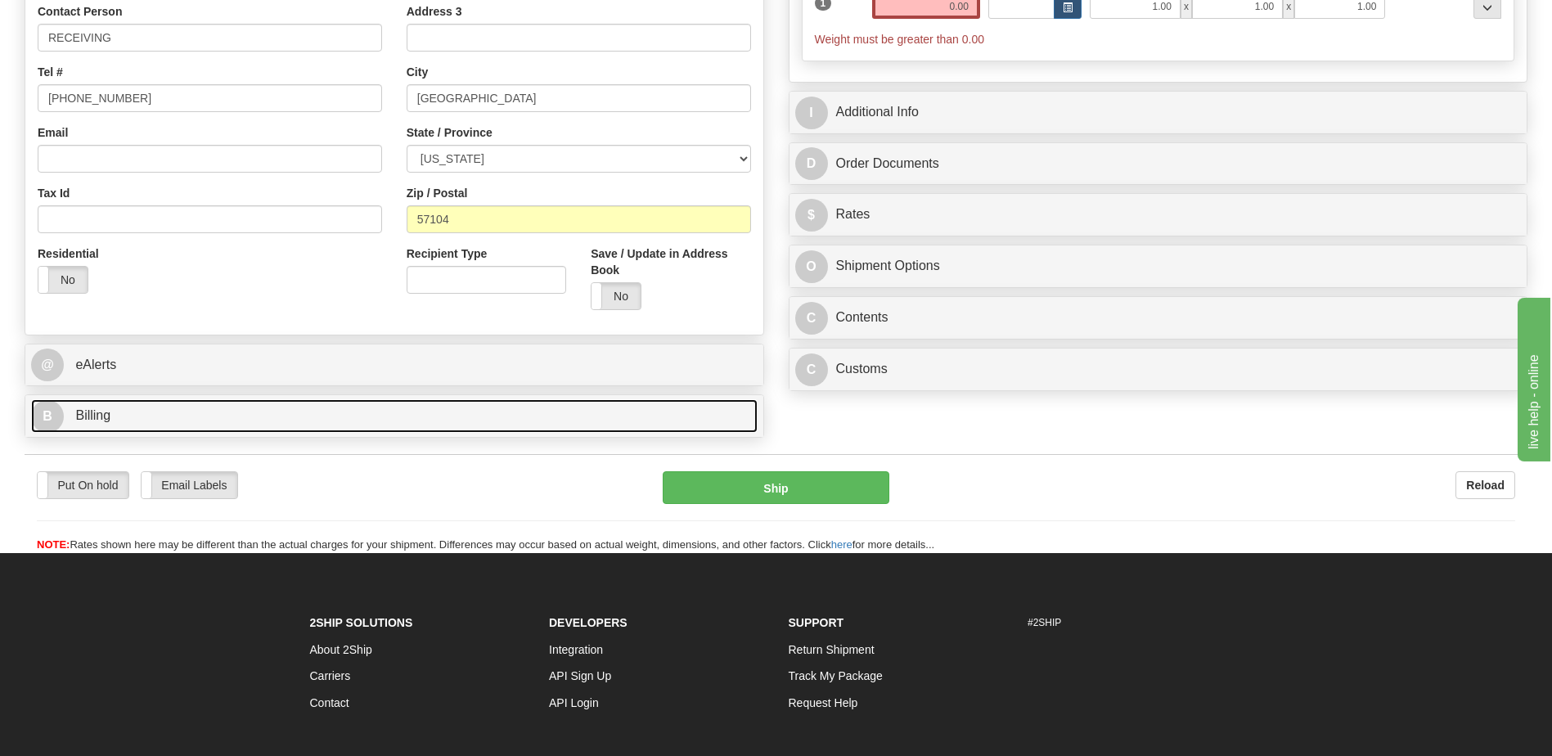
click at [151, 411] on link "B Billing" at bounding box center [394, 416] width 727 height 34
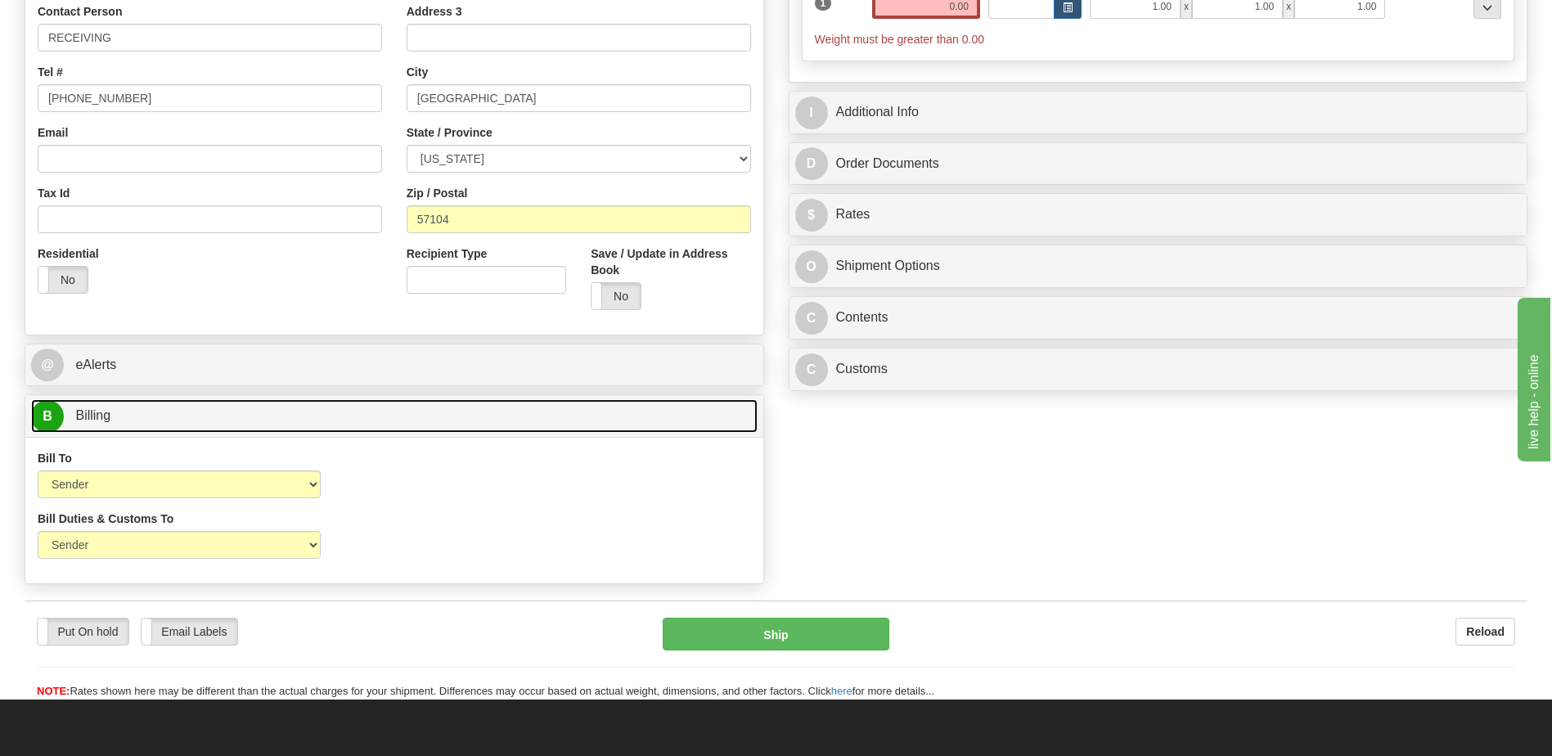
scroll to position [164, 0]
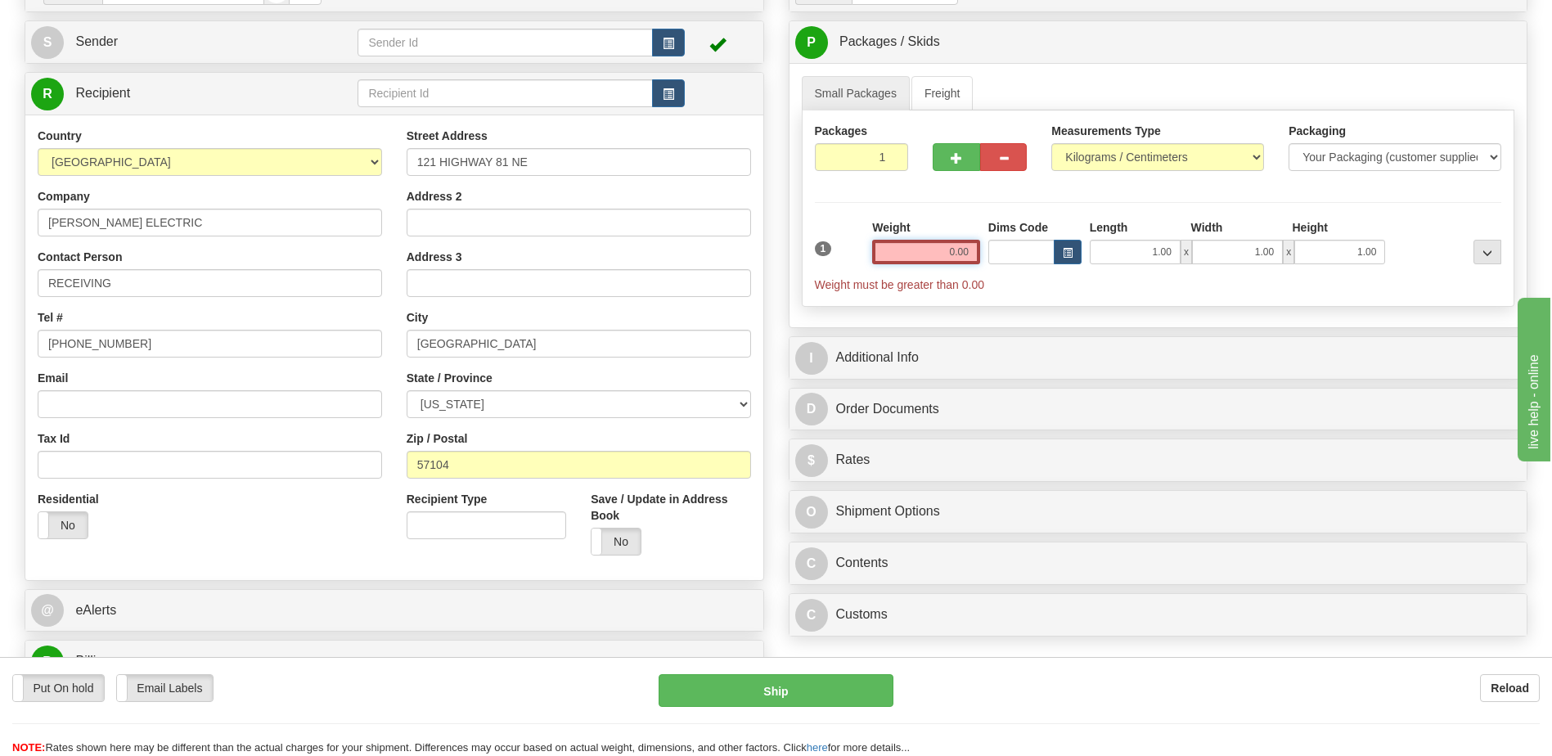
click at [973, 255] on input "0.00" at bounding box center [926, 252] width 108 height 25
click at [973, 255] on input "text" at bounding box center [926, 252] width 108 height 25
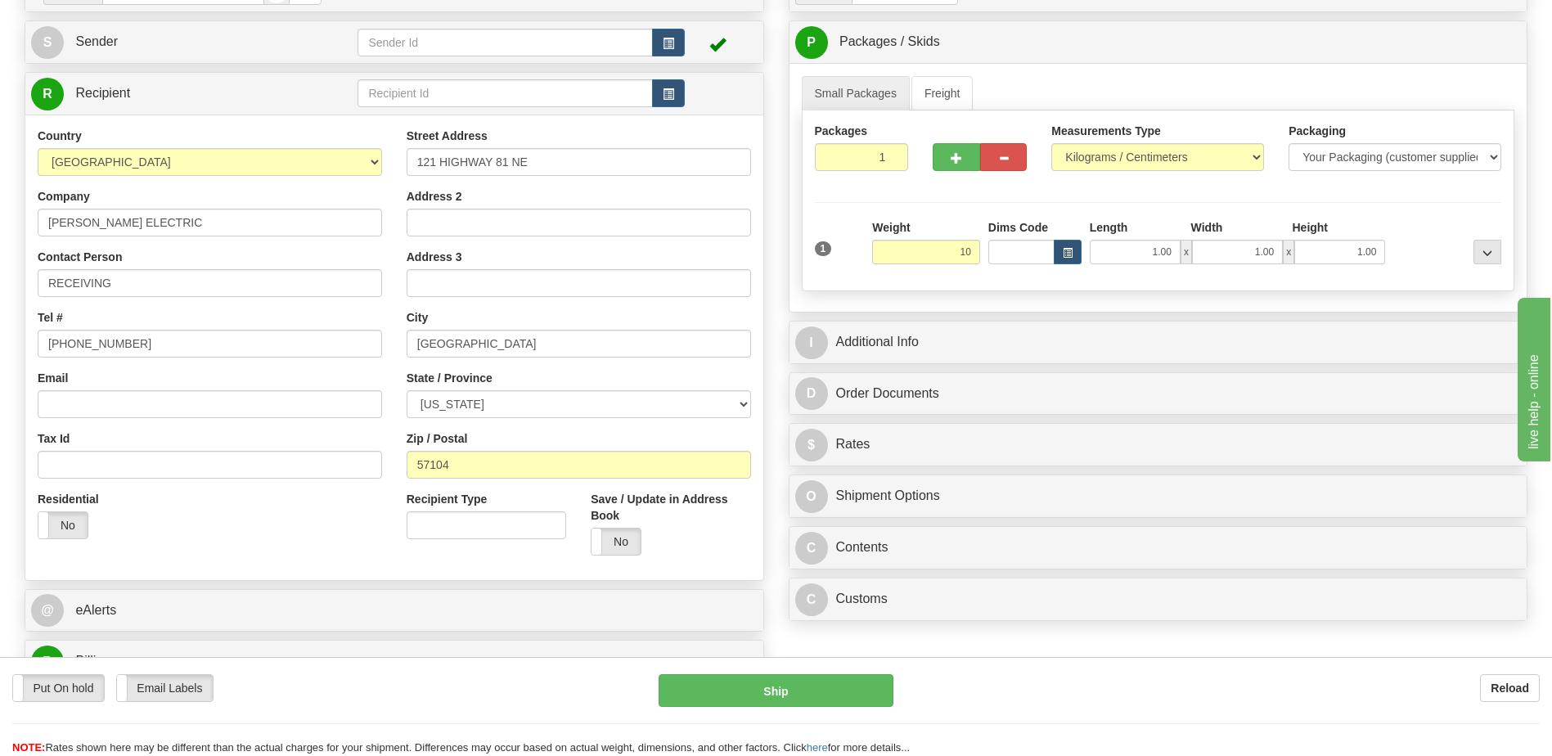
type input "10.00"
drag, startPoint x: 286, startPoint y: 514, endPoint x: 292, endPoint y: 507, distance: 8.7
click at [286, 514] on div "Residential Yes No" at bounding box center [209, 521] width 369 height 61
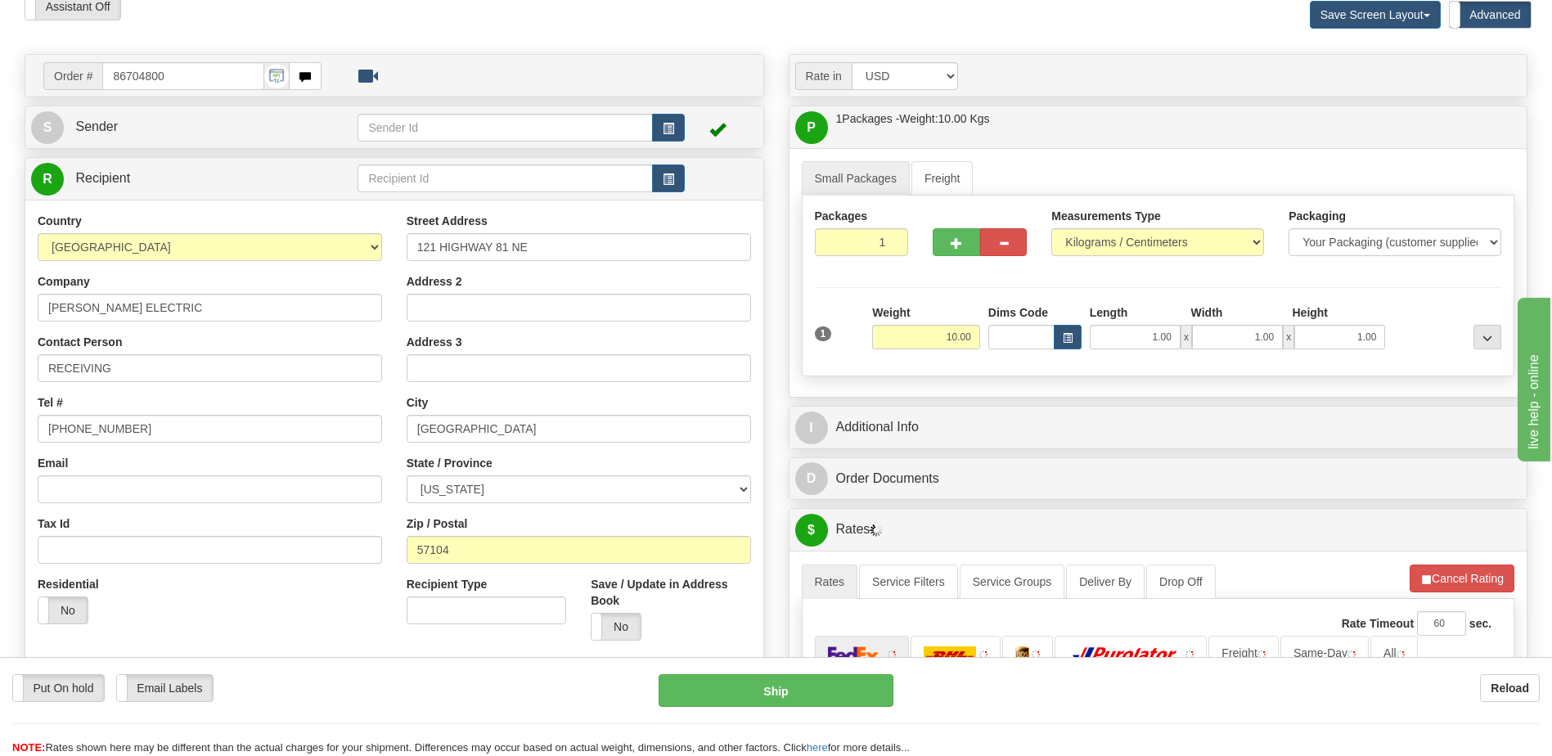
scroll to position [0, 0]
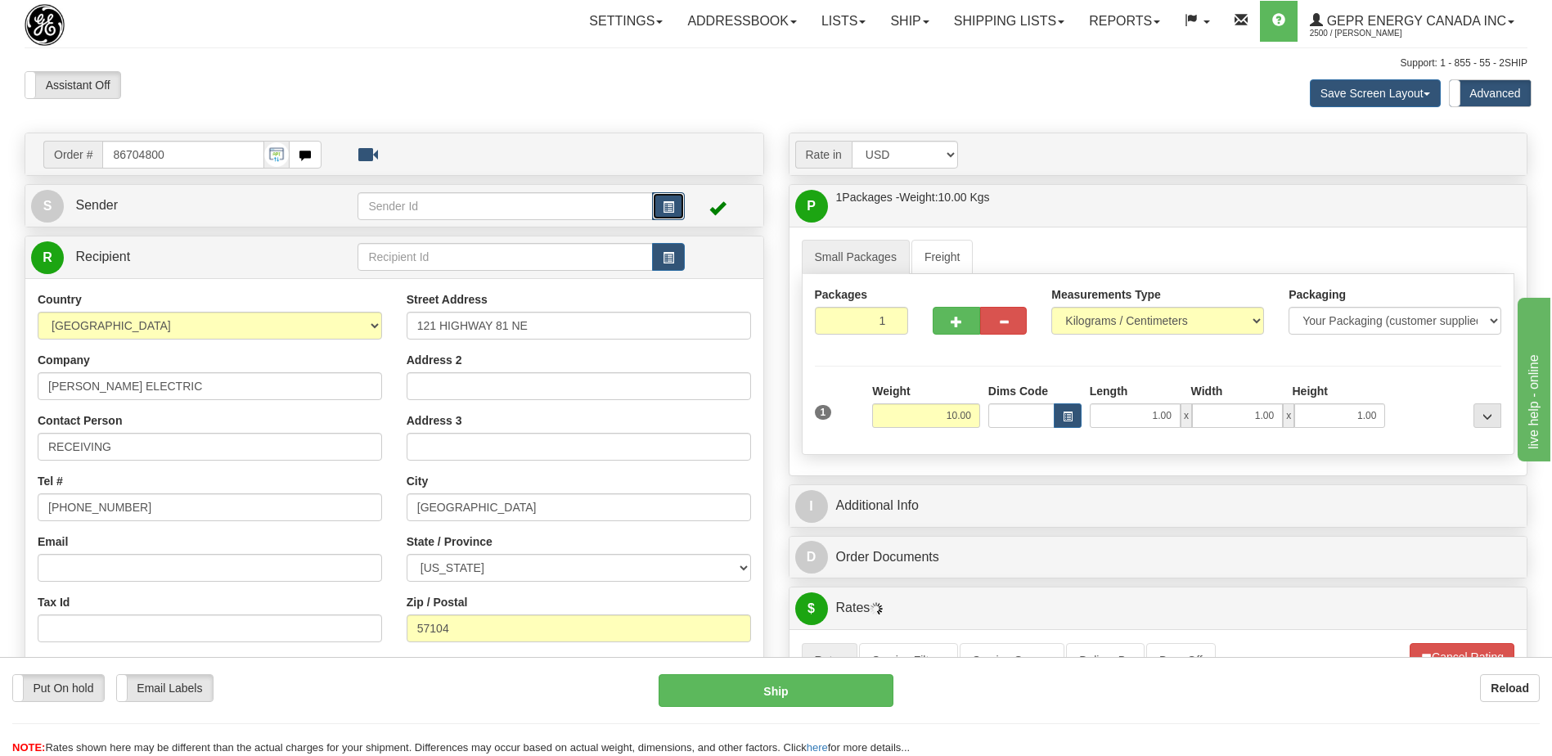
click at [670, 195] on button "button" at bounding box center [668, 206] width 33 height 28
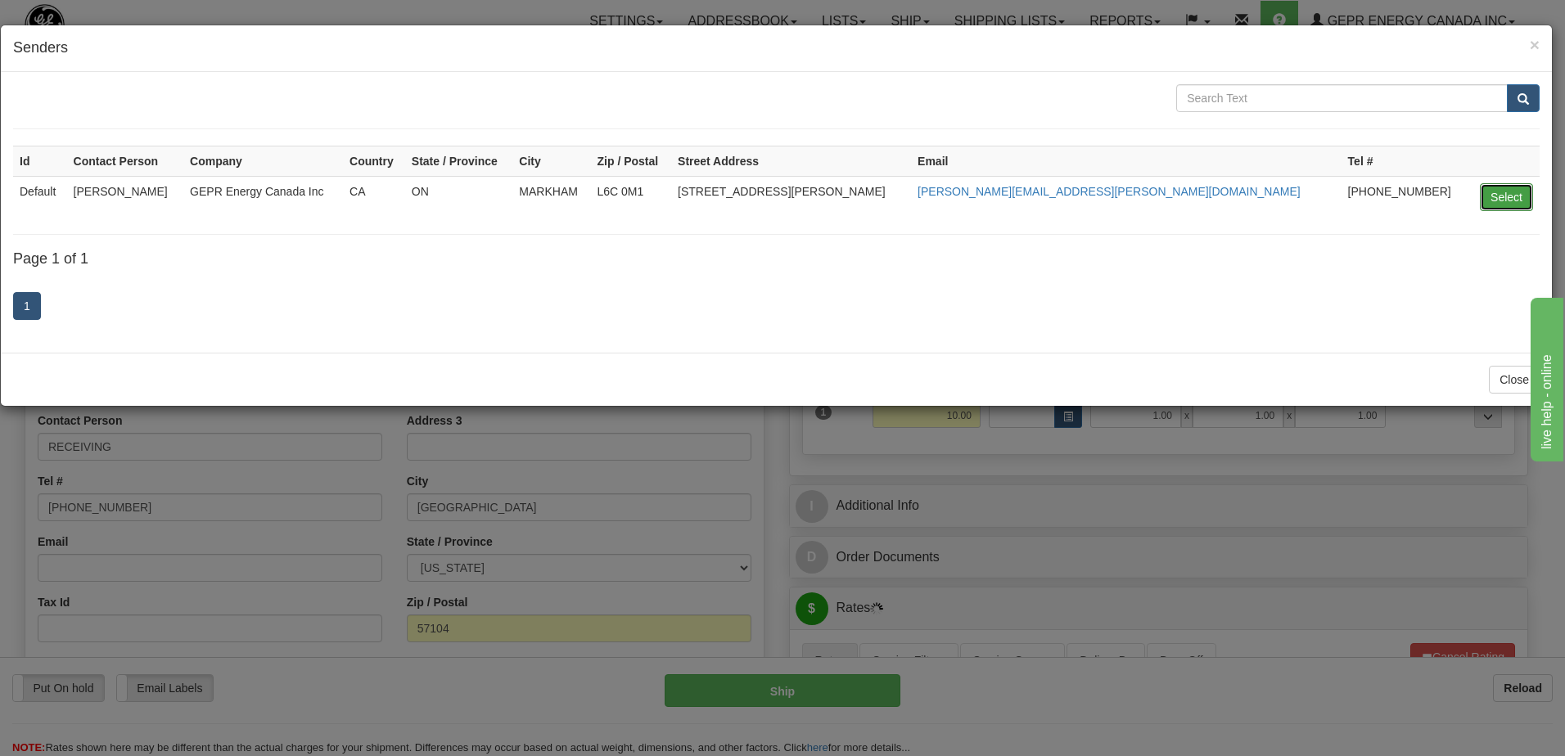
click at [1488, 197] on button "Select" at bounding box center [1505, 197] width 53 height 28
type input "Default"
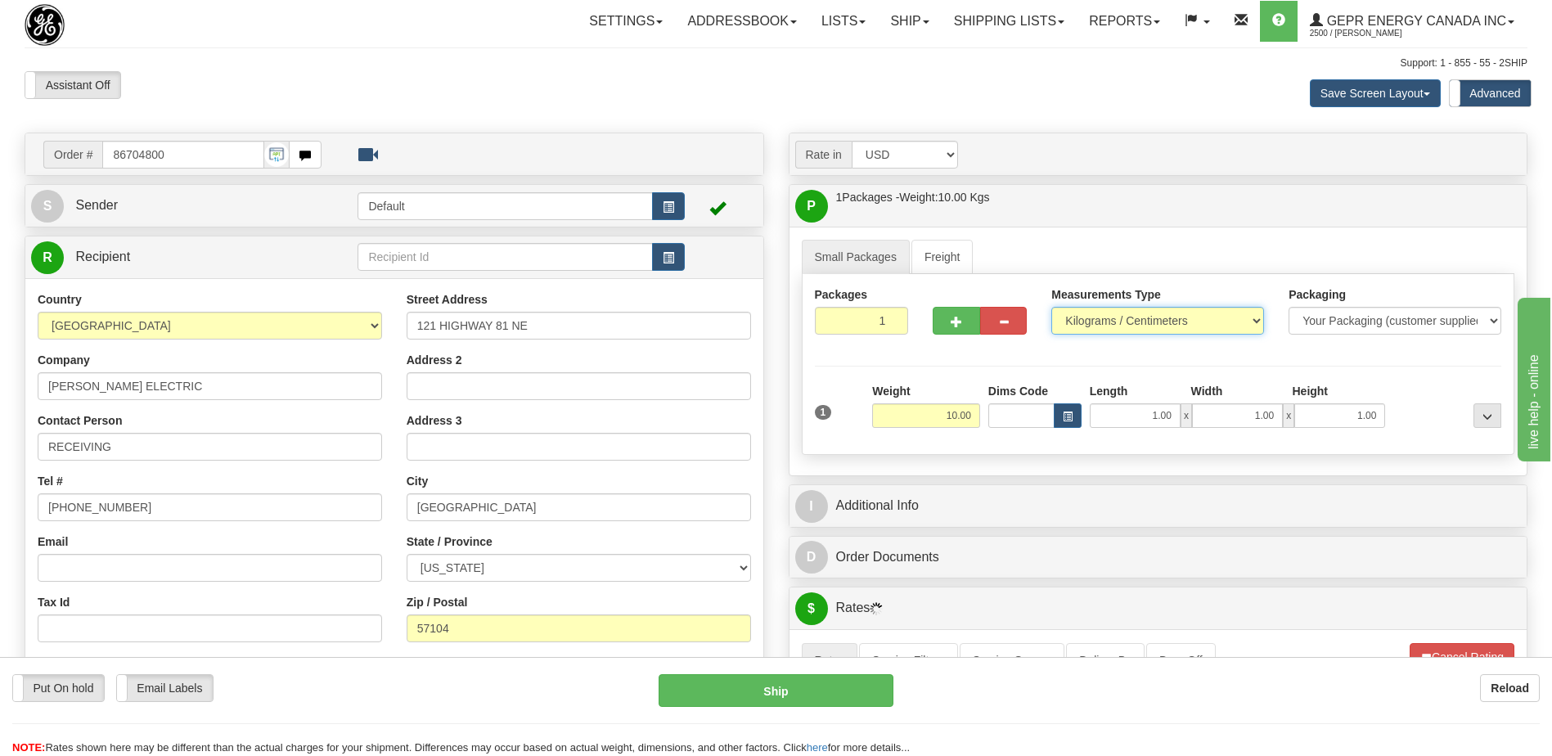
click at [1149, 320] on select "Pounds / Inches Kilograms / Centimeters" at bounding box center [1157, 321] width 213 height 28
select select "0"
click at [1051, 307] on select "Pounds / Inches Kilograms / Centimeters" at bounding box center [1157, 321] width 213 height 28
click at [756, 92] on div "Assistant On Assistant Off Do a return Do a return Previous Next Save Screen La…" at bounding box center [776, 93] width 1528 height 44
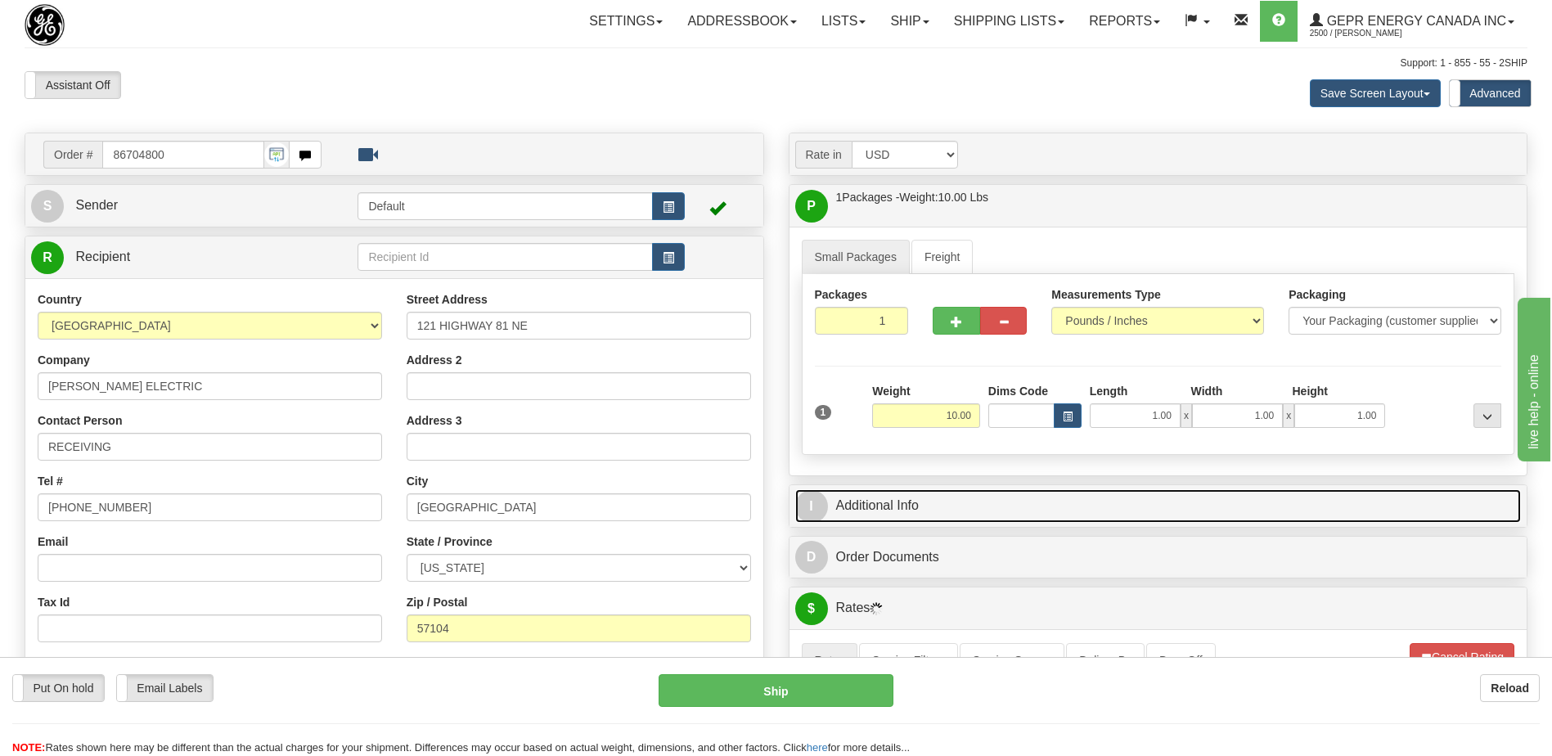
click at [936, 514] on link "I Additional Info" at bounding box center [1158, 506] width 727 height 34
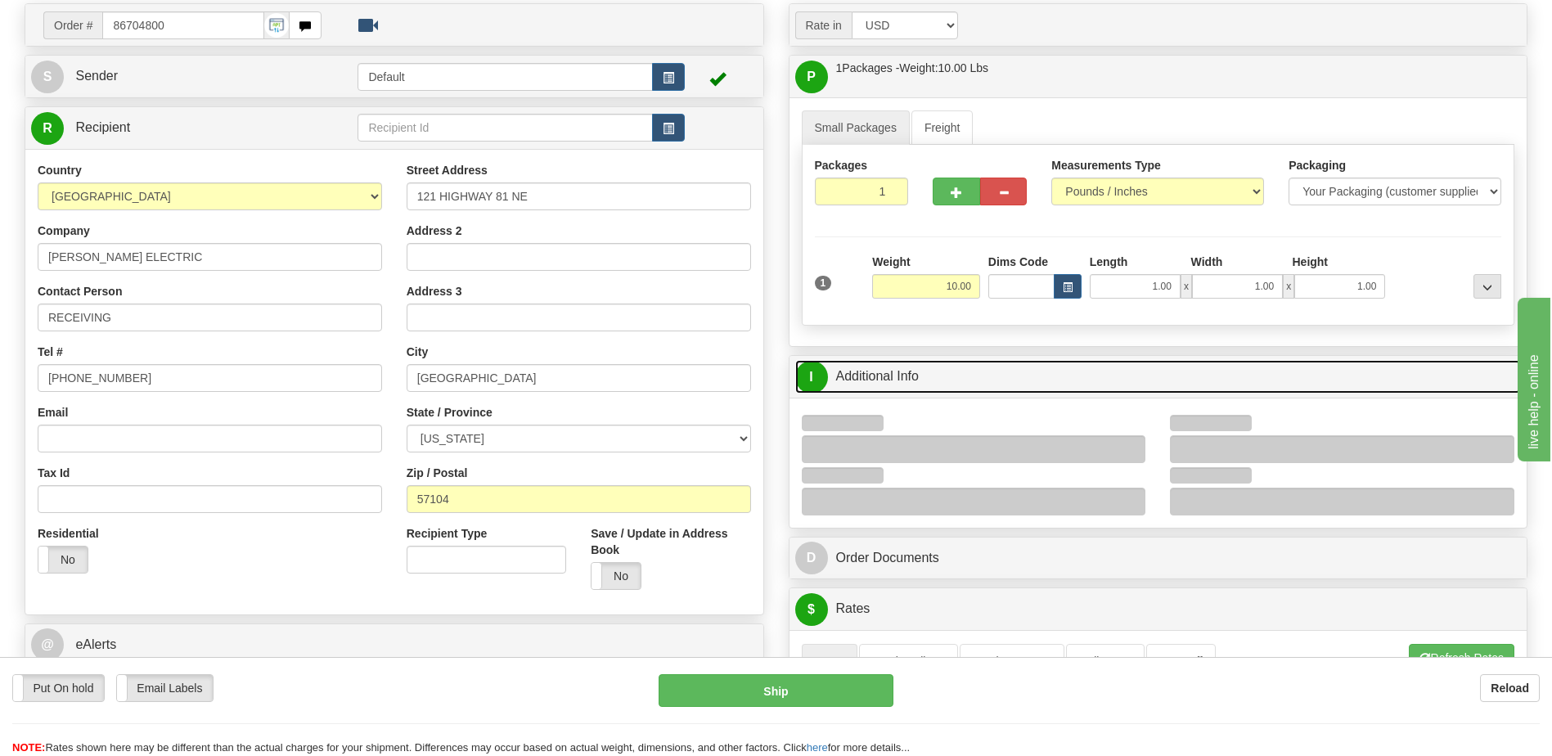
scroll to position [245, 0]
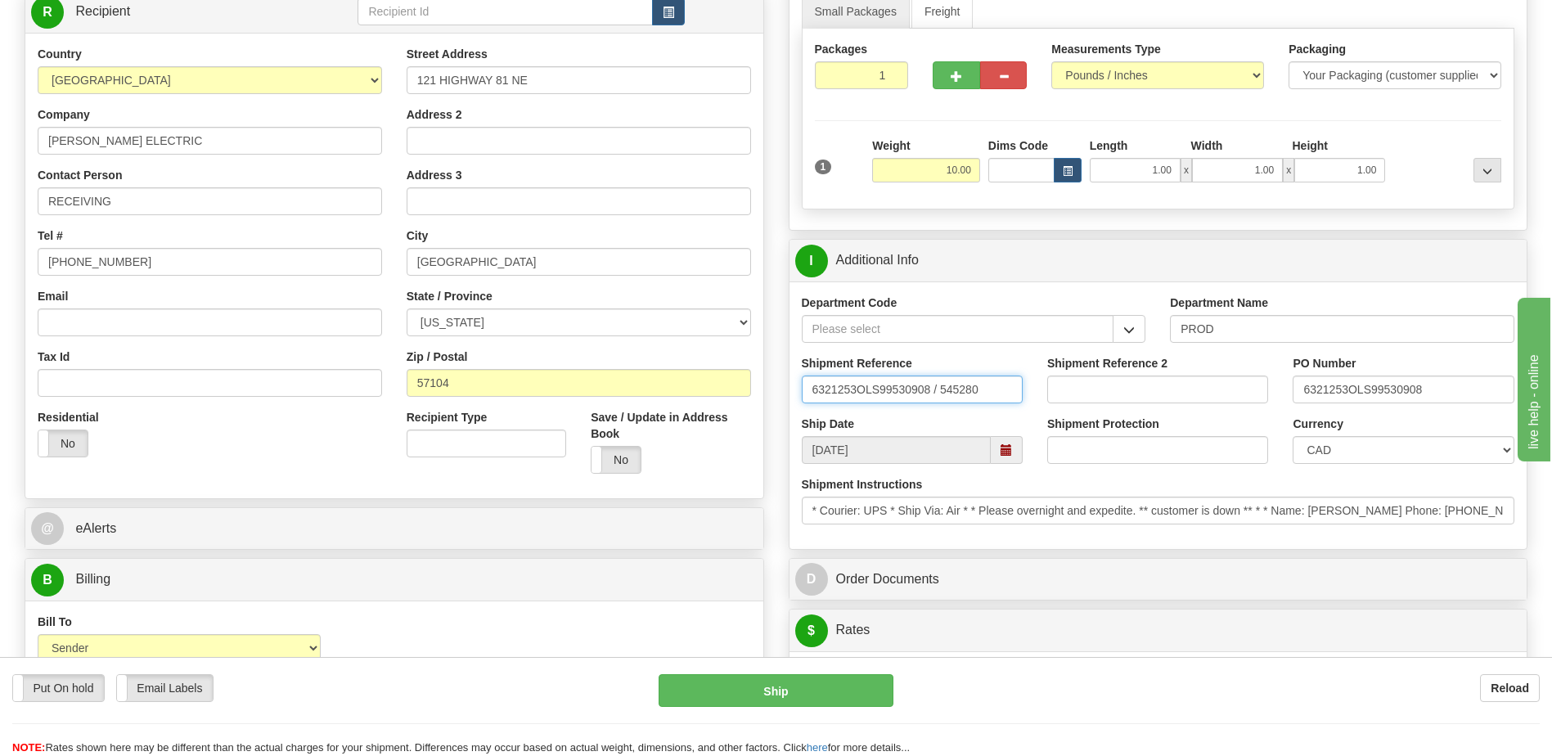
drag, startPoint x: 1007, startPoint y: 385, endPoint x: 443, endPoint y: 462, distance: 569.8
type input "5399006449"
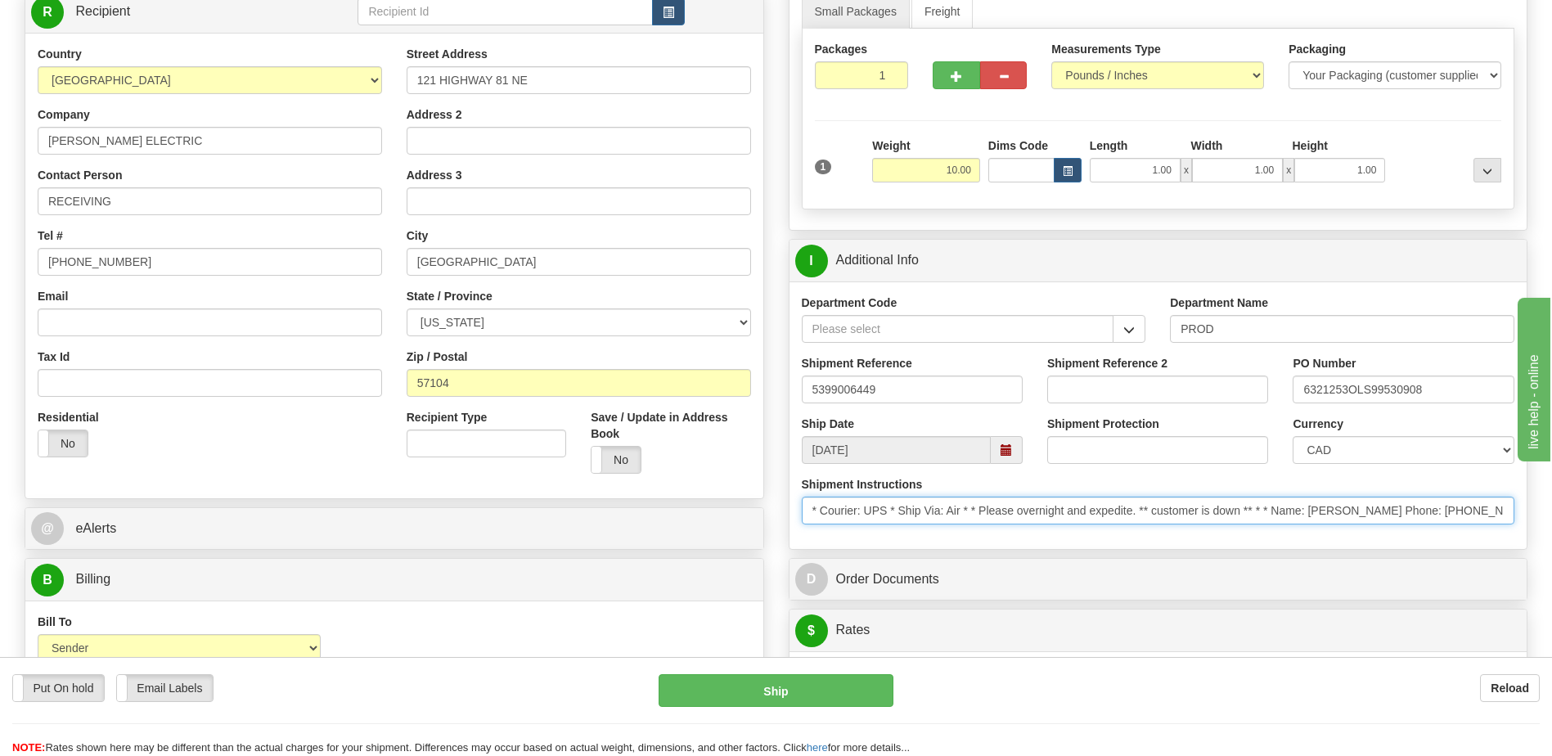
scroll to position [0, 385]
drag, startPoint x: 822, startPoint y: 510, endPoint x: 1936, endPoint y: 508, distance: 1113.7
click at [1551, 508] on html "Training Course Close Toggle navigation Settings Shipping Preferences New Sende…" at bounding box center [776, 133] width 1552 height 756
type input "*"
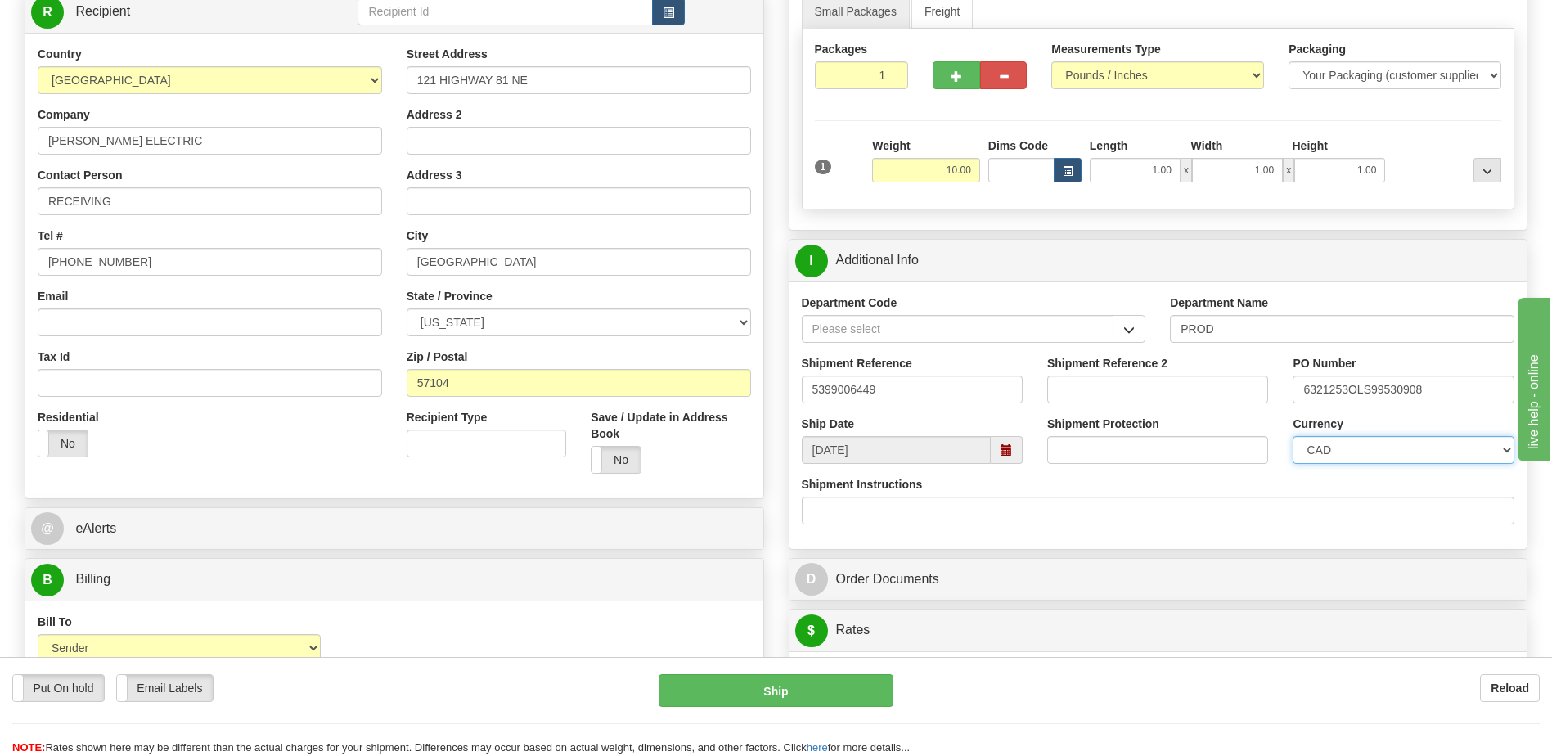
click at [1428, 451] on select "CAD USD EUR ZAR [PERSON_NAME] ARN AUD AUS AWG BBD BFR BGN BHD BMD BND BRC BRL C…" at bounding box center [1403, 450] width 221 height 28
select select "1"
click at [1293, 436] on select "CAD USD EUR ZAR [PERSON_NAME] ARN AUD AUS AWG BBD BFR BGN BHD BMD BND BRC BRL C…" at bounding box center [1403, 450] width 221 height 28
drag, startPoint x: 1443, startPoint y: 398, endPoint x: 1210, endPoint y: 399, distance: 232.4
click at [1218, 399] on div "Shipment Reference 5399006449 Shipment Reference 2 PO Number 6321253OLS99530908" at bounding box center [1159, 385] width 738 height 61
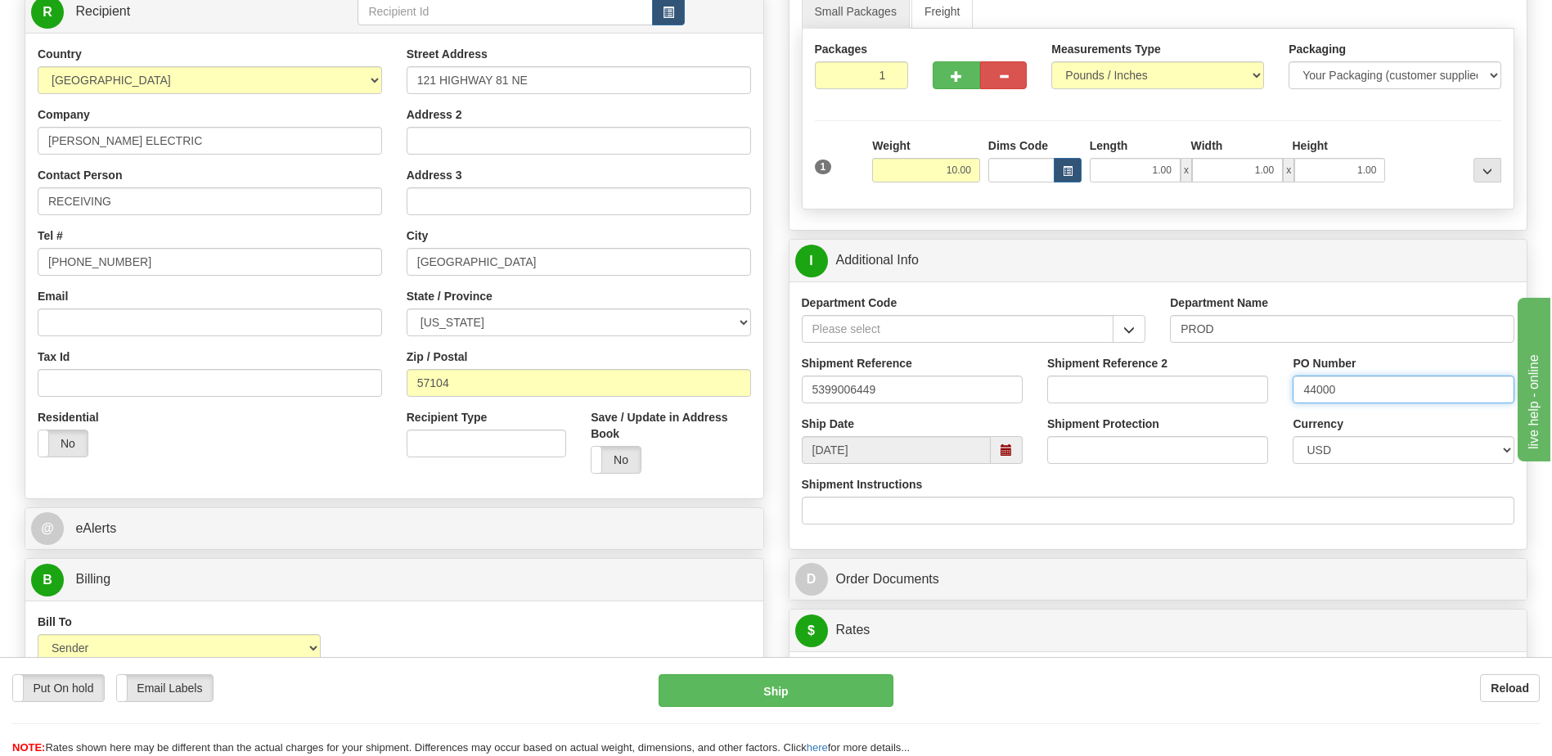
click at [1400, 392] on input "44000" at bounding box center [1403, 390] width 221 height 28
type input "4400070325"
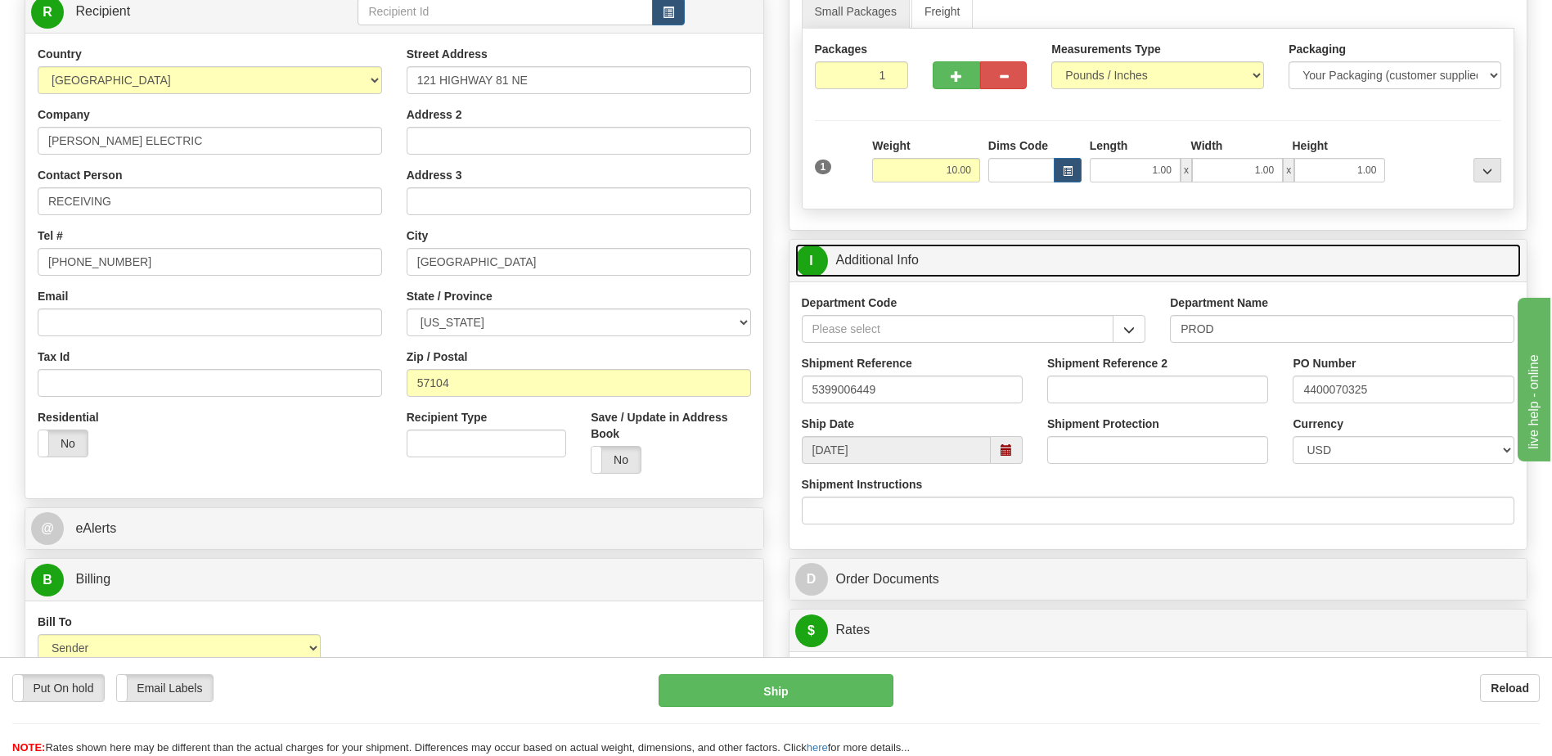
click at [933, 259] on link "I Additional Info" at bounding box center [1158, 261] width 727 height 34
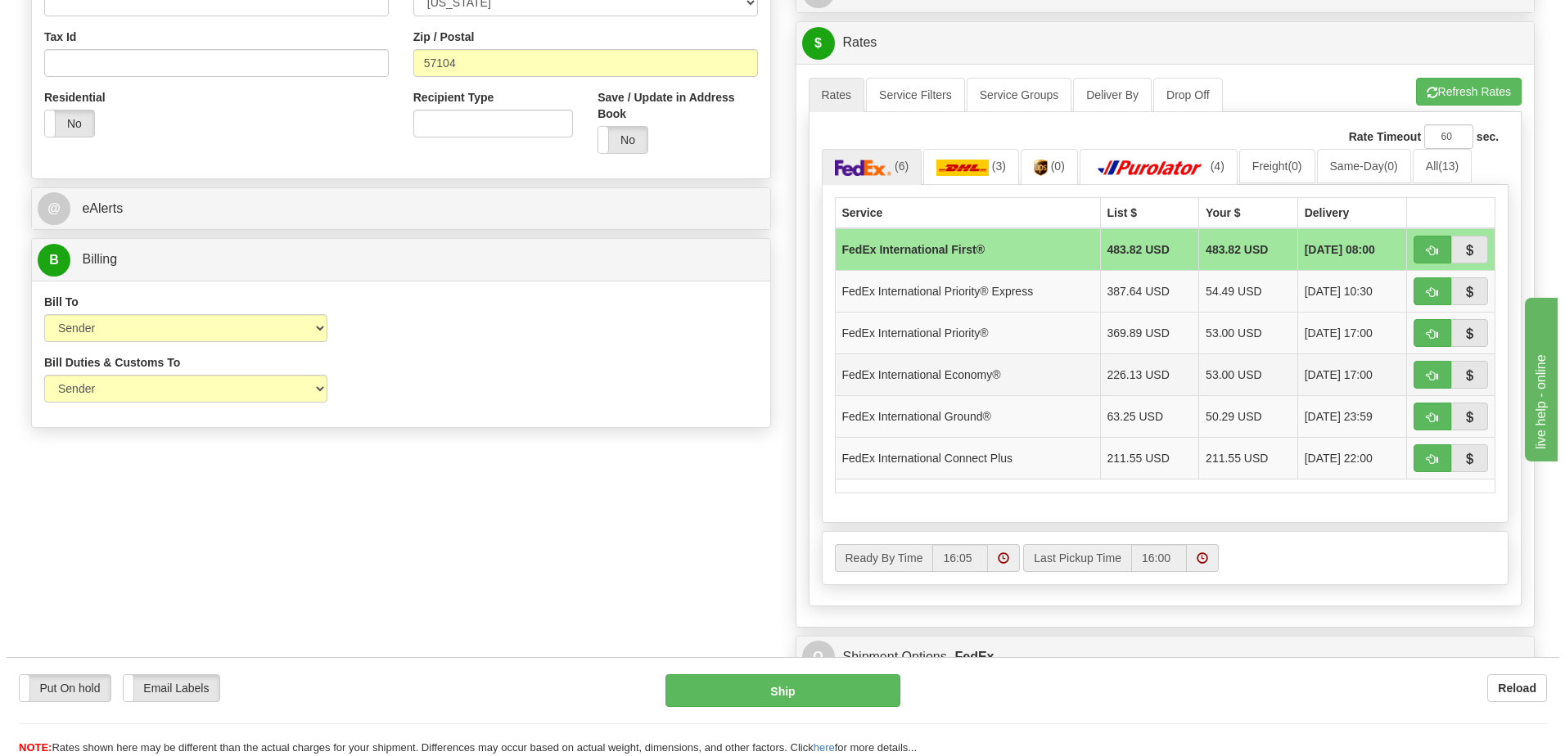
scroll to position [573, 0]
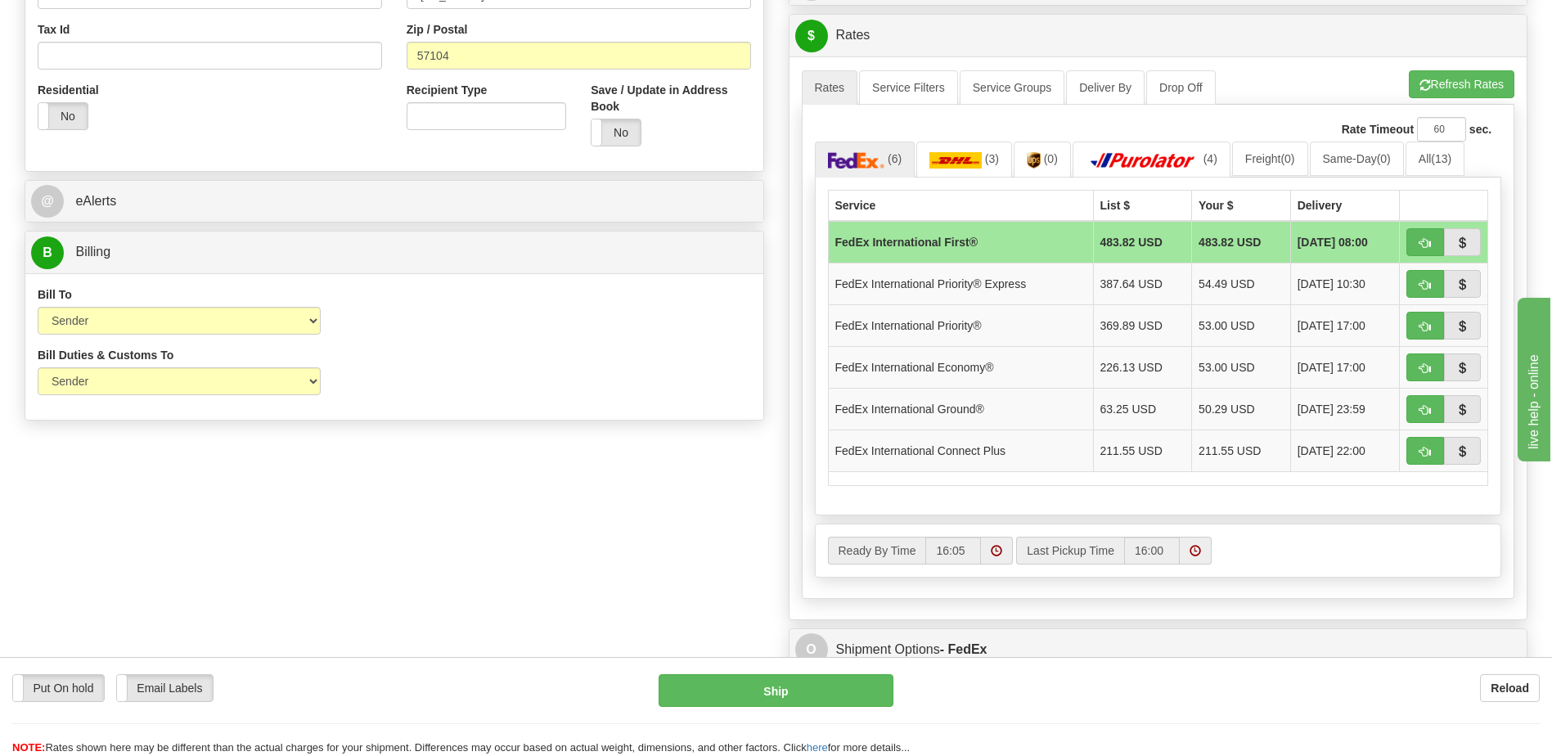
click at [1040, 138] on div "Rate Timeout 60 sec." at bounding box center [1158, 129] width 687 height 25
click at [1042, 153] on link "(0)" at bounding box center [1042, 159] width 57 height 35
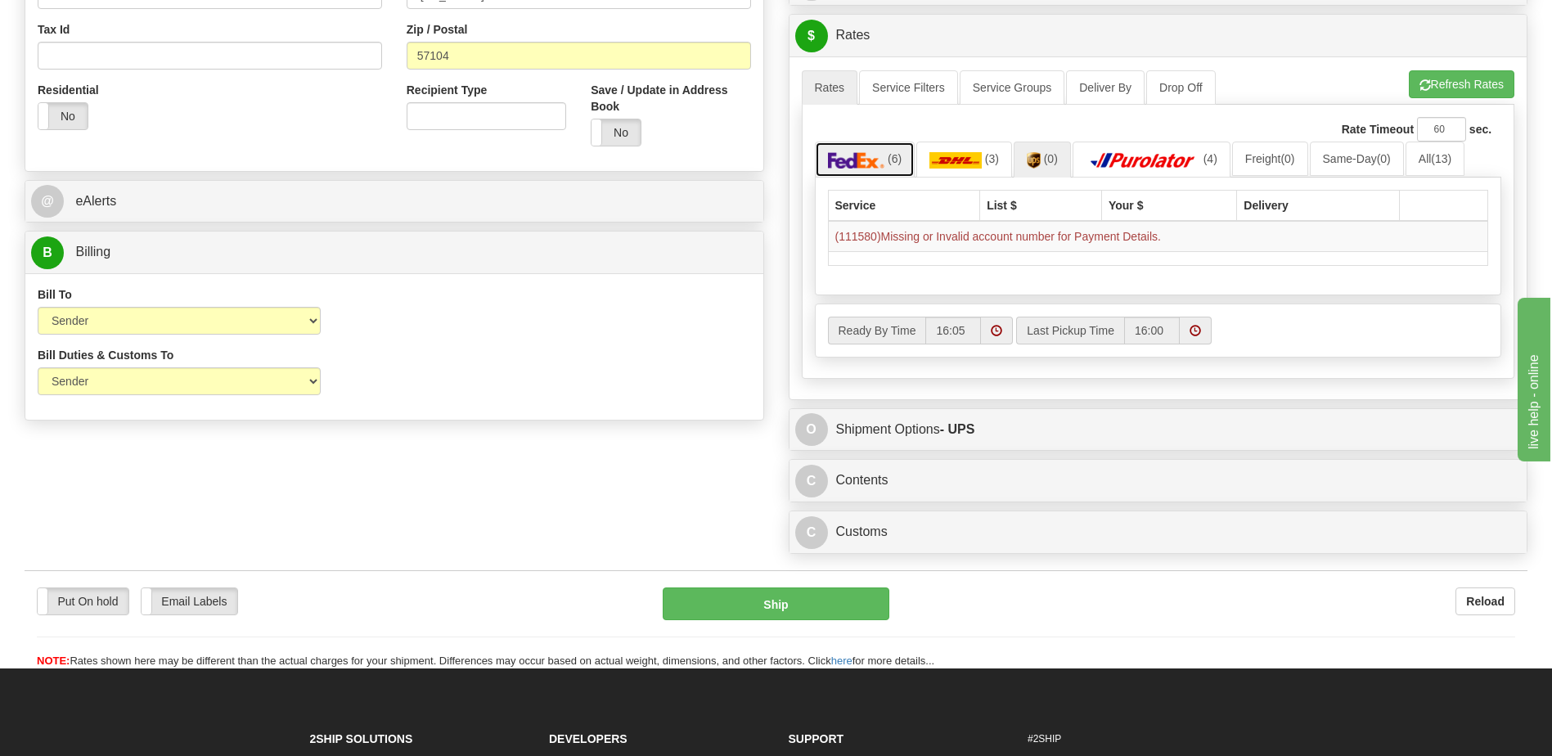
click at [881, 160] on img at bounding box center [856, 160] width 57 height 16
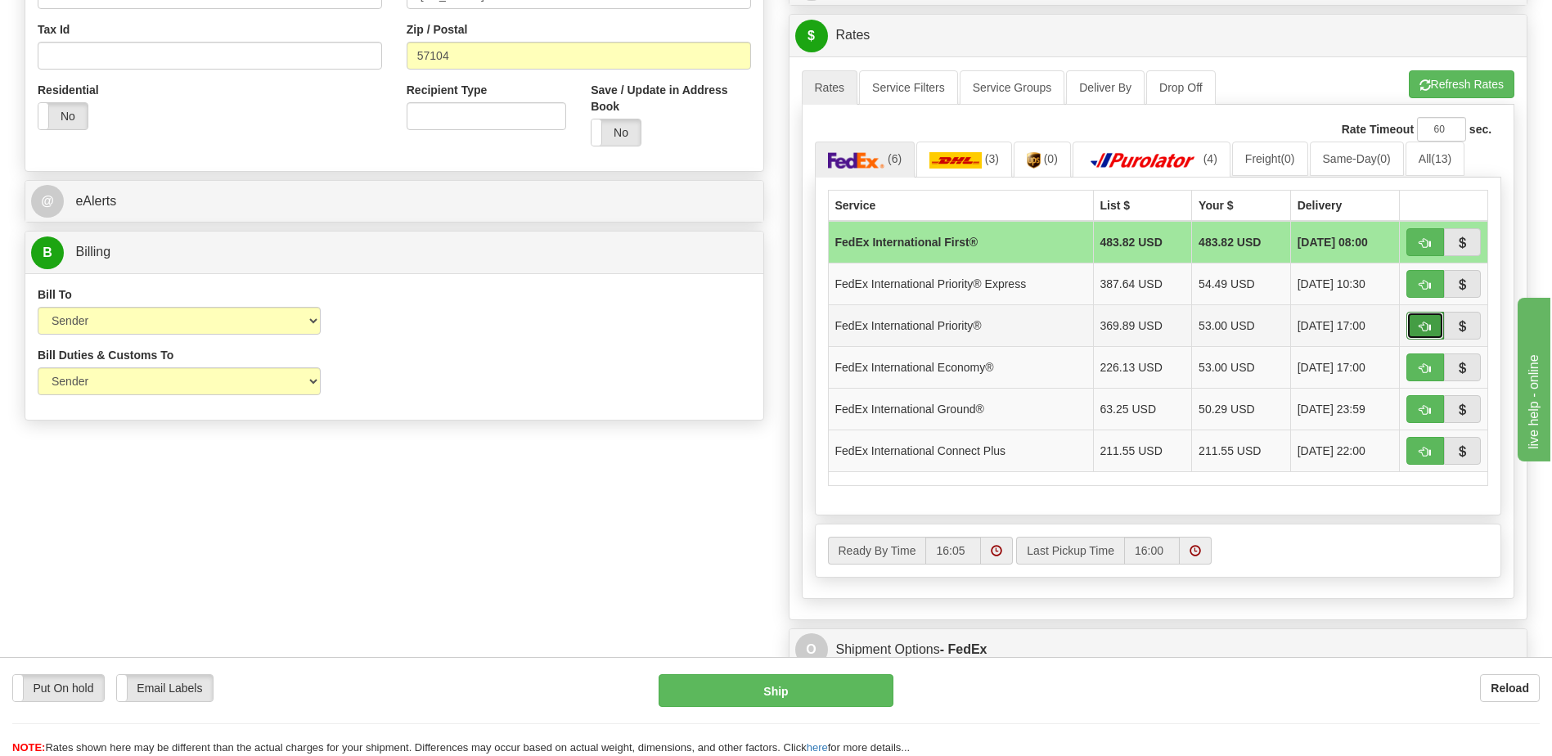
click at [1430, 322] on span "button" at bounding box center [1425, 327] width 11 height 11
type input "01"
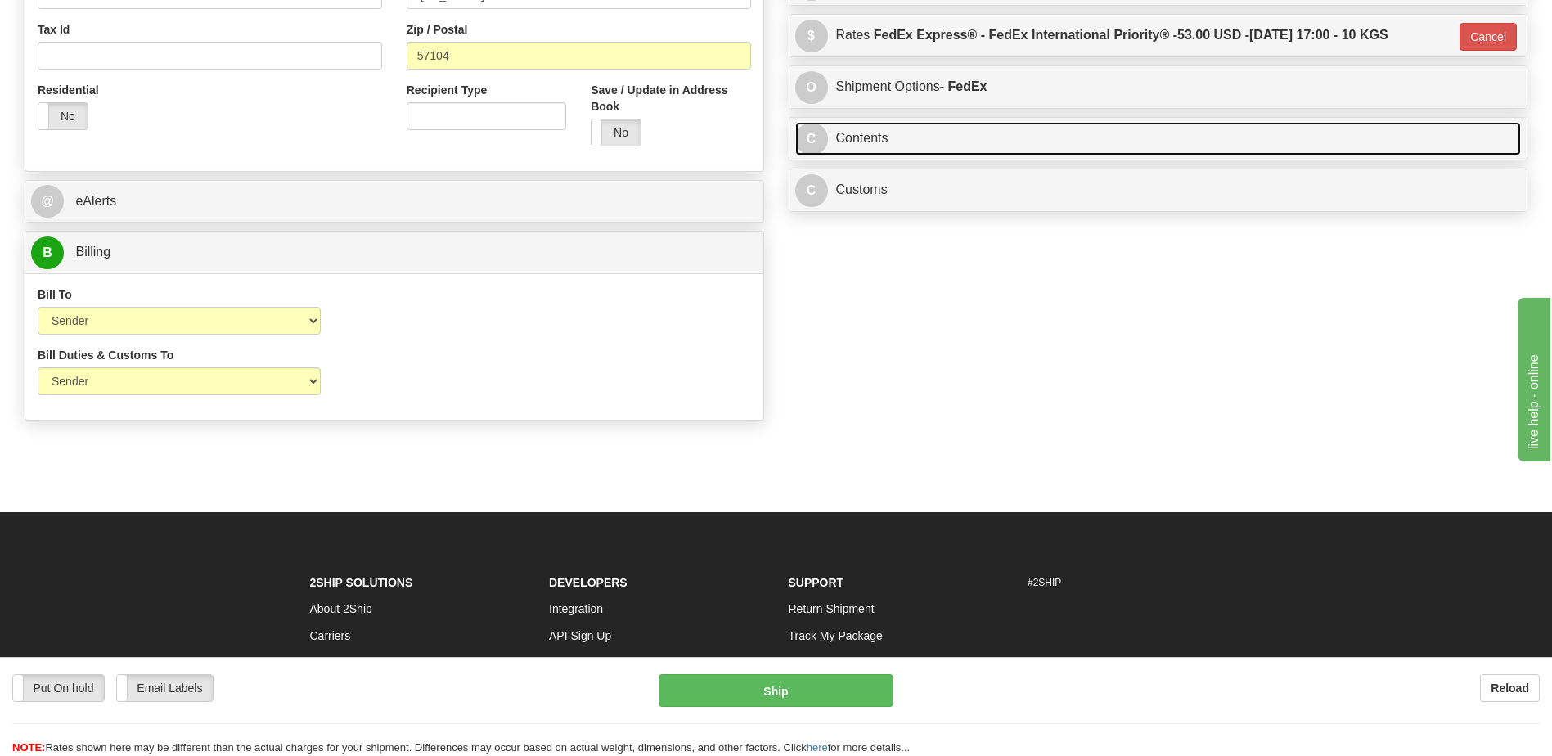
click at [867, 135] on link "C Contents" at bounding box center [1158, 139] width 727 height 34
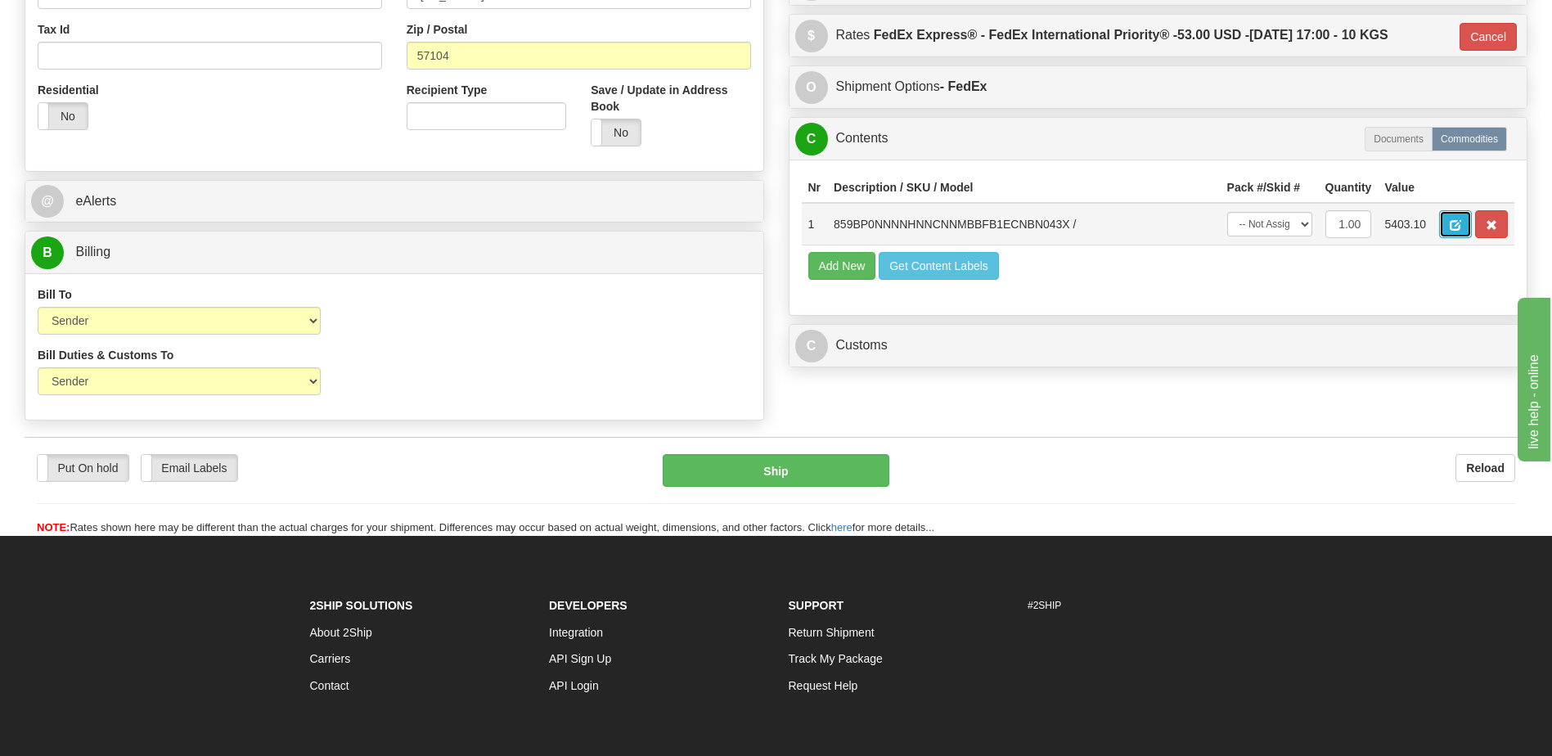
click at [1452, 229] on span "button" at bounding box center [1455, 225] width 11 height 11
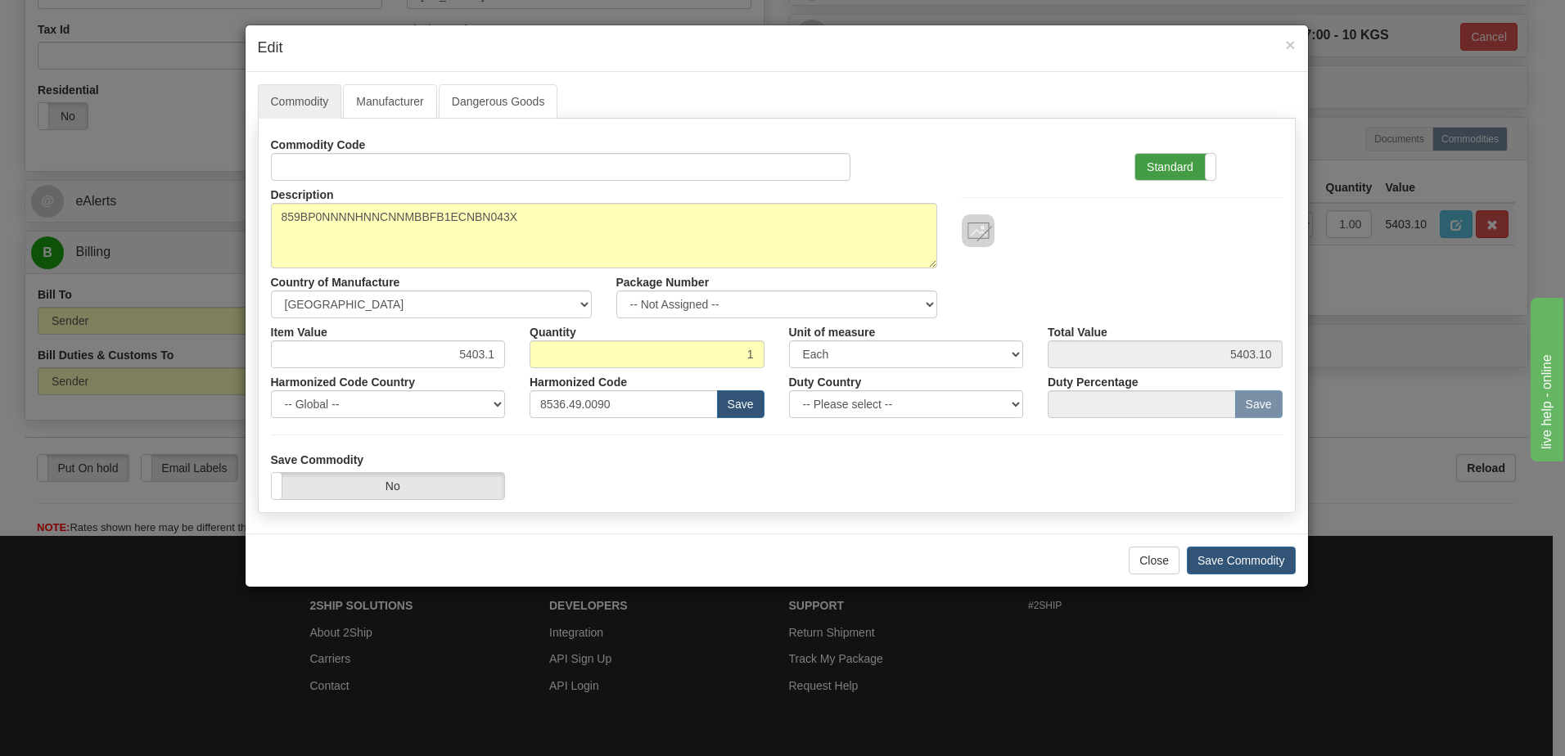
click at [1164, 165] on label "Standard" at bounding box center [1175, 167] width 80 height 26
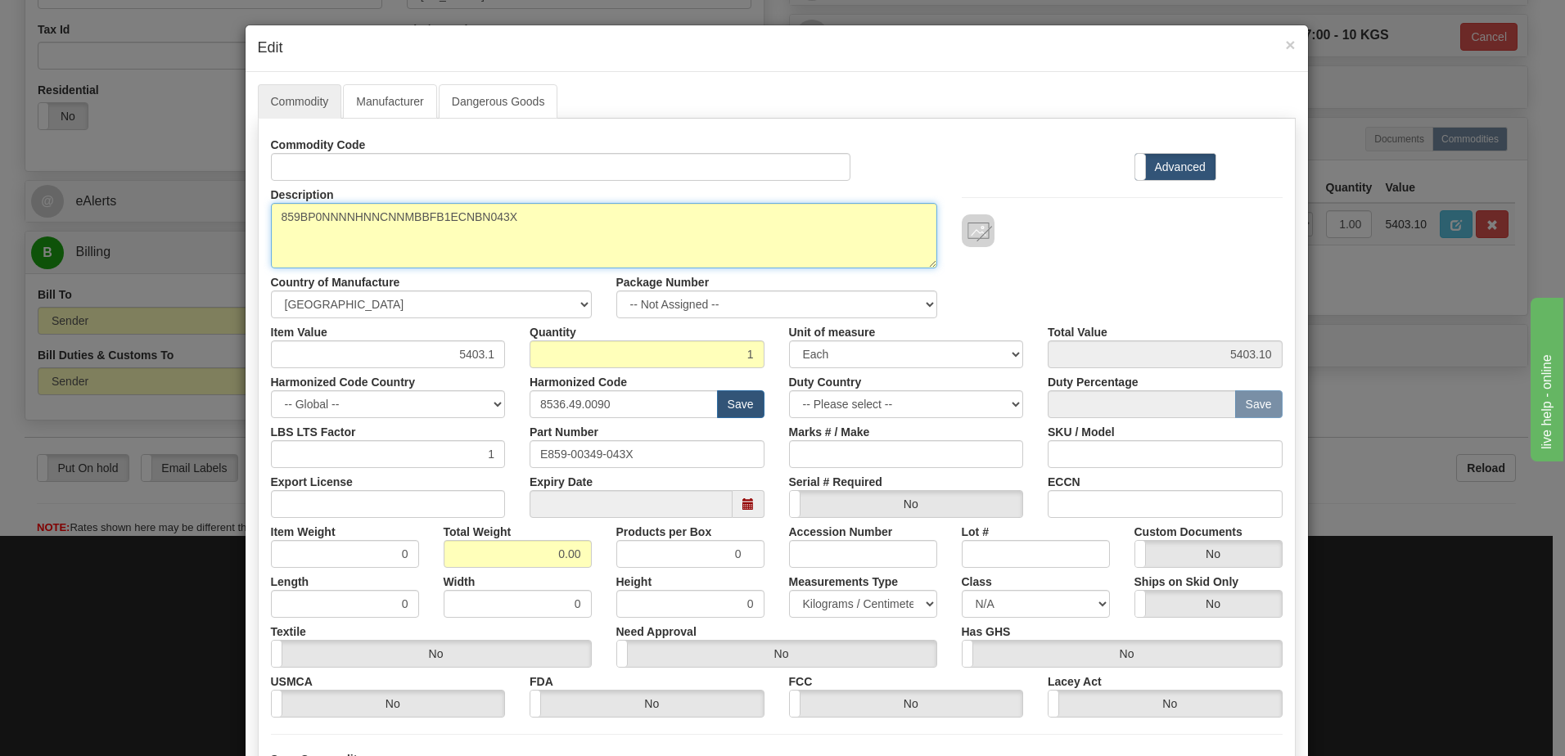
click at [504, 220] on textarea "859BP0NNNNHNNCNNMBBFB1ECNBN043X" at bounding box center [604, 235] width 666 height 65
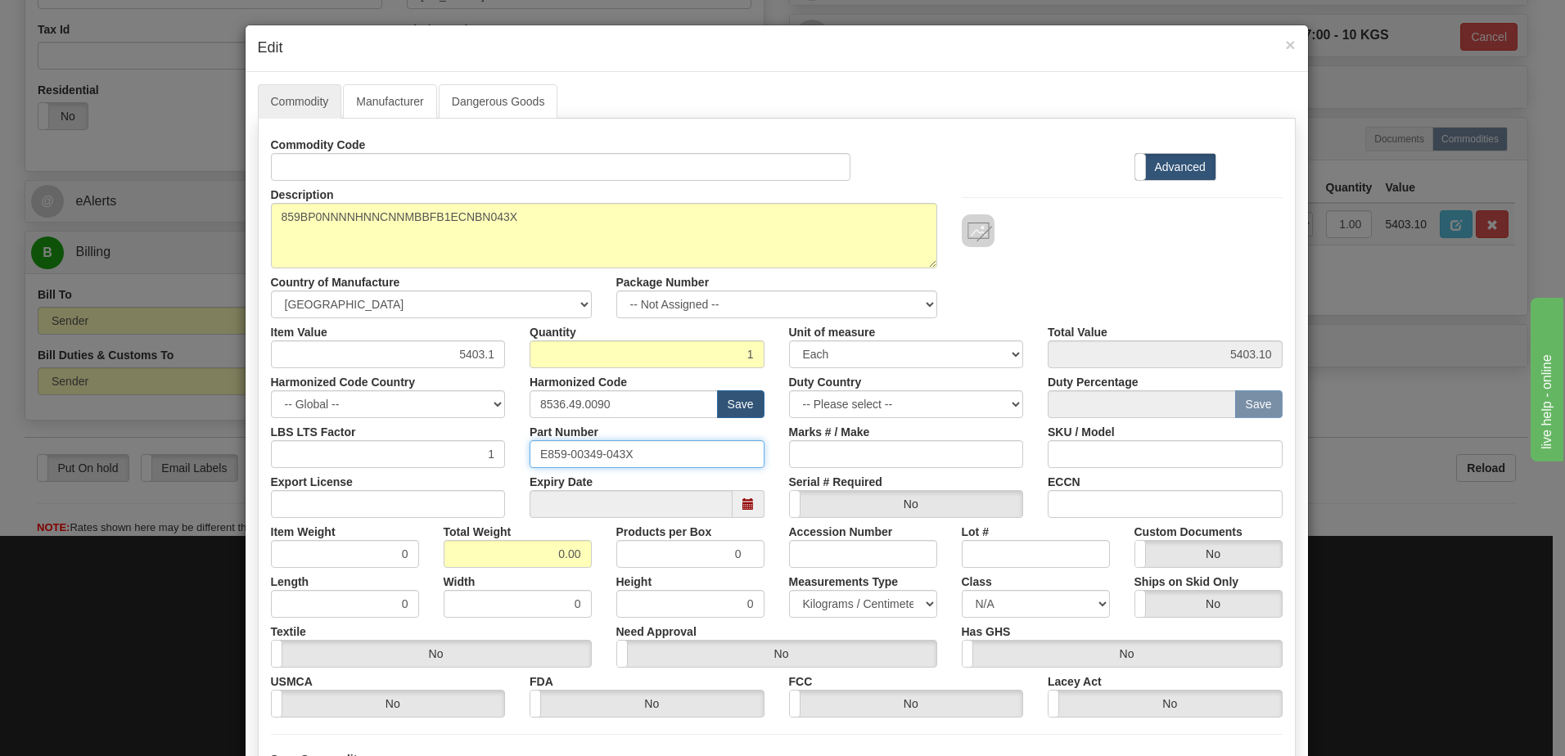
click at [618, 453] on input "E859-00349-043X" at bounding box center [646, 454] width 235 height 28
drag, startPoint x: 630, startPoint y: 453, endPoint x: 525, endPoint y: 459, distance: 104.9
click at [529, 459] on input "E859-00349-043X" at bounding box center [646, 454] width 235 height 28
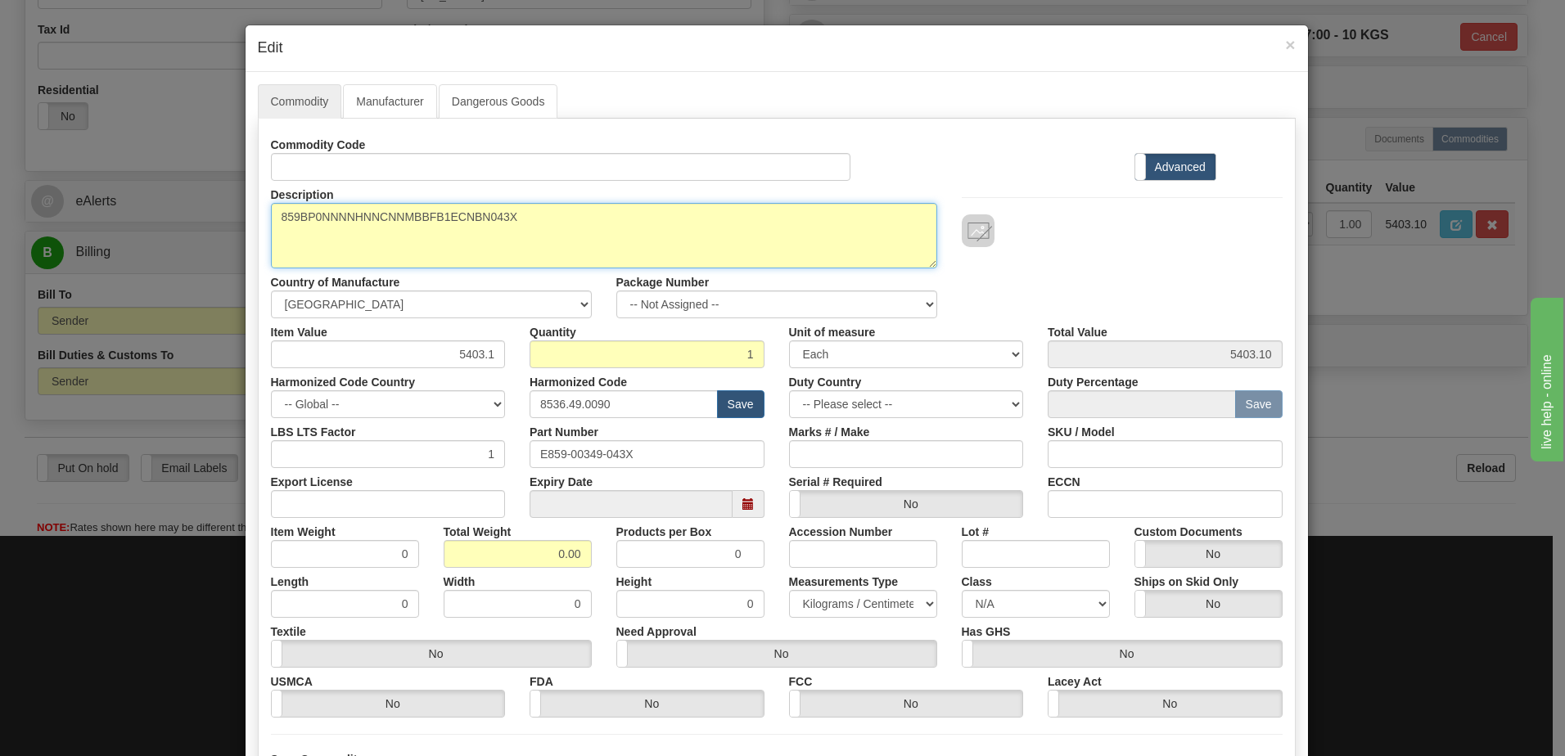
drag, startPoint x: 547, startPoint y: 225, endPoint x: 124, endPoint y: 218, distance: 423.9
click at [124, 218] on div "× Edit Commodity Manufacturer Dangerous Goods Commodity Code Standard Advanced …" at bounding box center [782, 378] width 1565 height 756
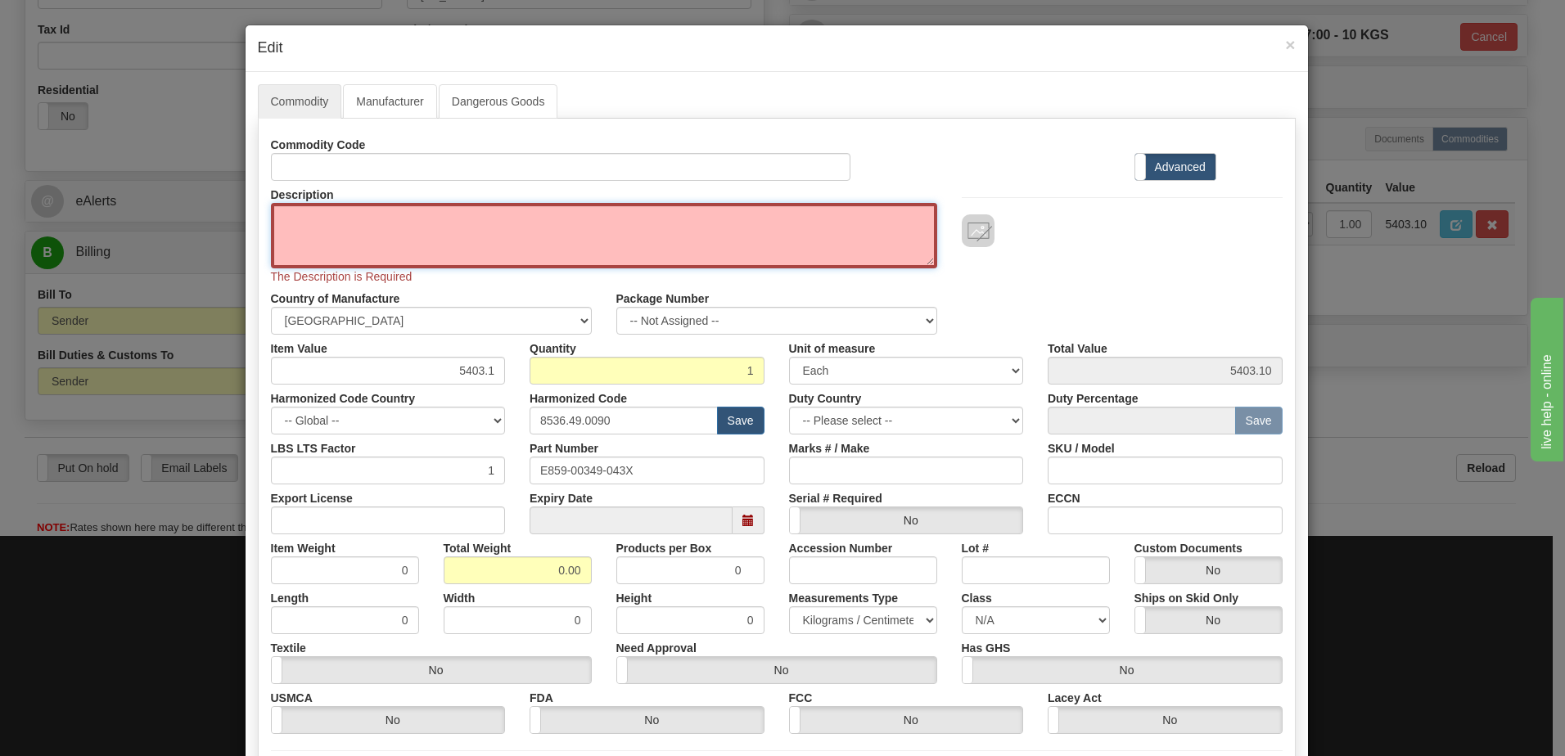
paste textarea "859BP0NNNNHNNCNNMBBFB1ECNBN"
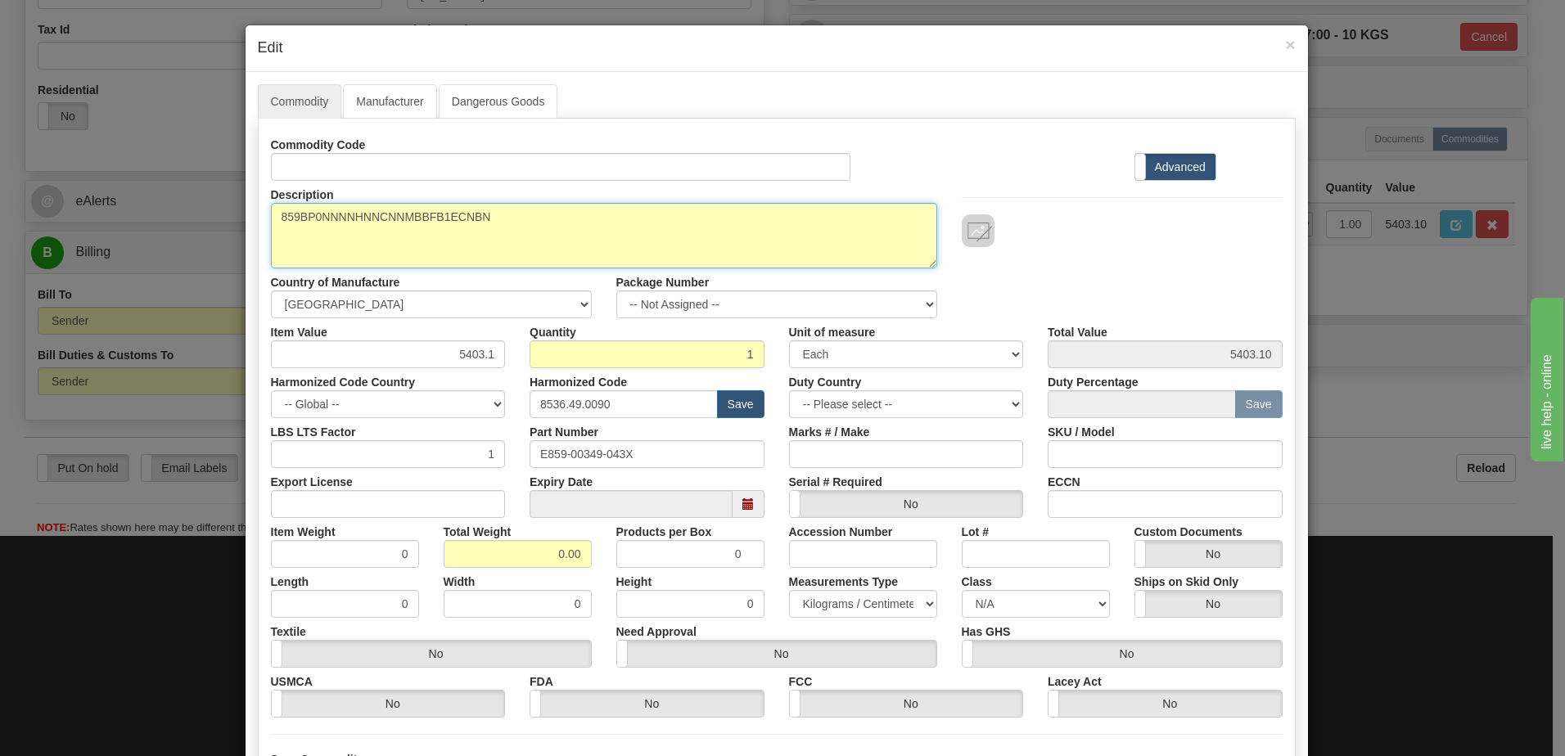
click at [511, 224] on textarea "859BP0NNNNHNNCNNMBBFB1ECNBN043X" at bounding box center [604, 235] width 666 height 65
paste textarea "E859-00349-043X"
type textarea "859BP0NNNNHNNCNNMBBFB1ECNBN P/N E859-00349-043X"
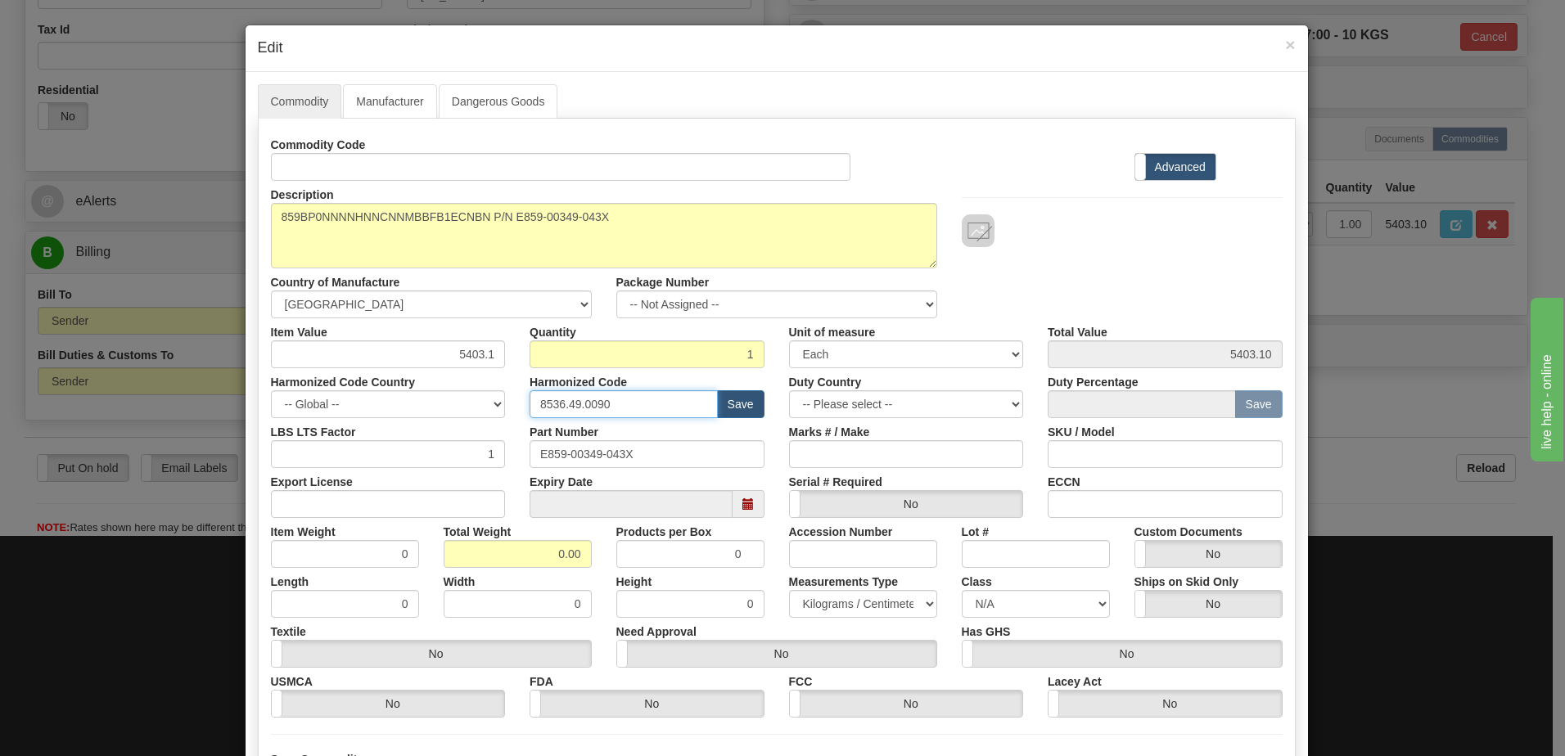
drag, startPoint x: 632, startPoint y: 404, endPoint x: 329, endPoint y: 411, distance: 302.8
click at [329, 411] on div "Harmonized Code Country -- Global -- [GEOGRAPHIC_DATA] [GEOGRAPHIC_DATA] [GEOGR…" at bounding box center [777, 393] width 1036 height 50
paste input "8537.10.9160"
type input "8537.10.9160"
drag, startPoint x: 667, startPoint y: 449, endPoint x: 207, endPoint y: 470, distance: 460.3
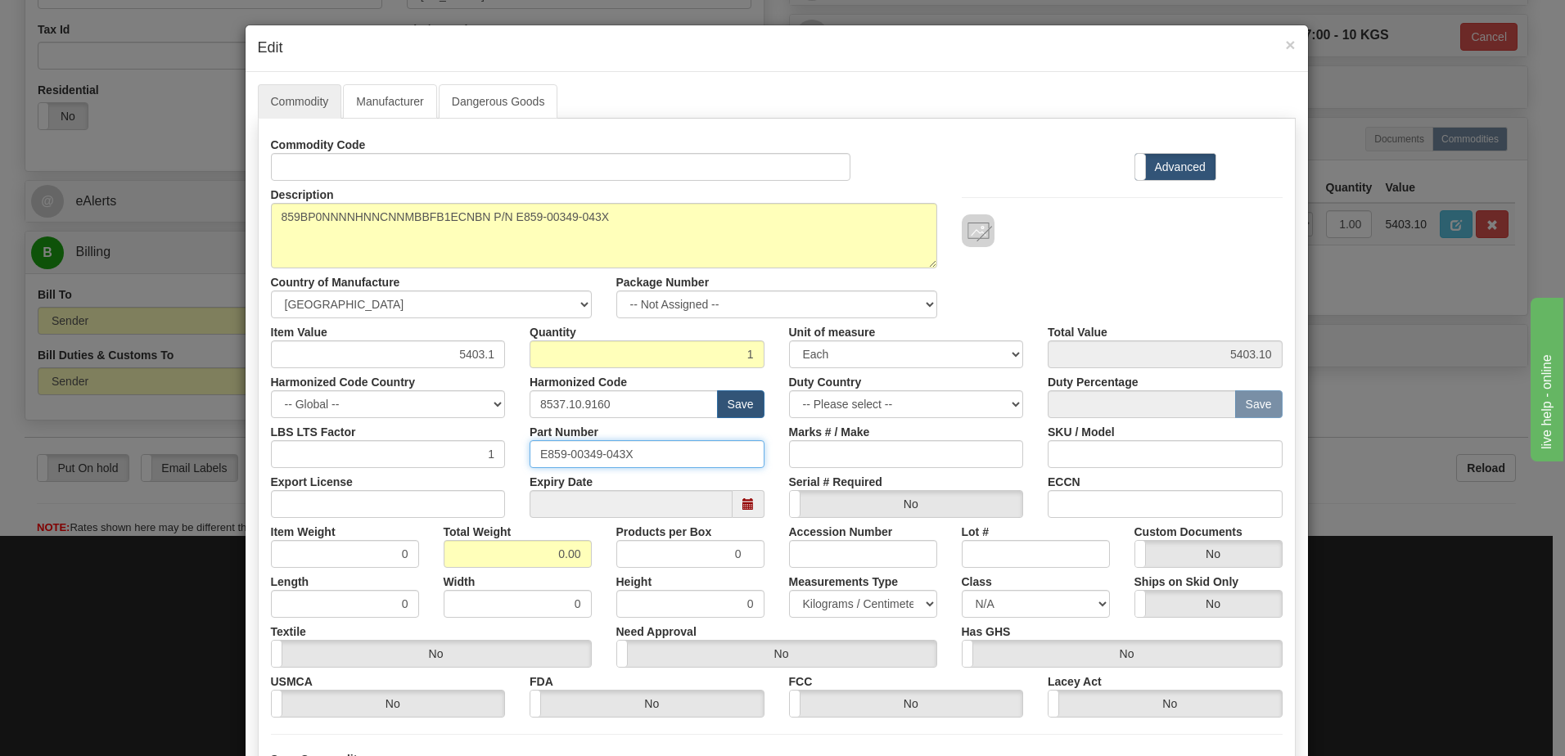
click at [259, 460] on div "LBS LTS Factor 1 Part Number E859-00349-043X Marks # / Make SKU / Model" at bounding box center [777, 443] width 1036 height 50
drag, startPoint x: 534, startPoint y: 556, endPoint x: 797, endPoint y: 553, distance: 262.7
click at [797, 553] on div "Item Weight 0 Total Weight 0.00 Products per Box 0 Accession Number Lot # Custo…" at bounding box center [777, 543] width 1036 height 50
type input "1"
type input "1.0000"
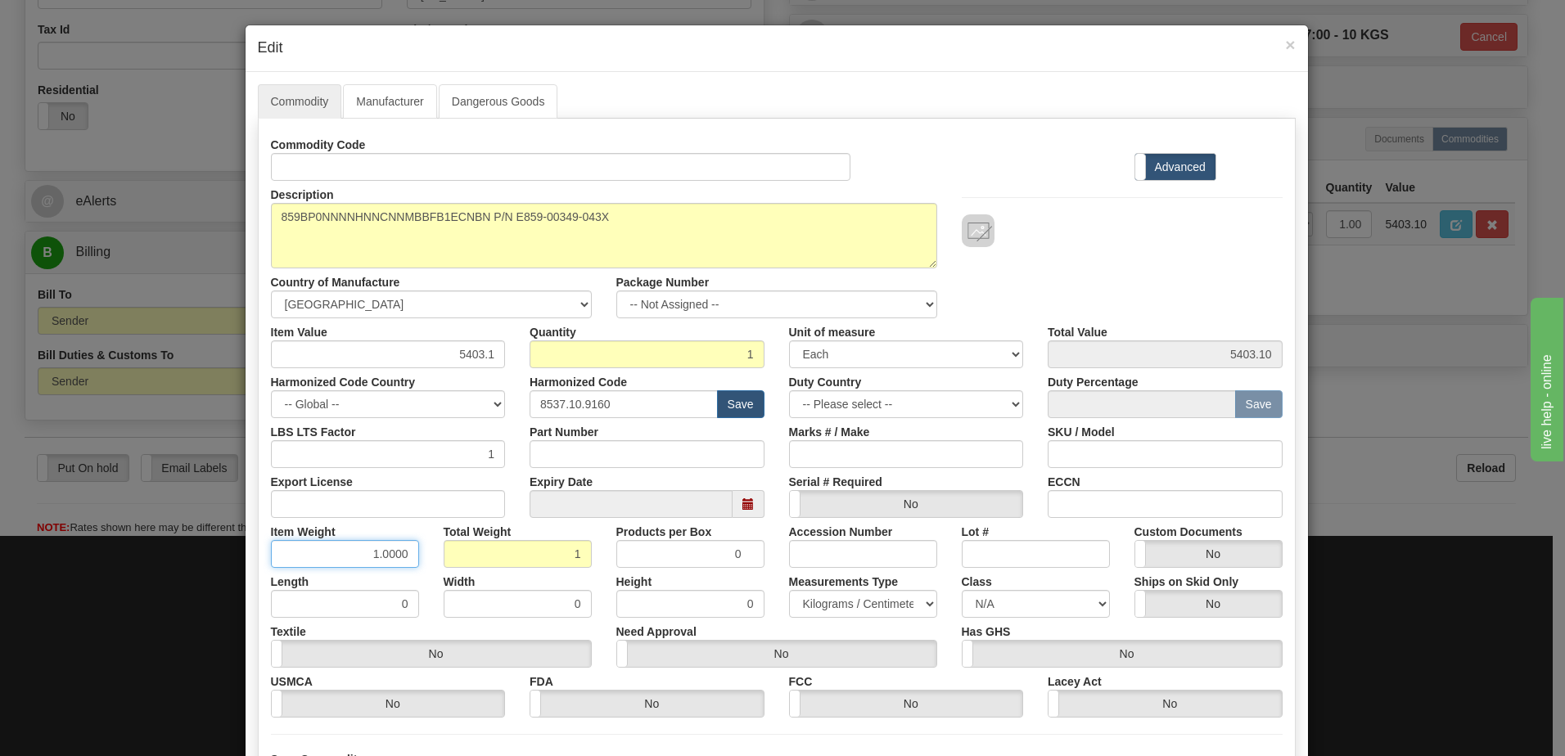
click at [346, 557] on input "1.0000" at bounding box center [345, 554] width 148 height 28
click at [420, 352] on input "5403.1" at bounding box center [388, 354] width 235 height 28
drag, startPoint x: 435, startPoint y: 358, endPoint x: 578, endPoint y: 347, distance: 142.8
click at [578, 347] on div "Item Value 5403.1 Quantity 1 Unit of measure 3 Thousand Square Inches Adjustmen…" at bounding box center [777, 343] width 1036 height 50
type input "3956.96"
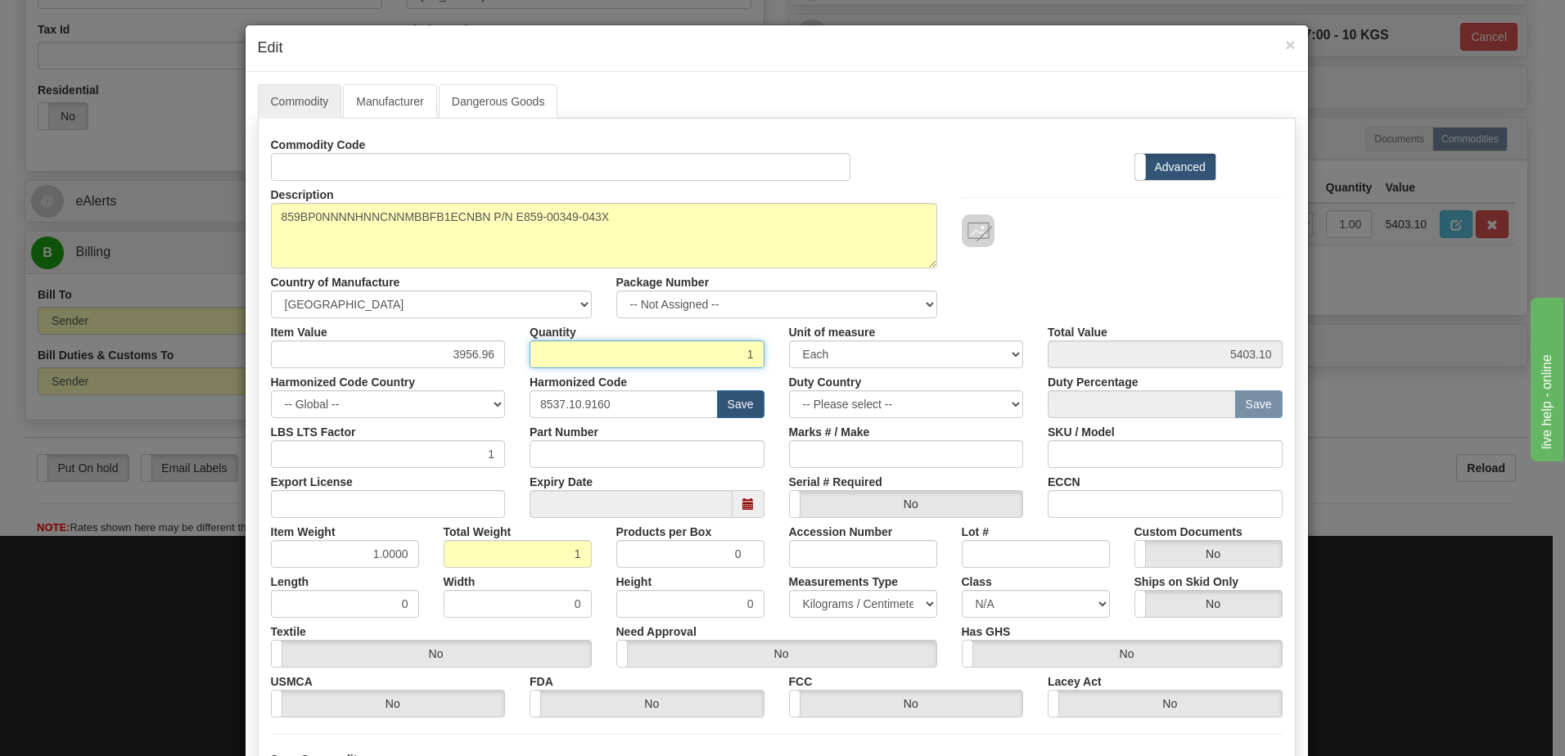
type input "3956.96"
click at [578, 347] on input "1" at bounding box center [646, 354] width 235 height 28
click at [1188, 258] on div "Description 859BP0NNNNHNNCNNMBBFB1ECNBN043X Country of Manufacture -- Unknown -…" at bounding box center [777, 249] width 1036 height 137
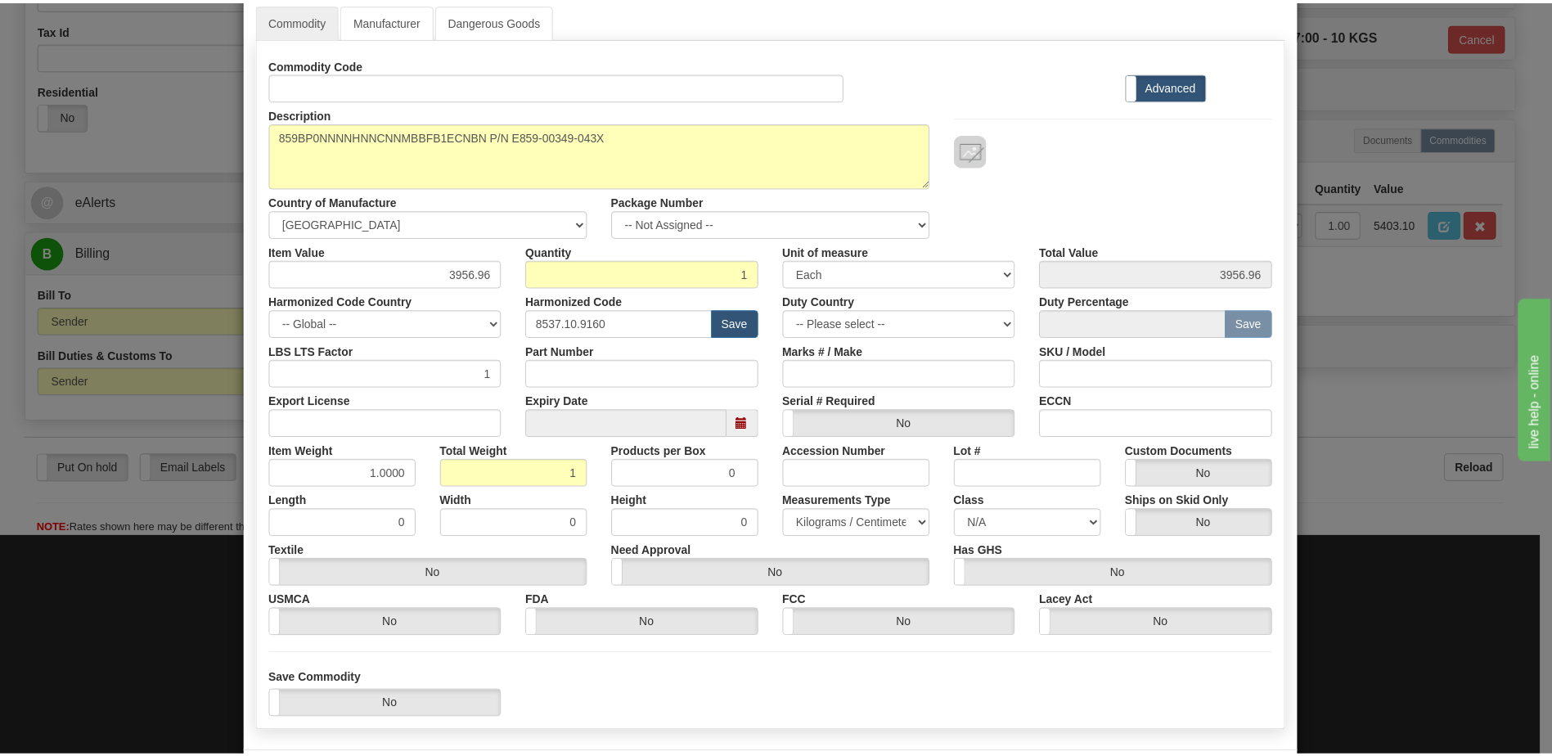
scroll to position [155, 0]
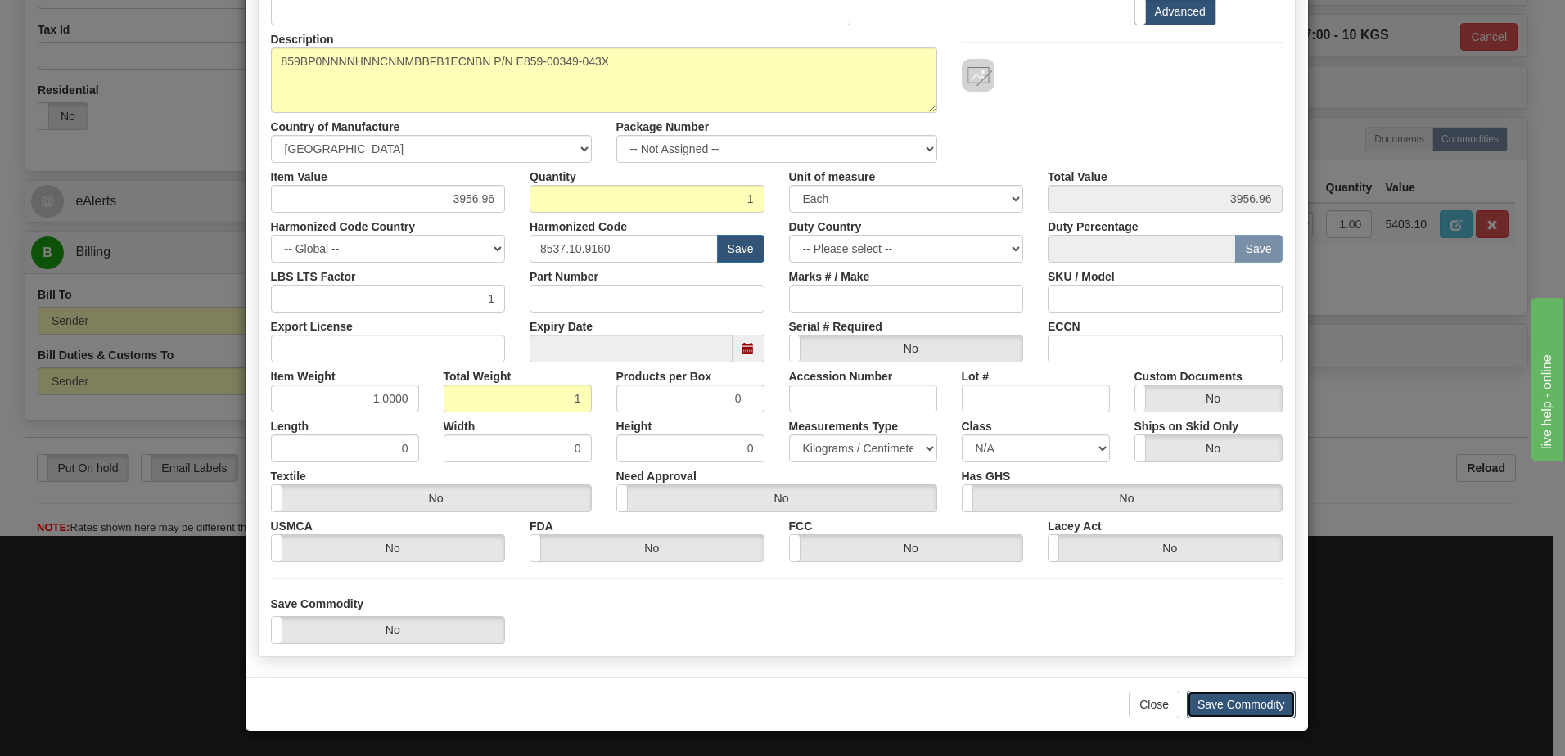
click at [1226, 705] on button "Save Commodity" at bounding box center [1241, 705] width 109 height 28
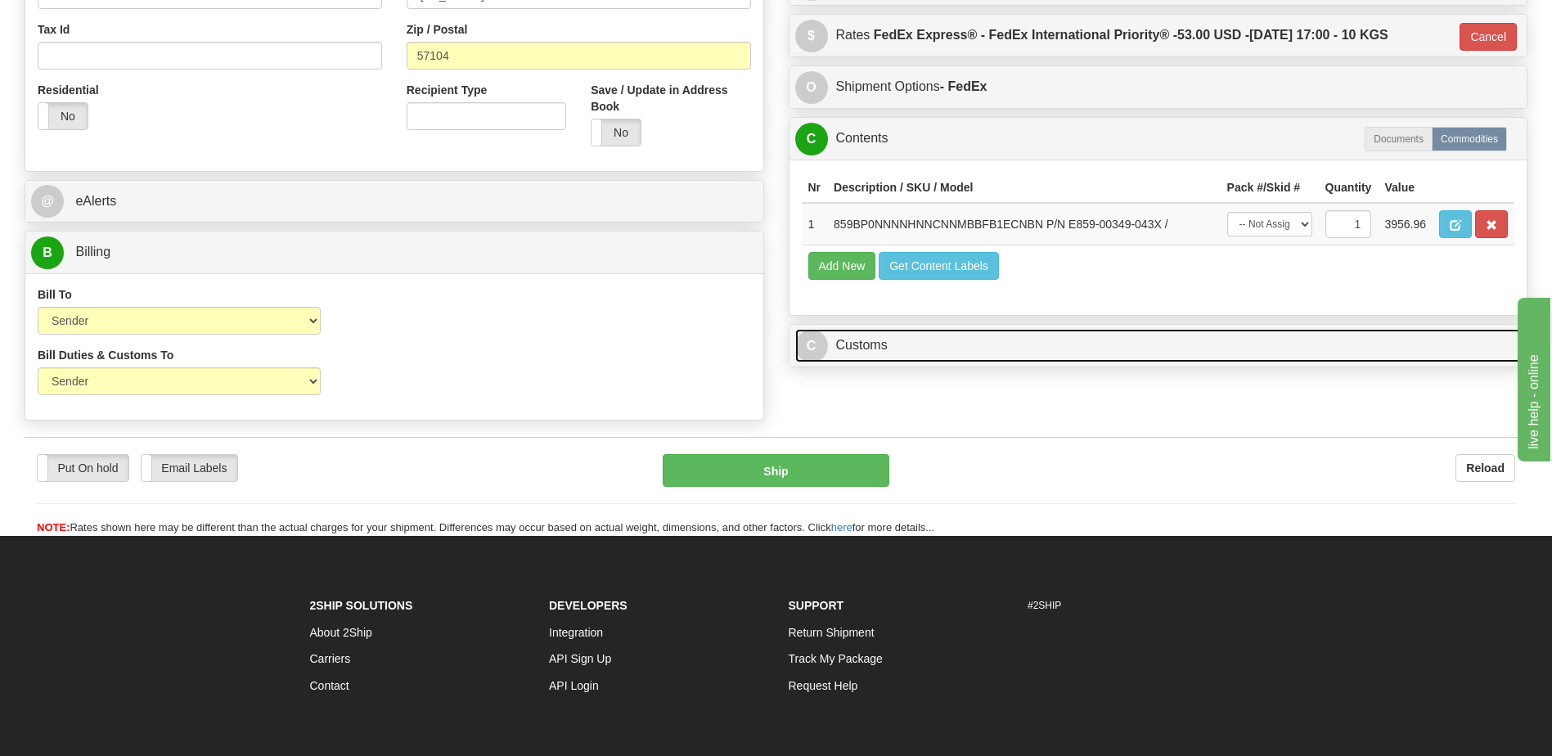
click at [923, 337] on link "C Customs" at bounding box center [1158, 346] width 727 height 34
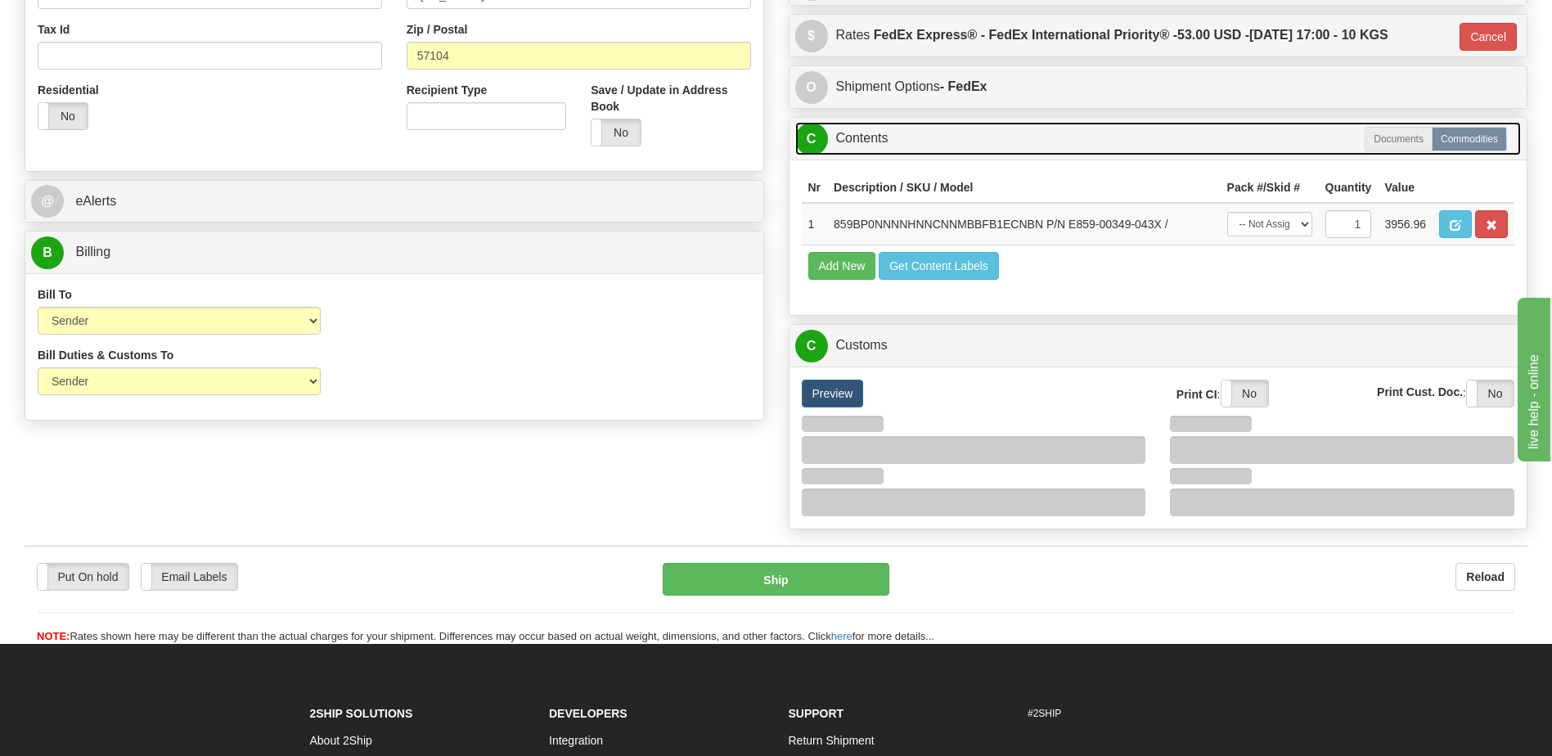
click at [882, 139] on link "C Contents" at bounding box center [1158, 139] width 727 height 34
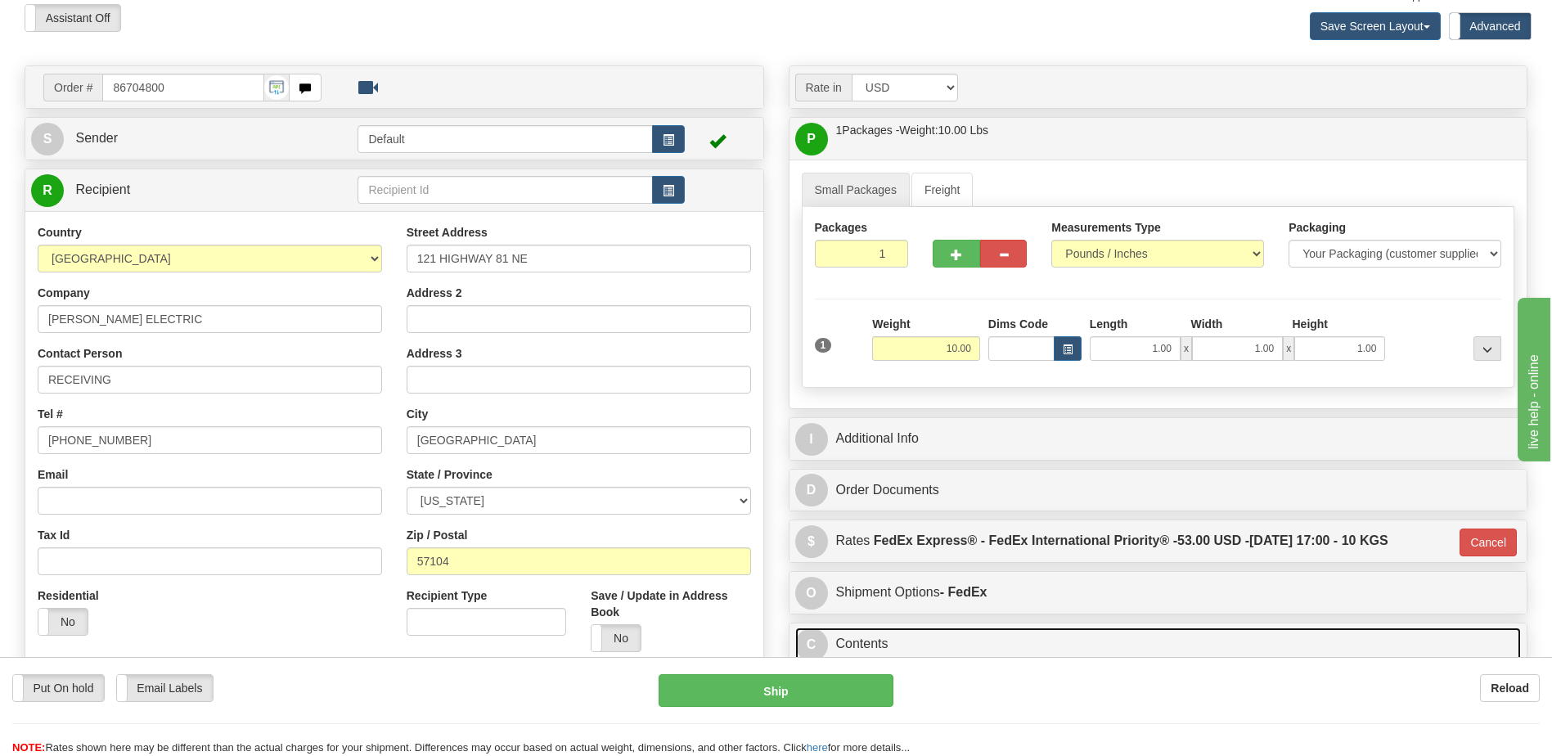
scroll to position [0, 0]
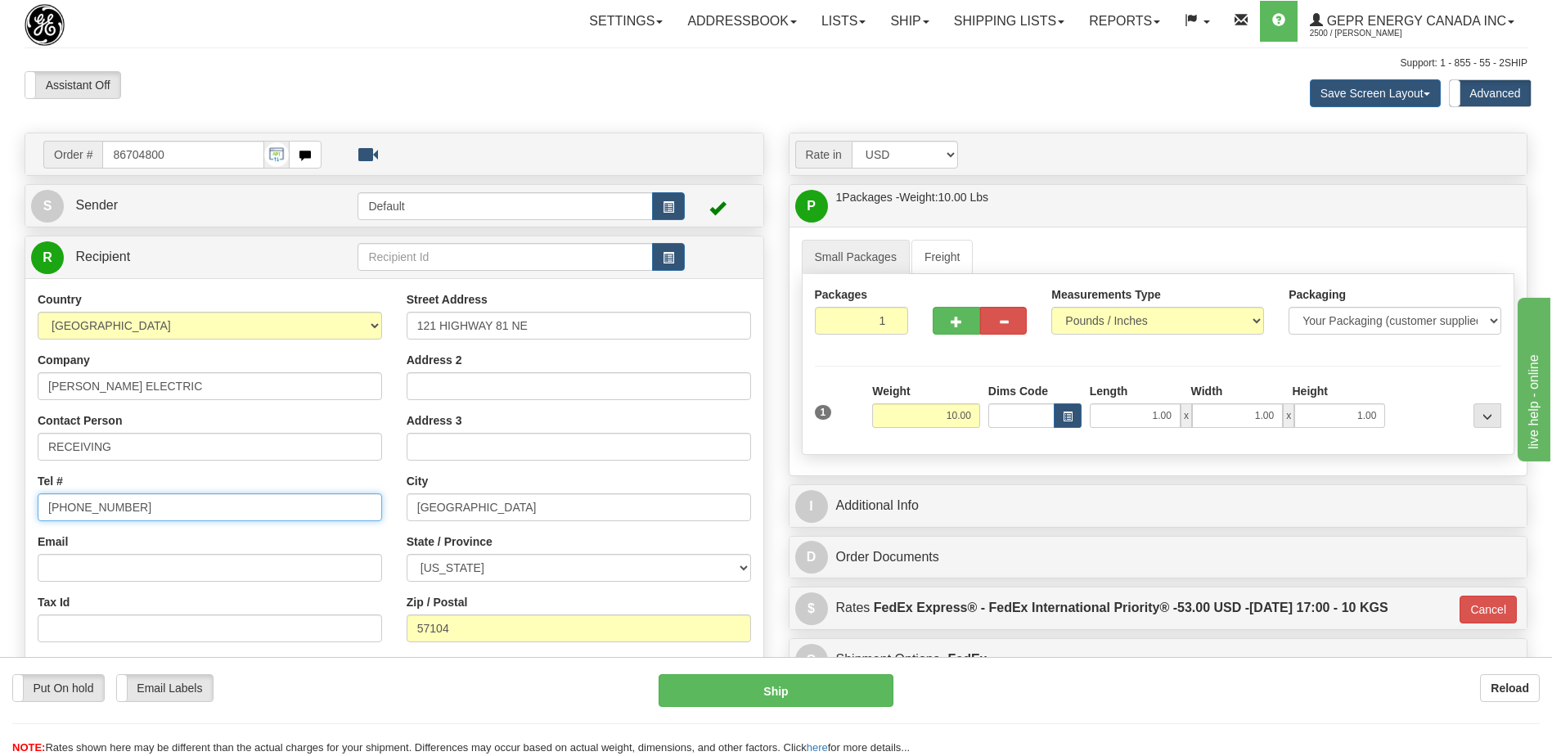
drag, startPoint x: 184, startPoint y: 511, endPoint x: -3, endPoint y: 516, distance: 187.5
click at [0, 516] on html "Training Course Close Toggle navigation Settings Shipping Preferences New Sende…" at bounding box center [776, 378] width 1552 height 756
paste input "[PHONE_NUMBER]"
type input "[PHONE_NUMBER]"
click at [451, 91] on div "Assistant On Assistant Off Do a return Do a return" at bounding box center [330, 85] width 637 height 28
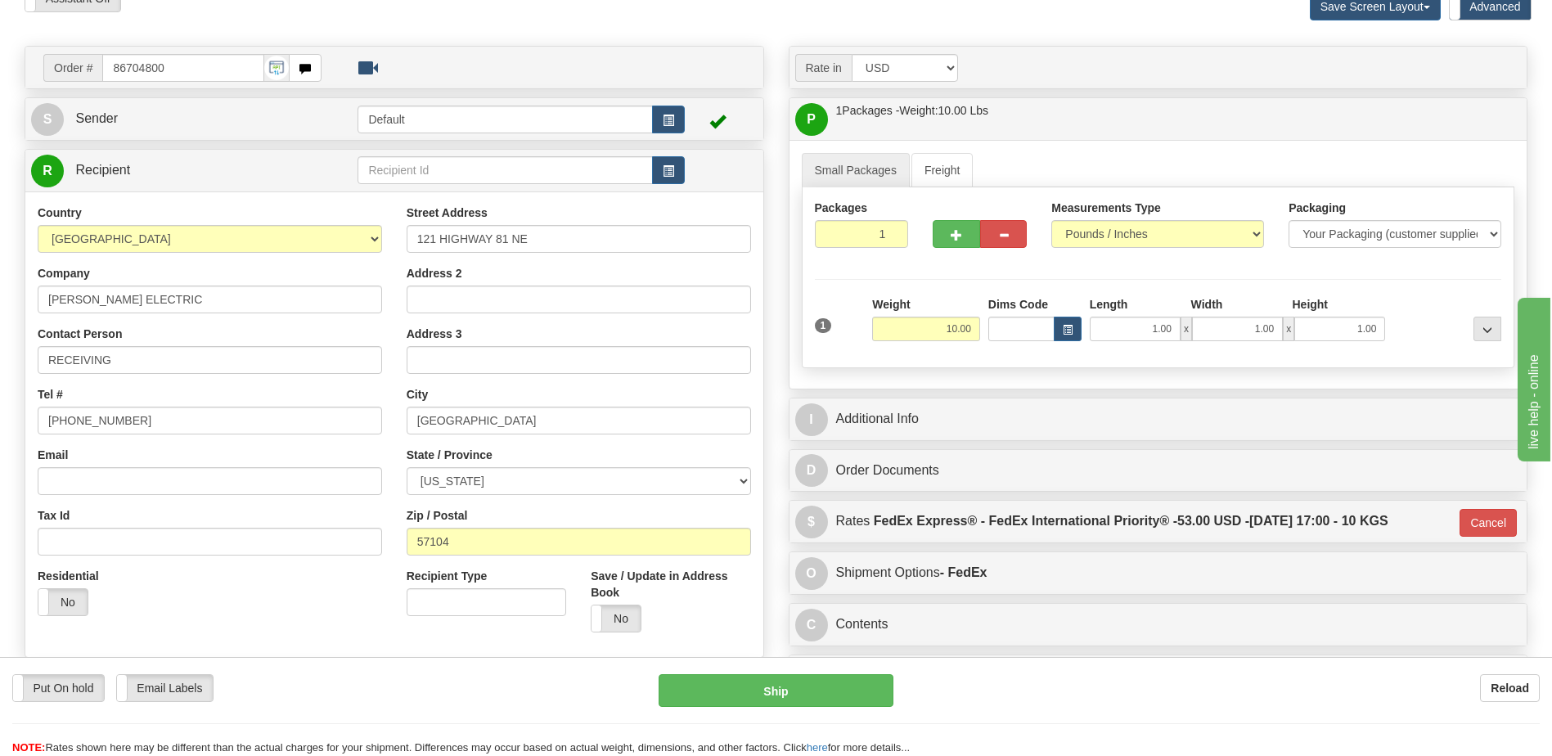
scroll to position [82, 0]
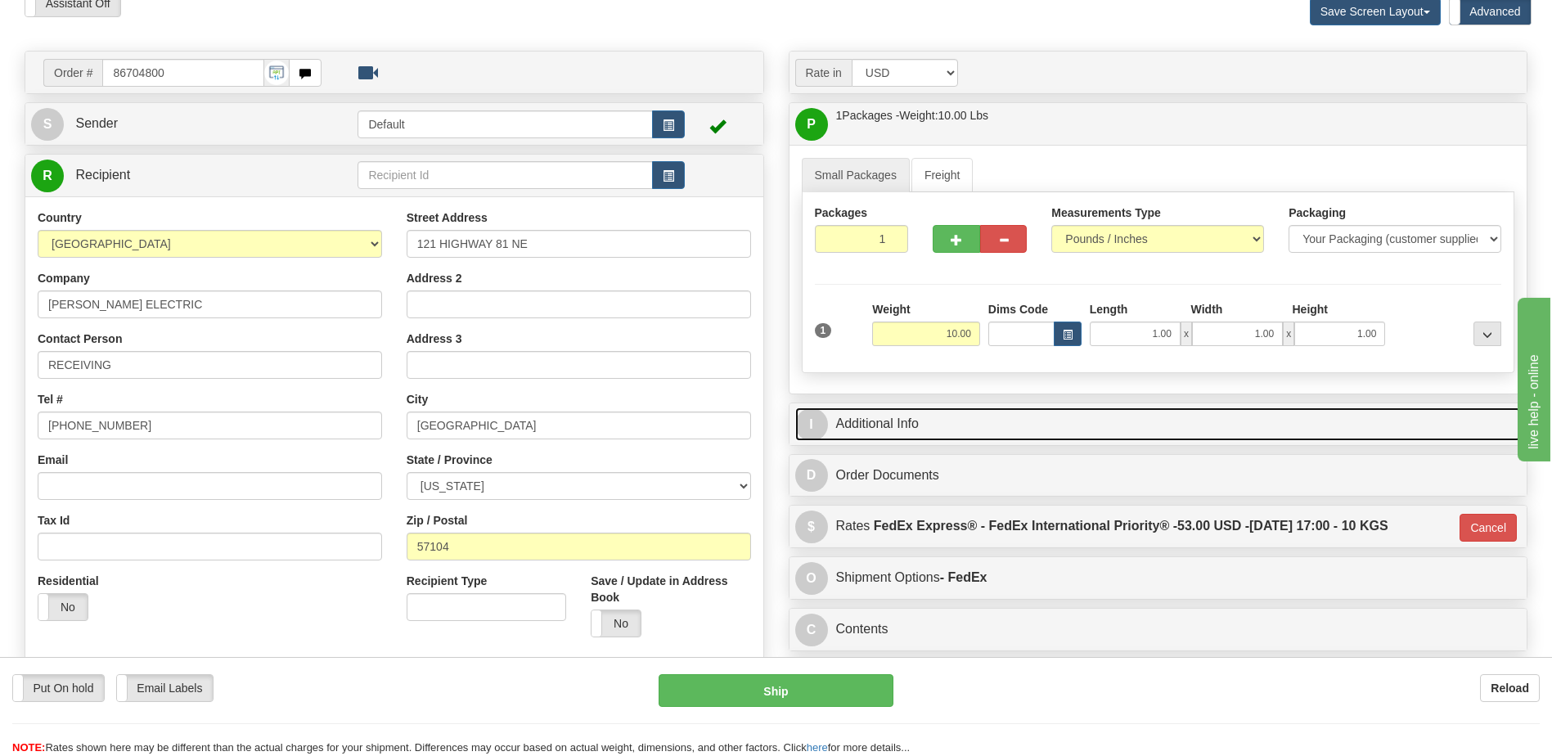
click at [912, 408] on link "I Additional Info" at bounding box center [1158, 425] width 727 height 34
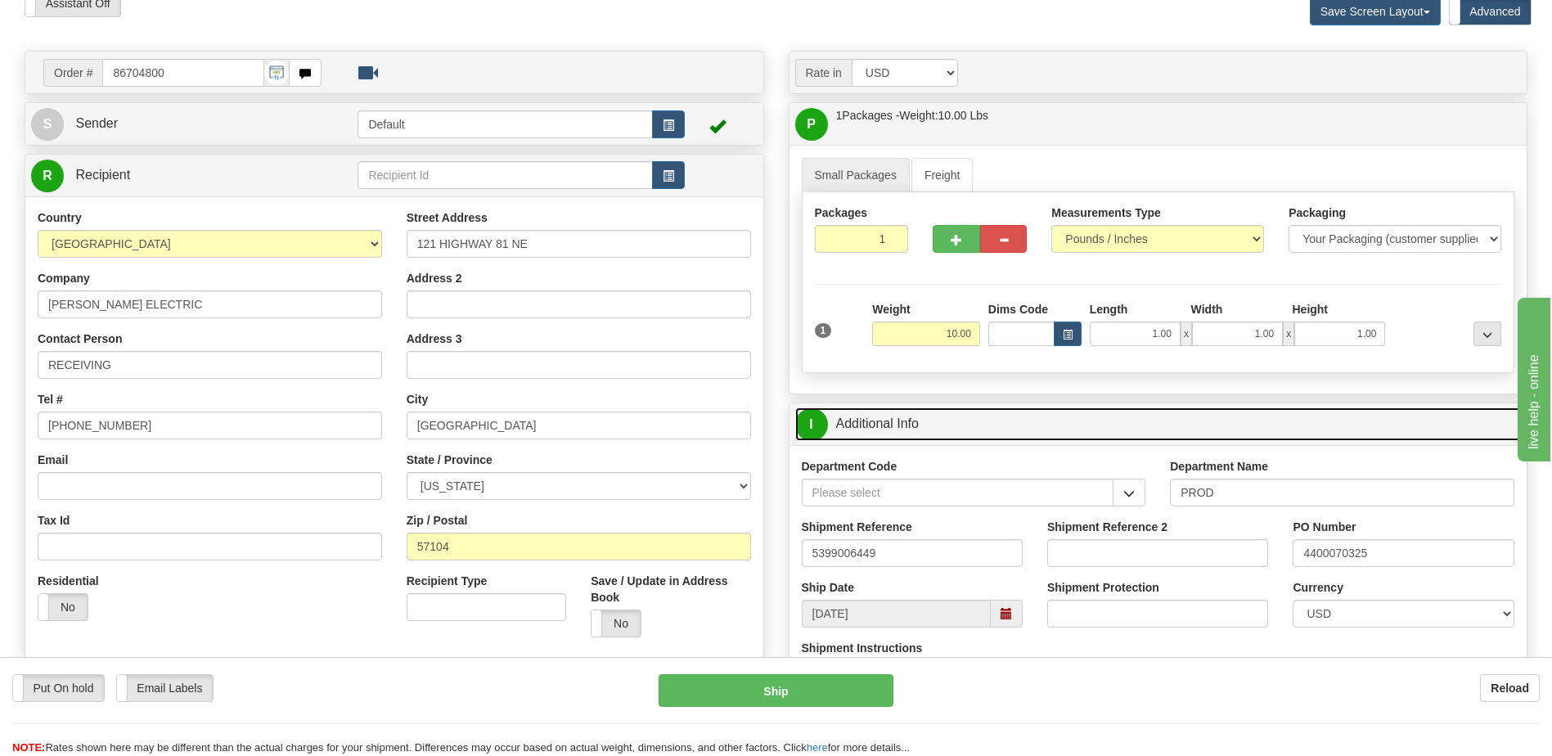
click at [912, 408] on link "I Additional Info" at bounding box center [1158, 425] width 727 height 34
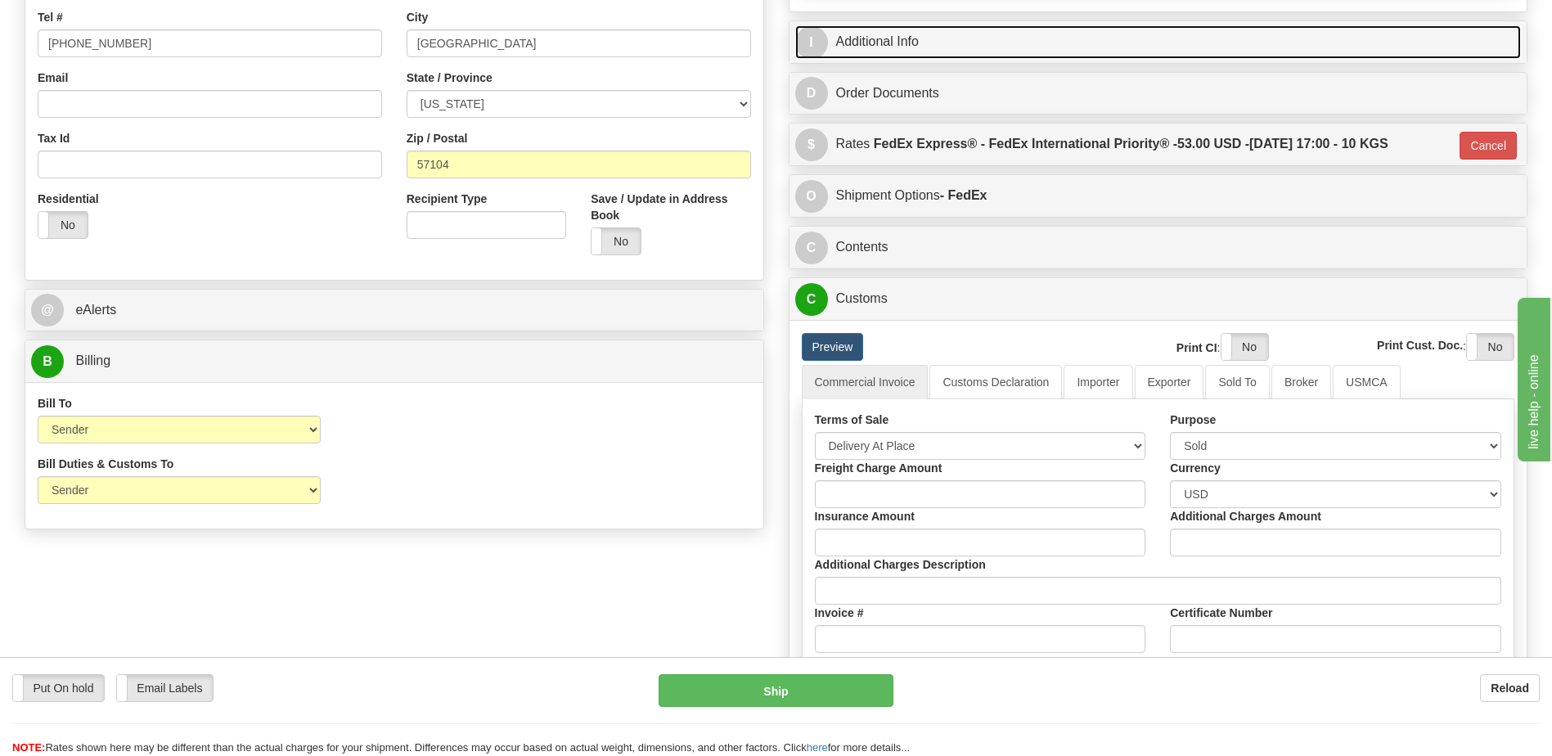
scroll to position [491, 0]
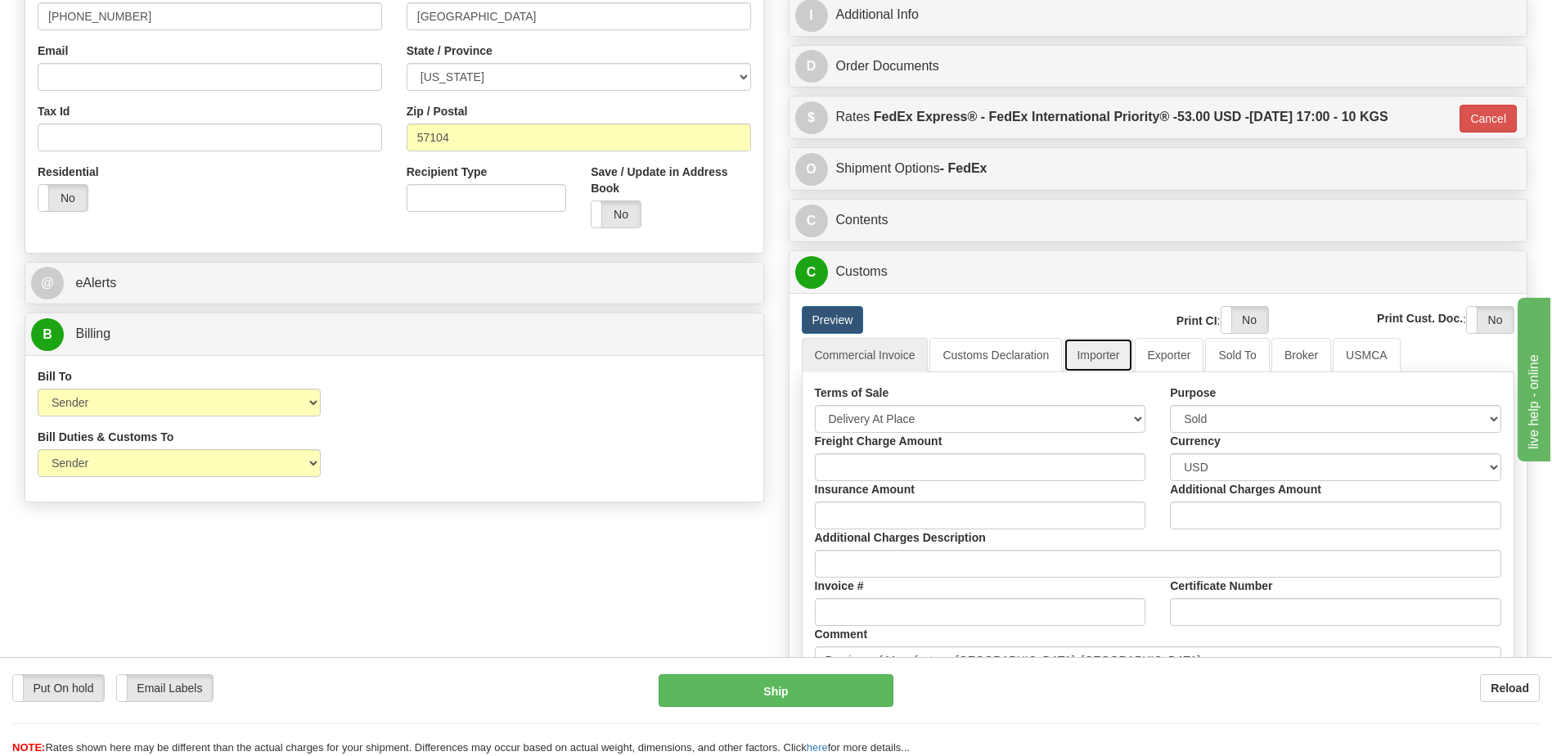
click at [1096, 358] on link "Importer" at bounding box center [1098, 355] width 69 height 34
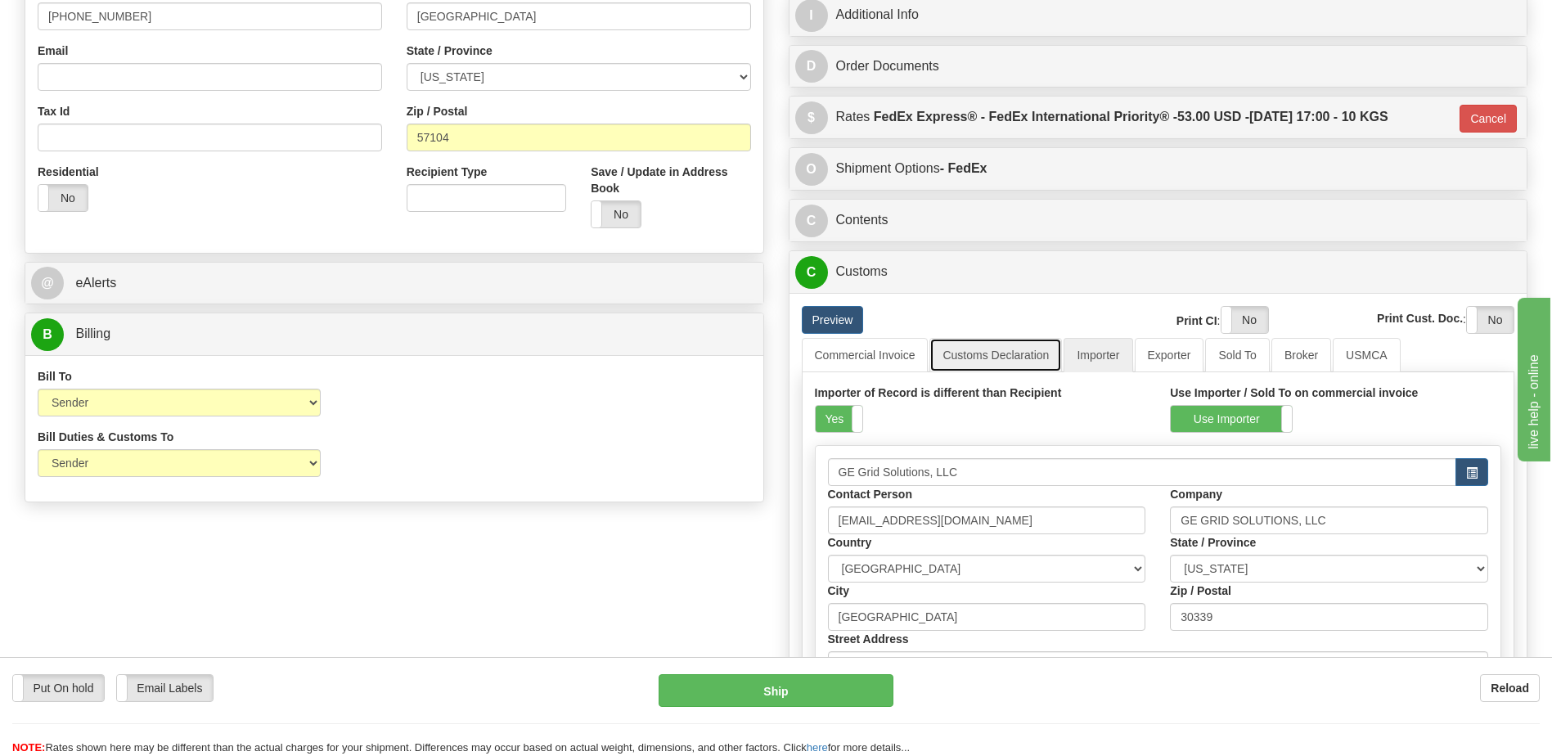
click at [975, 349] on link "Customs Declaration" at bounding box center [996, 355] width 133 height 34
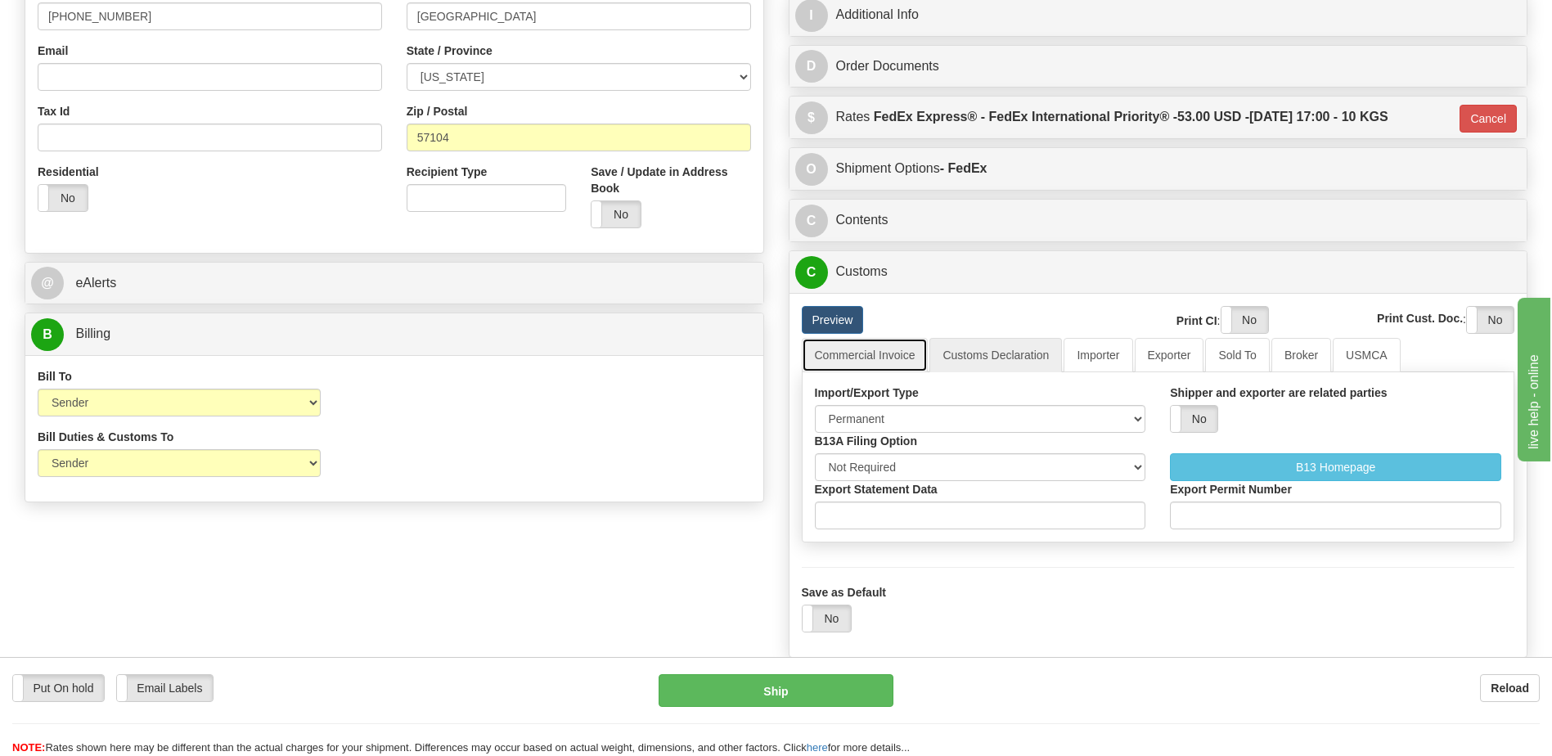
click at [840, 354] on link "Commercial Invoice" at bounding box center [865, 355] width 127 height 34
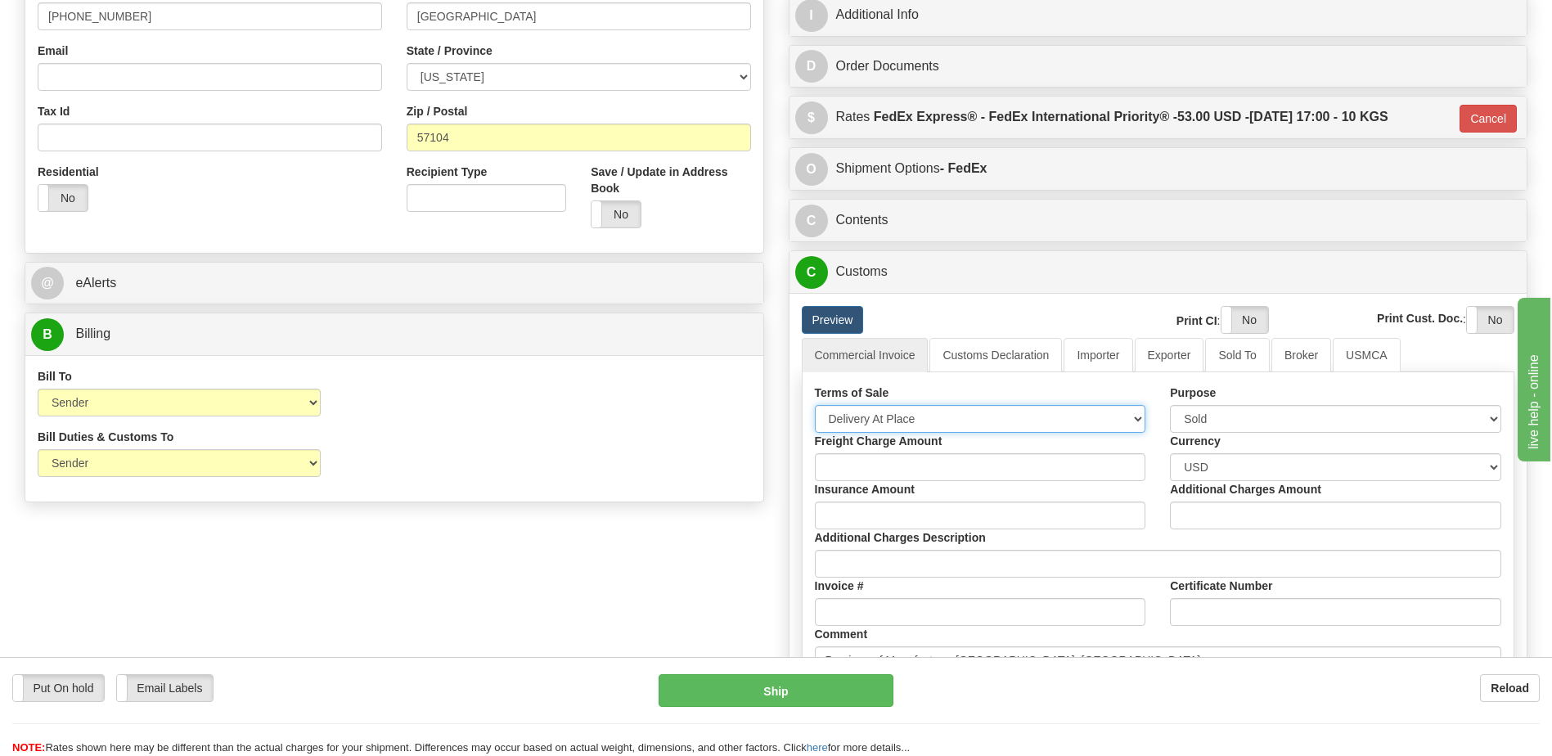
drag, startPoint x: 846, startPoint y: 417, endPoint x: 847, endPoint y: 431, distance: 13.9
click at [846, 417] on select "Free Carrier Free On Board Ex Works Delivered Duty Unpaid Delivered Duty Paid C…" at bounding box center [980, 419] width 331 height 28
select select "7"
click at [815, 405] on select "Free Carrier Free On Board Ex Works Delivered Duty Unpaid Delivered Duty Paid C…" at bounding box center [980, 419] width 331 height 28
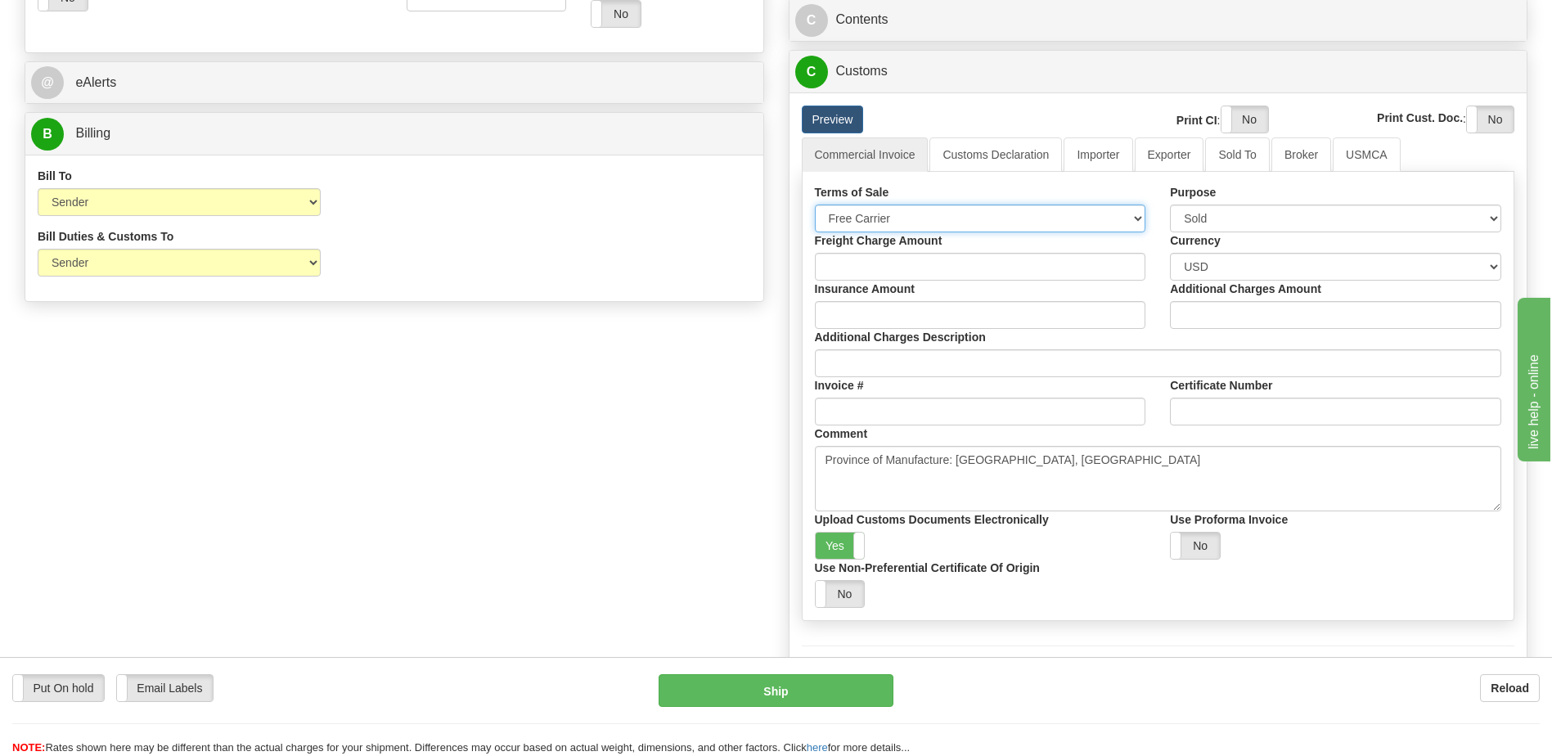
scroll to position [655, 0]
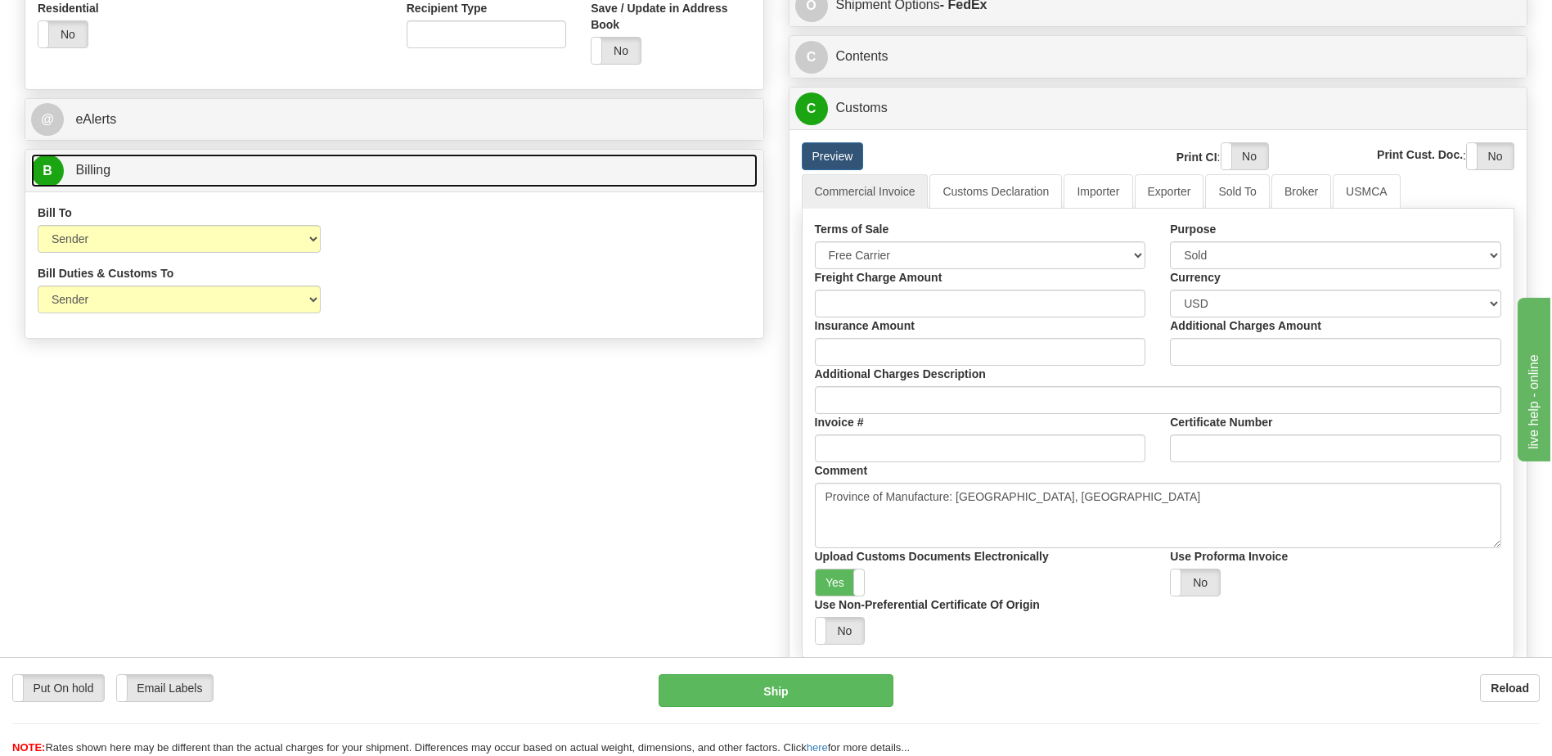
click at [170, 160] on link "B Billing" at bounding box center [394, 171] width 727 height 34
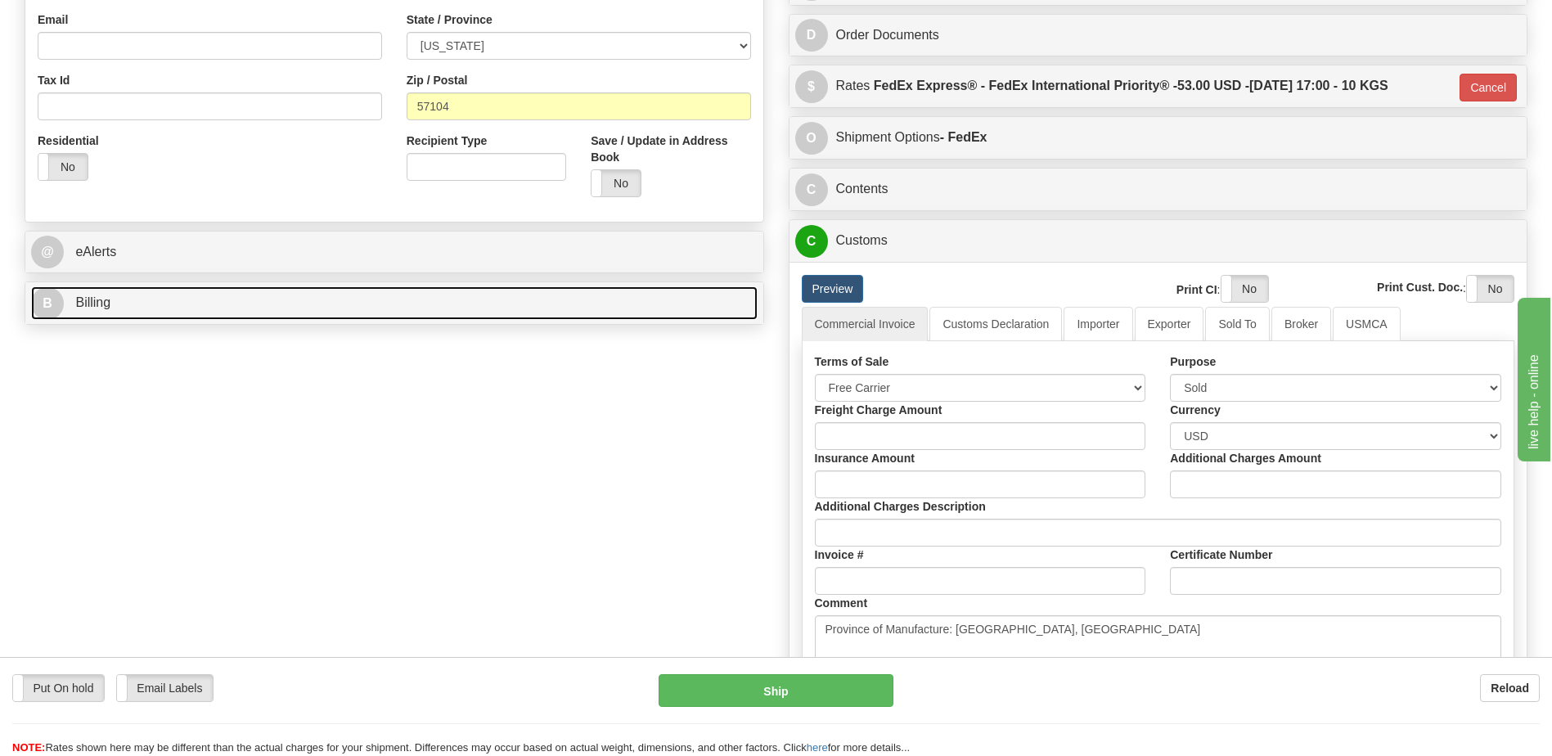
scroll to position [327, 0]
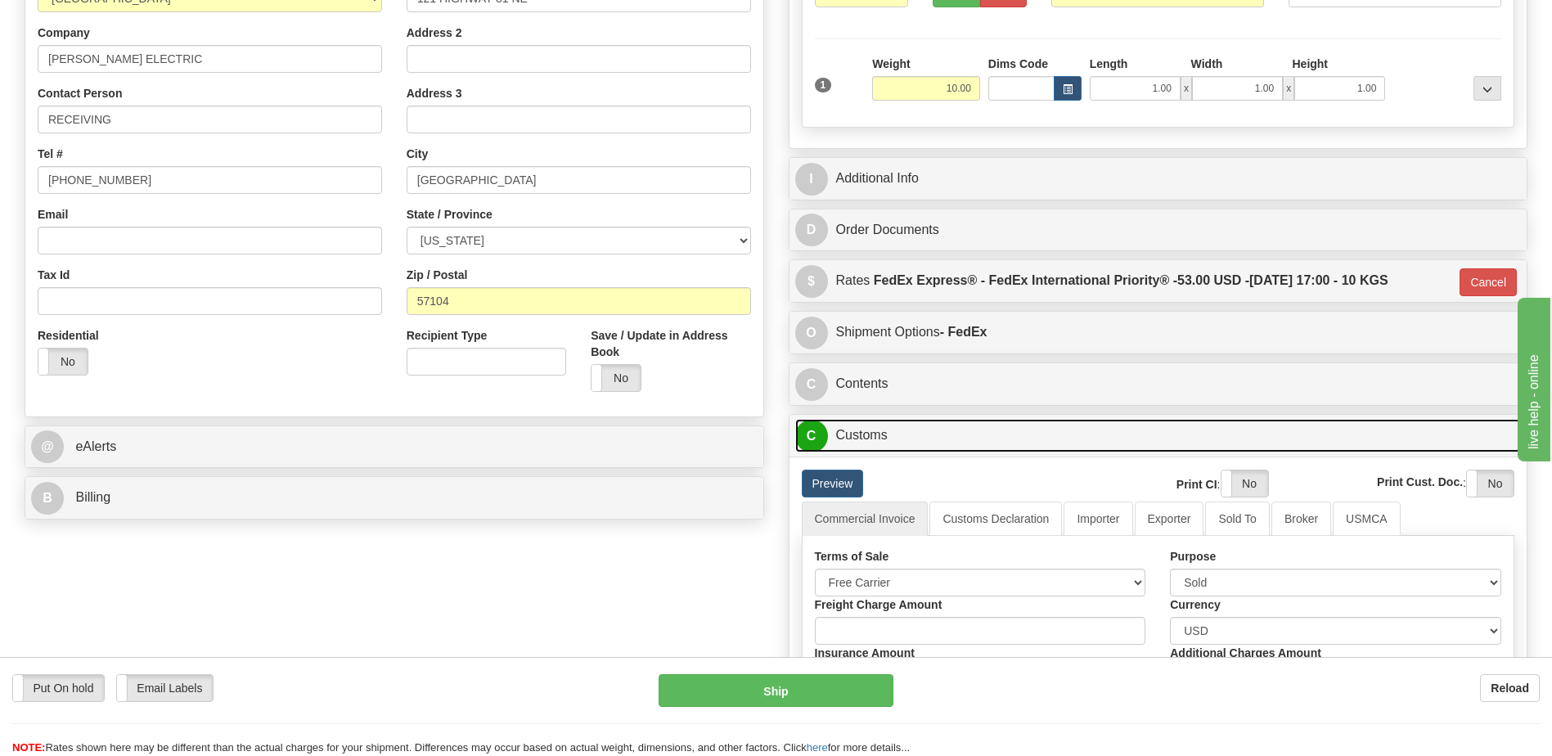
click at [898, 442] on link "C Customs" at bounding box center [1158, 436] width 727 height 34
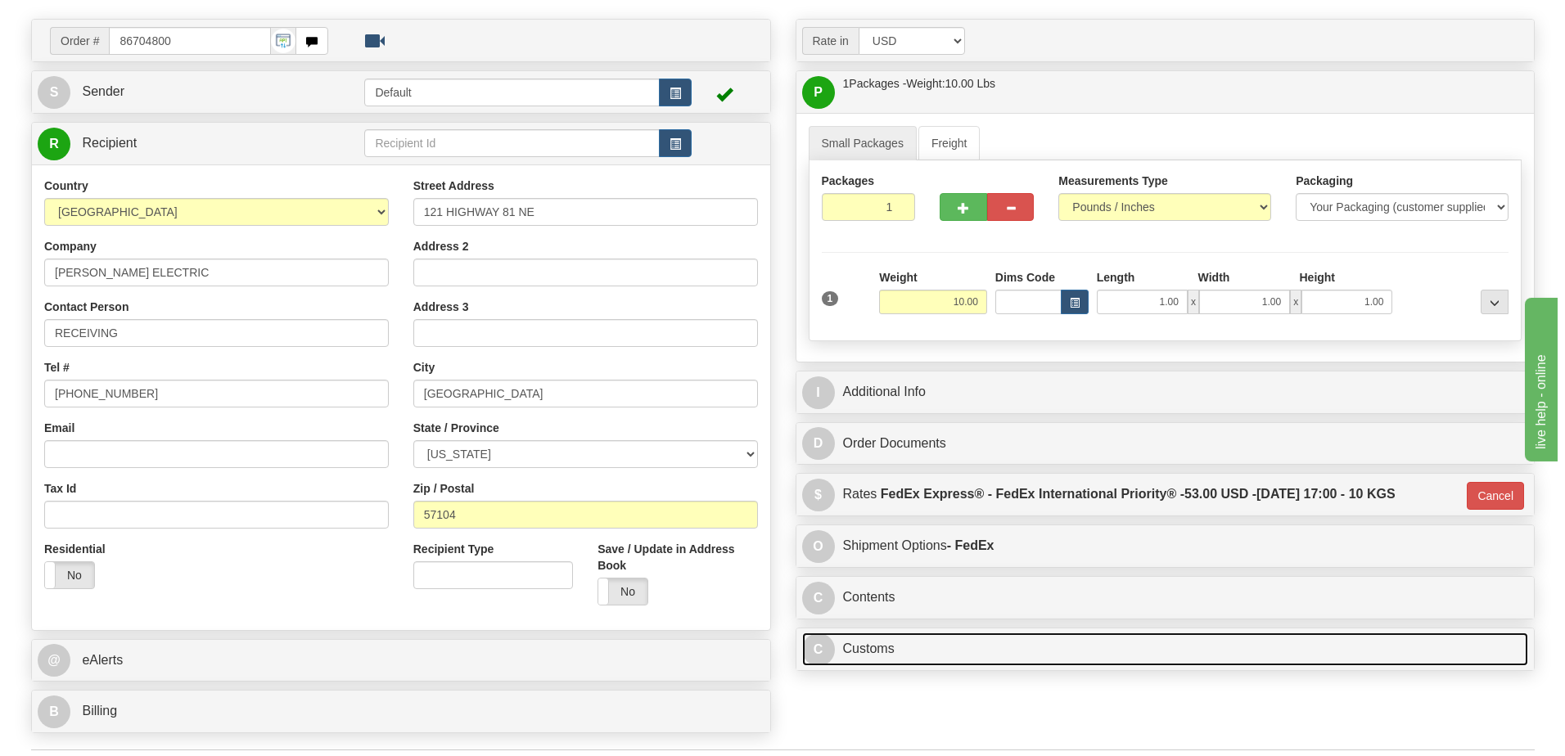
scroll to position [245, 0]
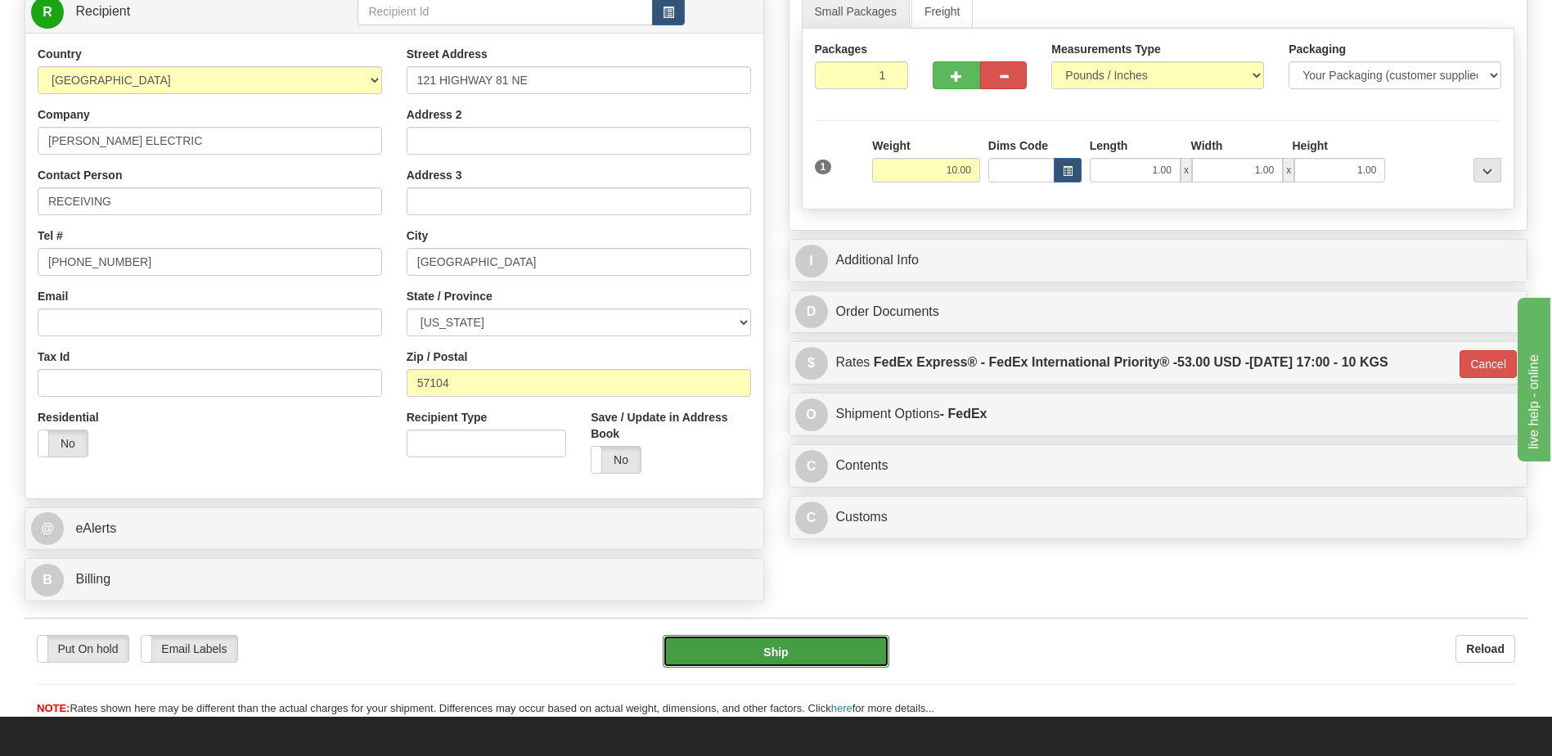
click at [714, 651] on button "Ship" at bounding box center [776, 651] width 226 height 33
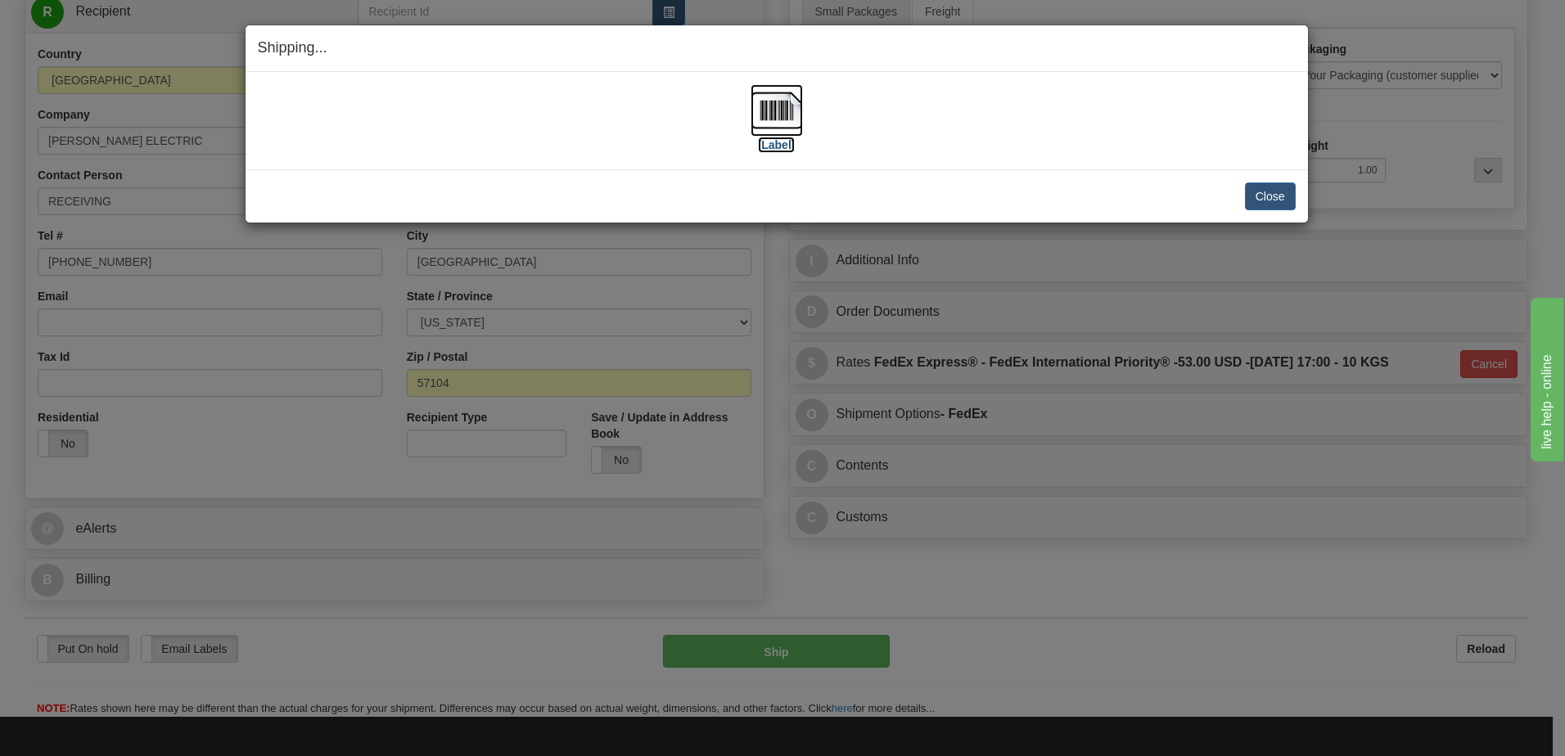
click at [768, 110] on img at bounding box center [776, 110] width 52 height 52
